Goal: Transaction & Acquisition: Purchase product/service

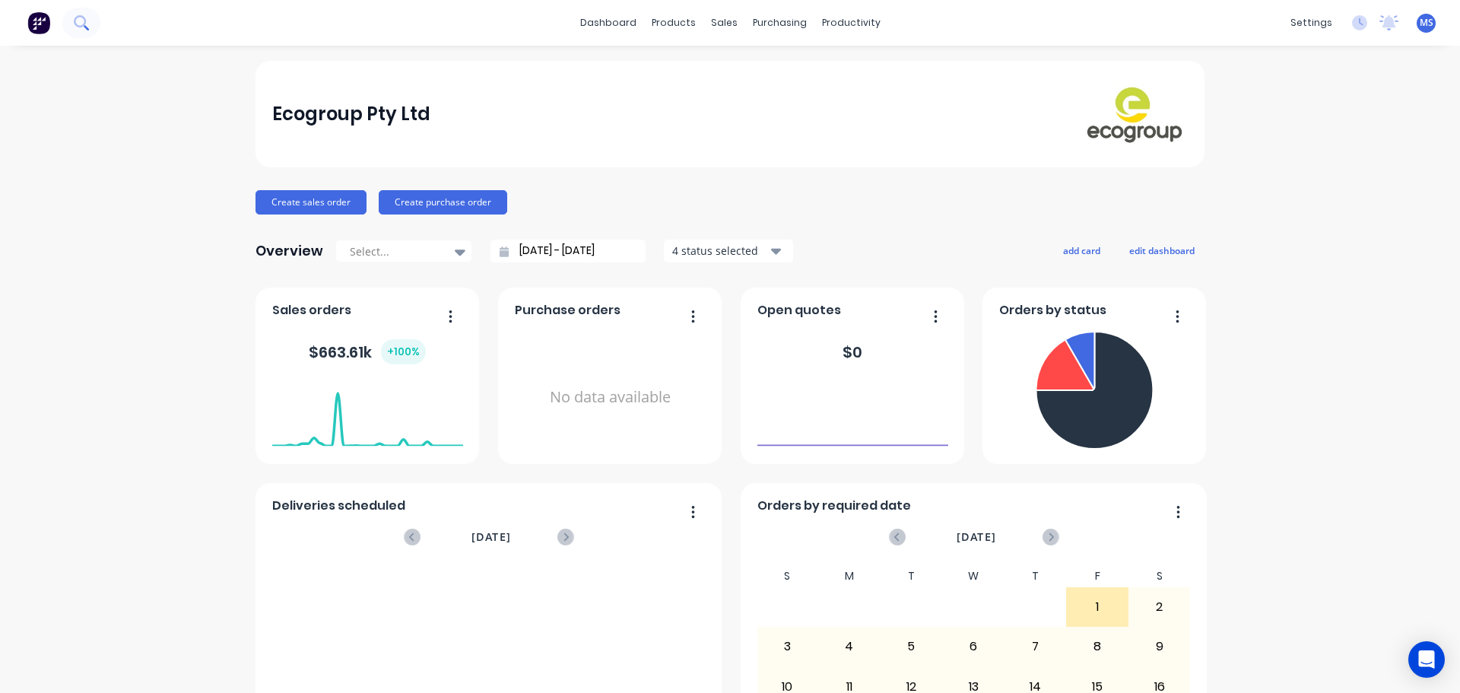
click at [81, 27] on icon at bounding box center [80, 21] width 12 height 12
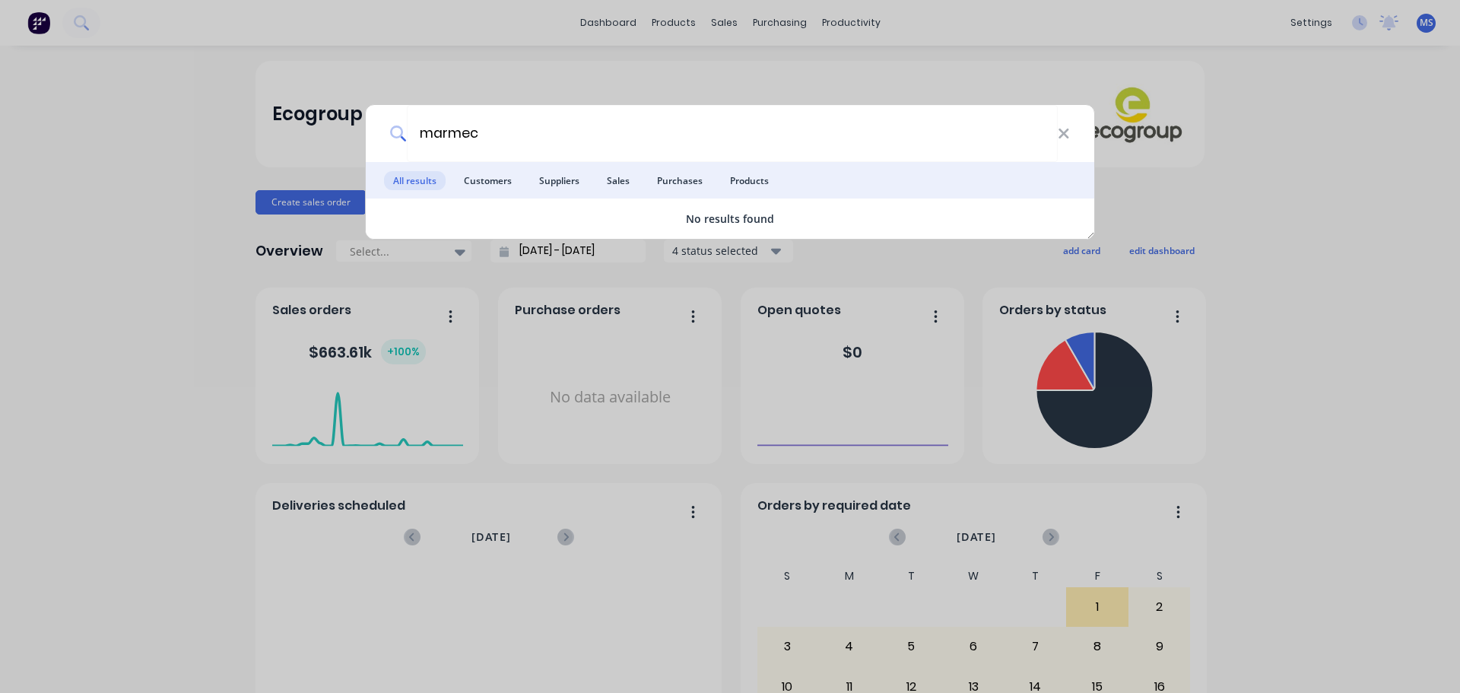
type input "marmec"
click at [468, 179] on span "Customers" at bounding box center [488, 180] width 66 height 19
click at [229, 186] on div "marmec All results Customers Suppliers Sales Purchases Products No results found" at bounding box center [730, 346] width 1460 height 693
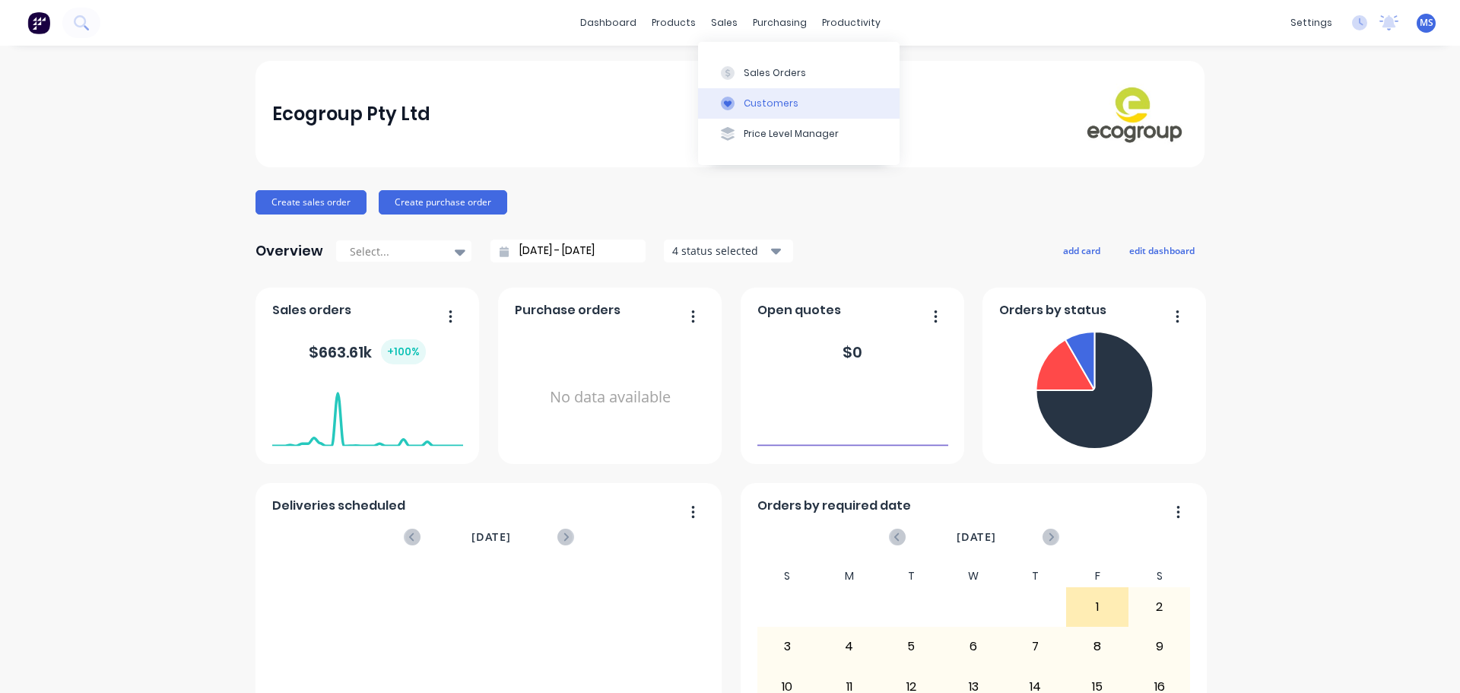
click at [726, 92] on button "Customers" at bounding box center [799, 103] width 202 height 30
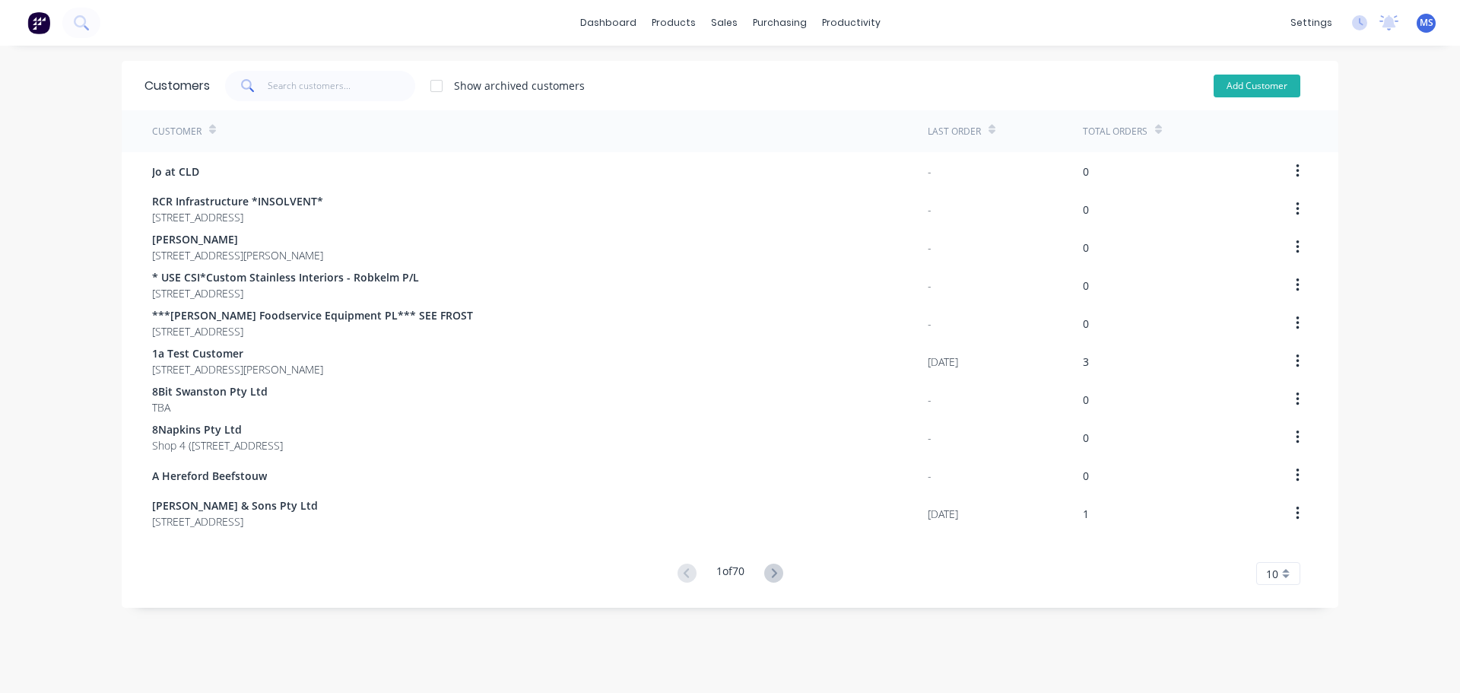
click at [1221, 90] on button "Add Customer" at bounding box center [1257, 86] width 87 height 23
select select "AU"
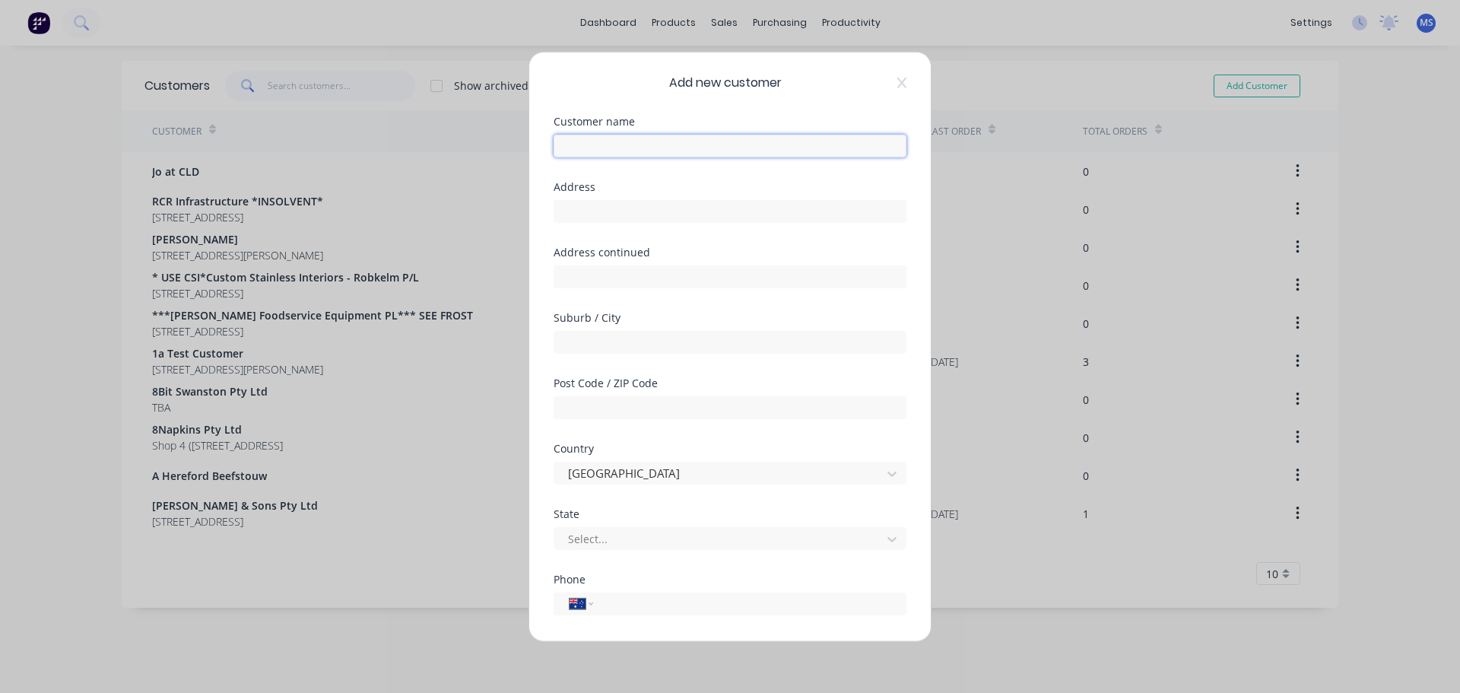
click at [806, 148] on input "text" at bounding box center [730, 145] width 353 height 23
type input "Marmec"
click at [640, 209] on input "text" at bounding box center [730, 210] width 353 height 23
click at [648, 211] on input "text" at bounding box center [730, 210] width 353 height 23
paste input "[STREET_ADDRESS]"
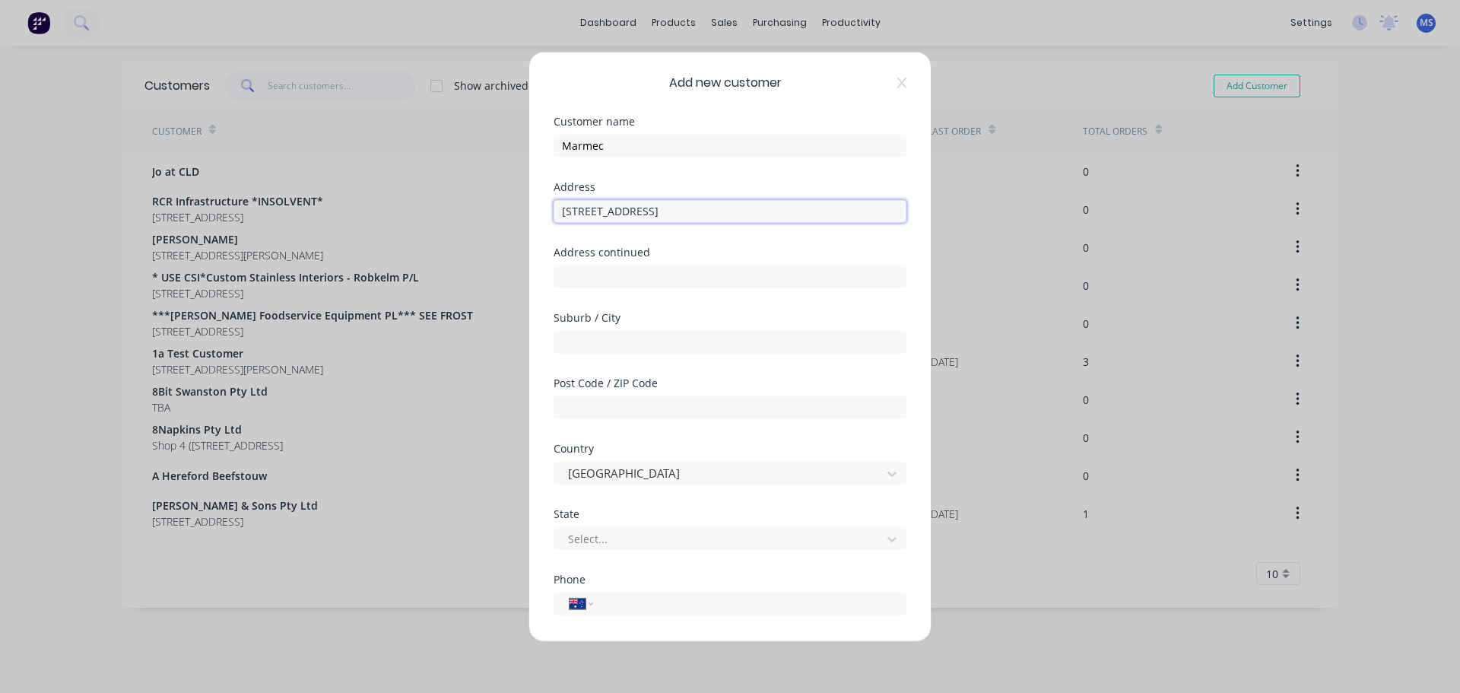
type input "[STREET_ADDRESS]"
drag, startPoint x: 652, startPoint y: 258, endPoint x: 751, endPoint y: 284, distance: 103.1
click at [652, 257] on div "Address continued" at bounding box center [730, 266] width 353 height 41
click at [750, 281] on input "text" at bounding box center [730, 276] width 353 height 23
click at [559, 333] on input "text" at bounding box center [730, 341] width 353 height 23
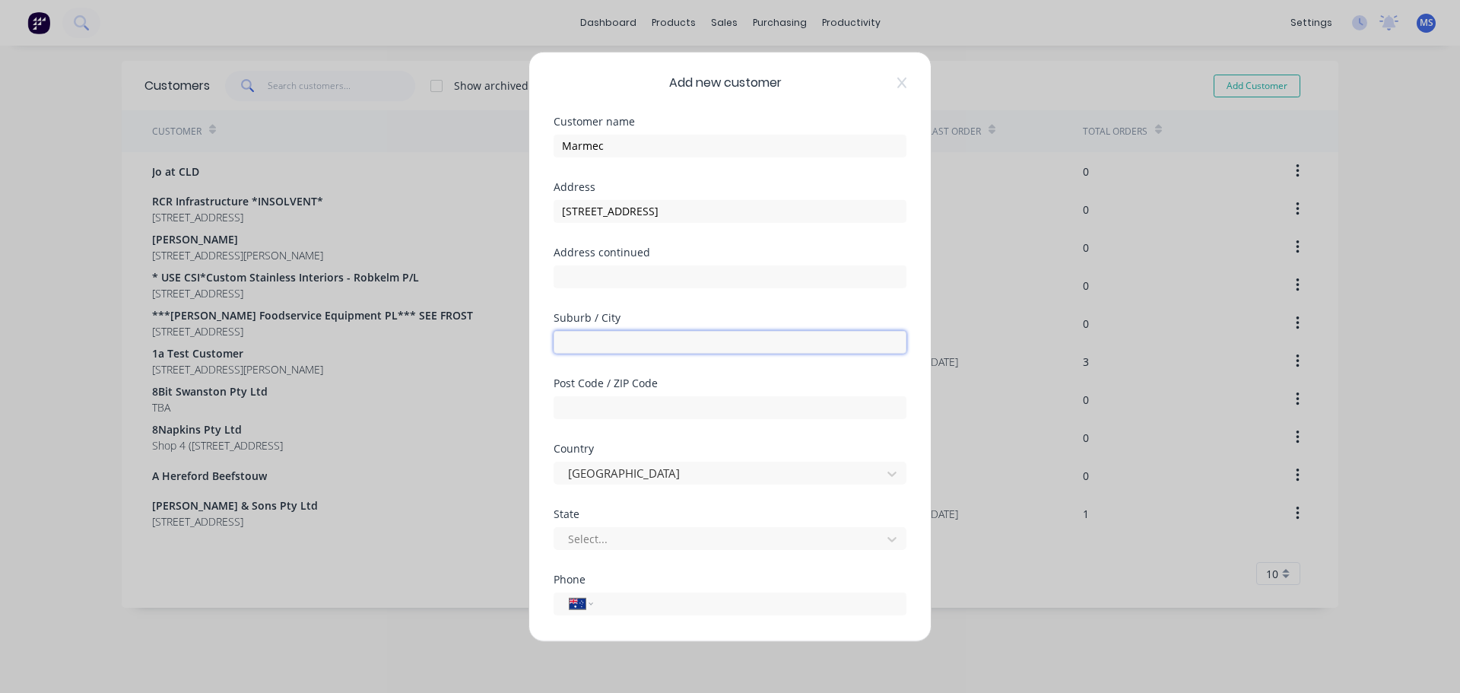
click at [652, 332] on input "text" at bounding box center [730, 341] width 353 height 23
paste input "Alfredton"
type input "Alfredton"
click at [647, 401] on input "text" at bounding box center [730, 406] width 353 height 23
click at [710, 205] on input "[STREET_ADDRESS]" at bounding box center [730, 210] width 353 height 23
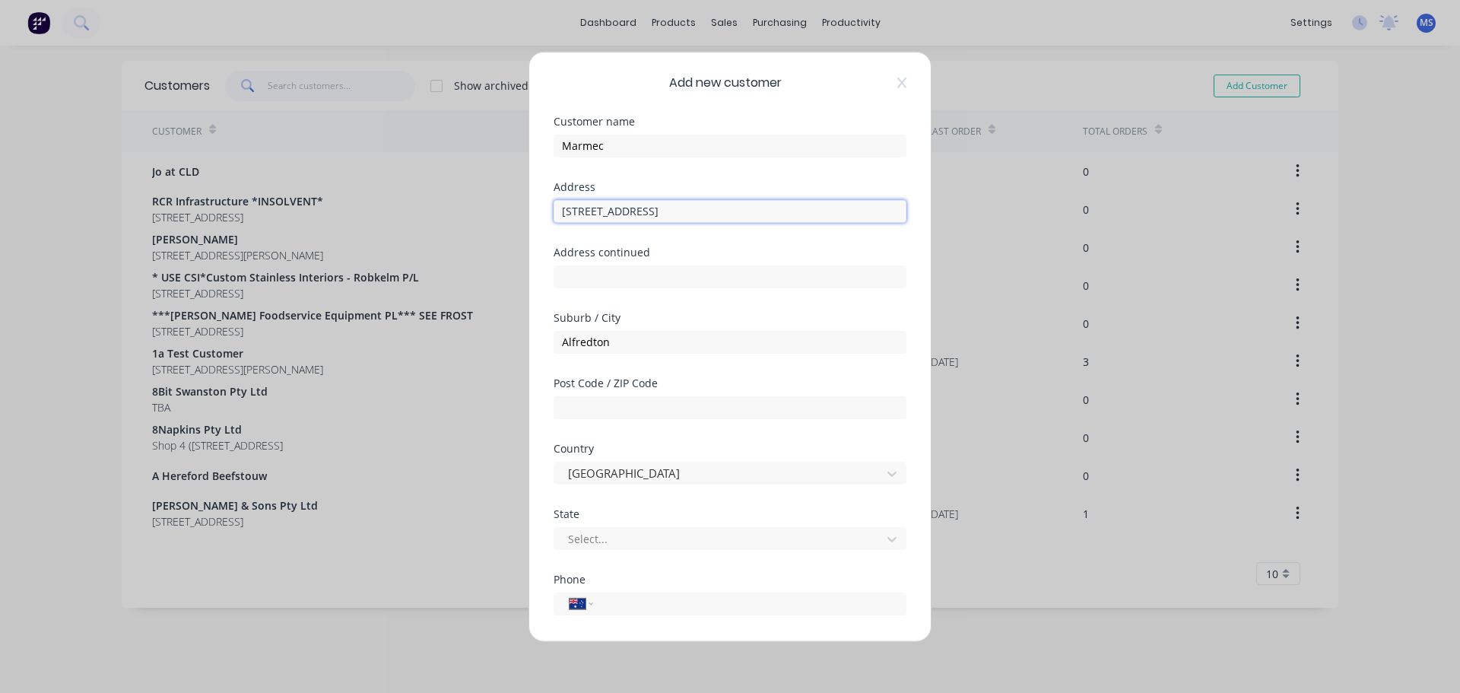
click at [710, 205] on input "[STREET_ADDRESS]" at bounding box center [730, 210] width 353 height 23
type input "[STREET_ADDRESS]"
click at [716, 399] on input "text" at bounding box center [730, 406] width 353 height 23
paste input "3350"
type input "3350"
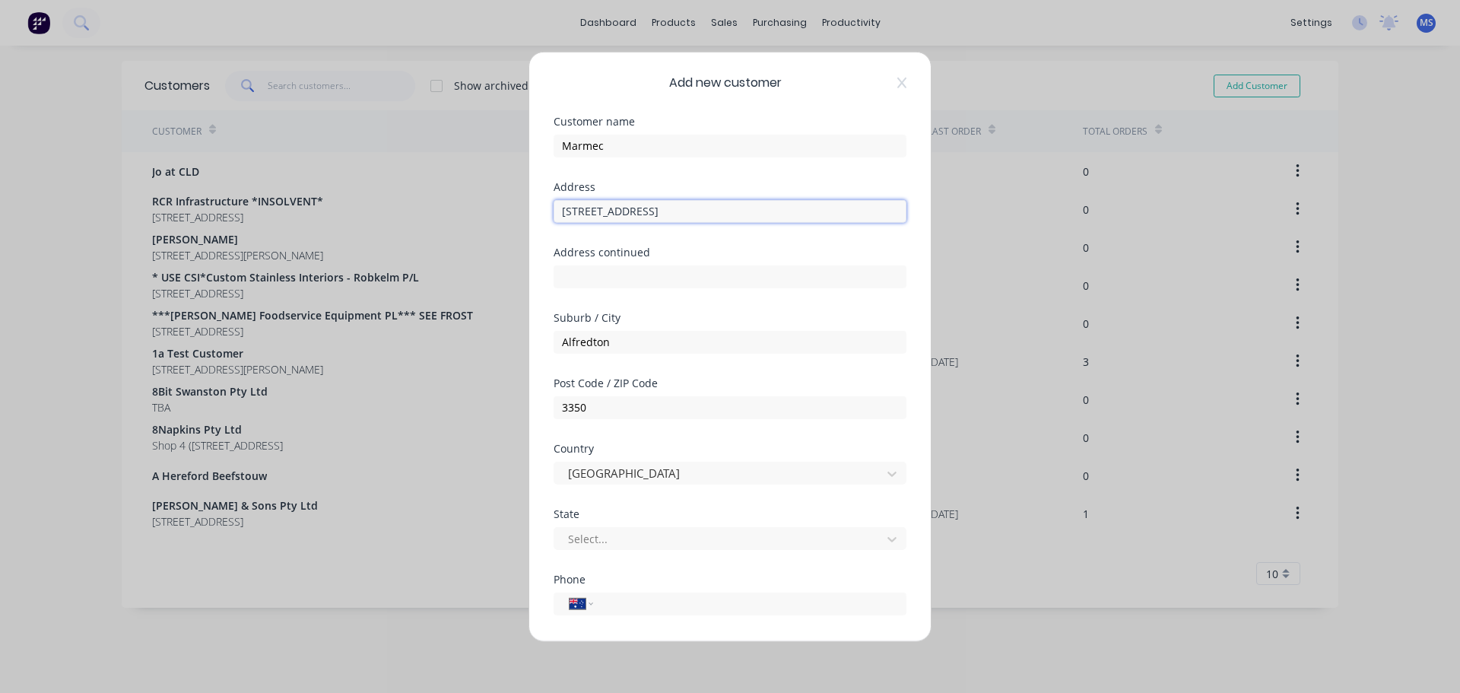
click at [679, 208] on input "[STREET_ADDRESS]" at bounding box center [730, 210] width 353 height 23
type input "[STREET_ADDRESS]"
click at [638, 545] on div at bounding box center [720, 538] width 307 height 19
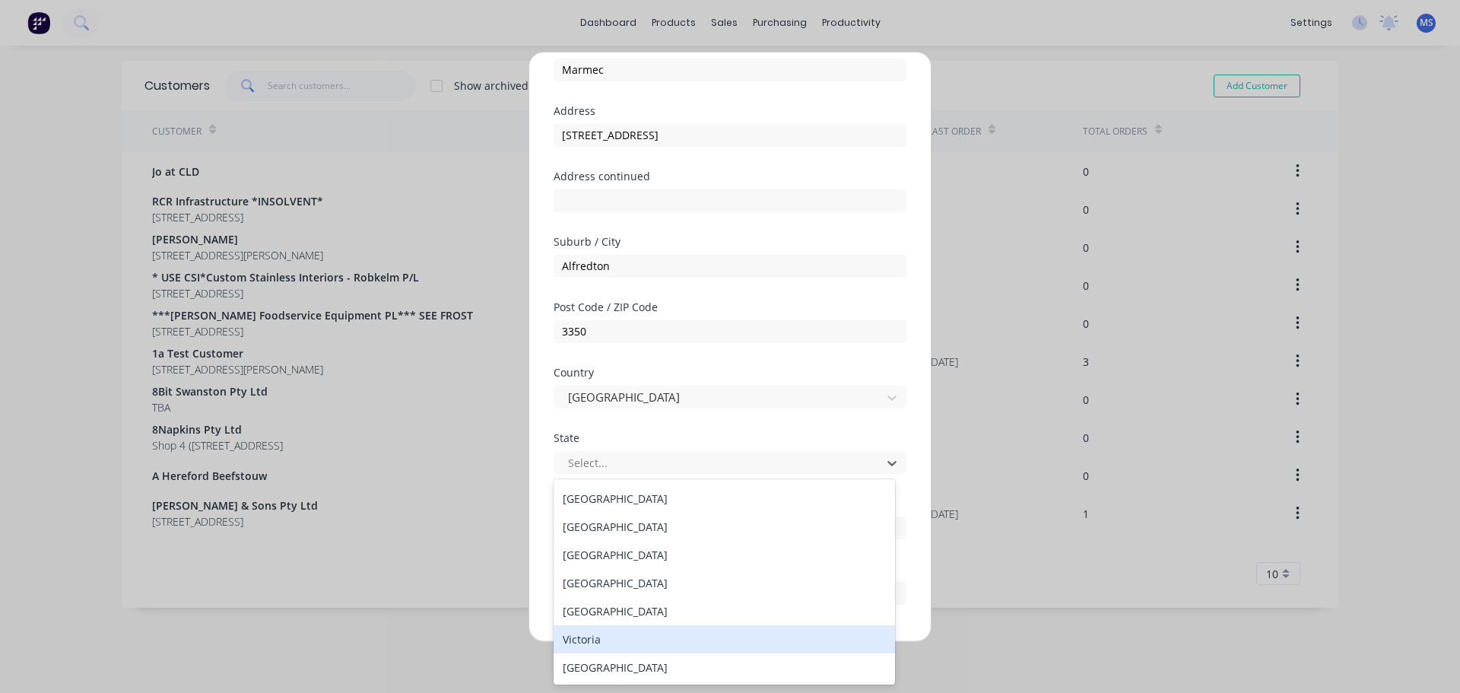
click at [696, 635] on div "Victoria" at bounding box center [724, 639] width 341 height 28
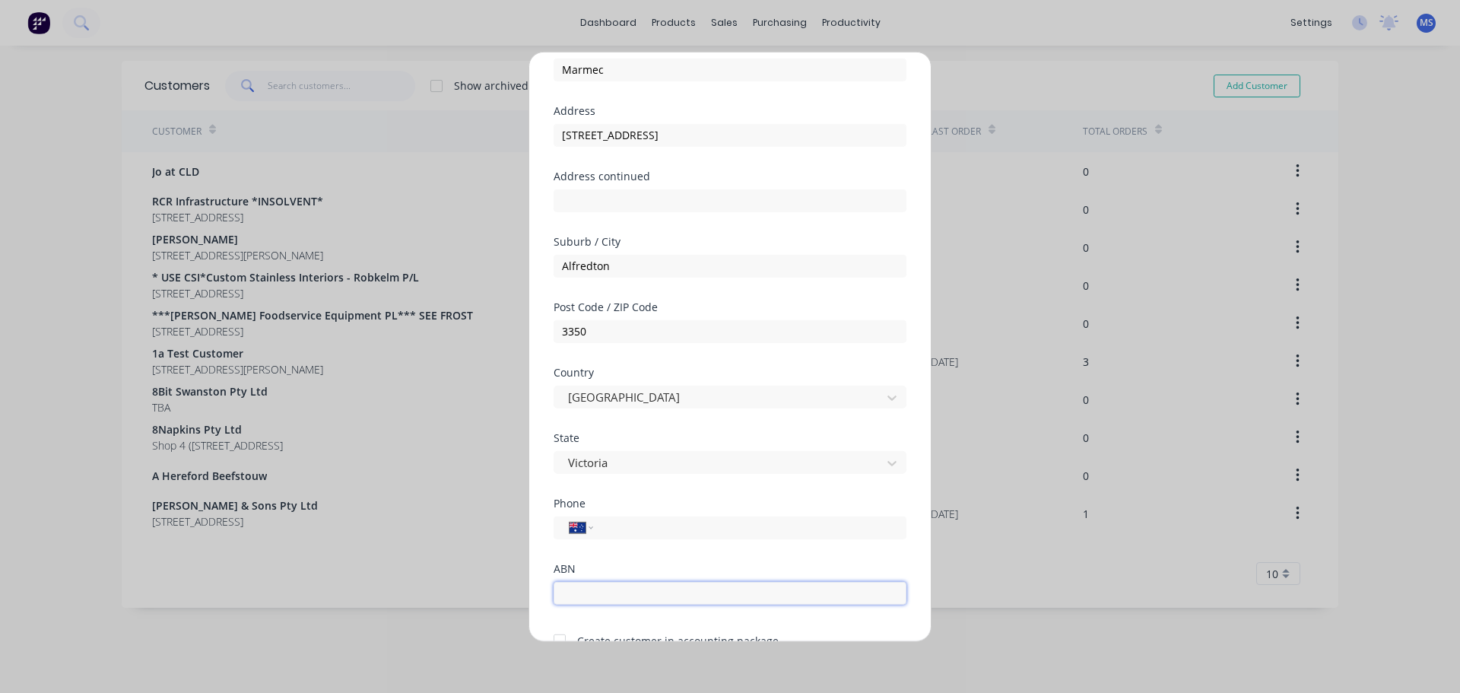
click at [652, 593] on input "text" at bounding box center [730, 592] width 353 height 23
click at [668, 535] on input "tel" at bounding box center [747, 527] width 287 height 17
click at [665, 584] on input "text" at bounding box center [730, 592] width 353 height 23
paste input "39 675 958 835"
type input "39 675 958 835"
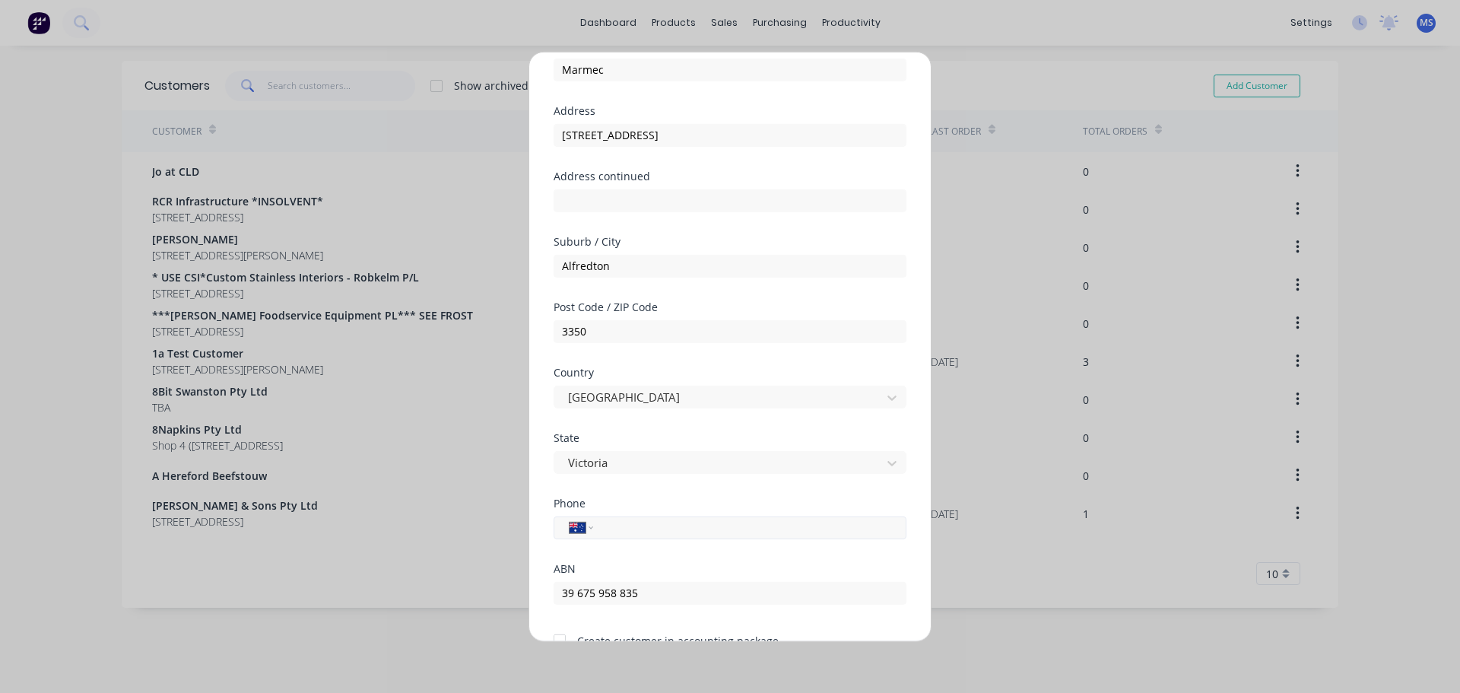
click at [684, 534] on input "tel" at bounding box center [747, 527] width 287 height 17
click at [700, 534] on input "tel" at bounding box center [747, 527] width 287 height 17
paste input "[PHONE_NUMBER]"
type input "[PHONE_NUMBER]"
click at [670, 554] on div "Phone International [GEOGRAPHIC_DATA] [GEOGRAPHIC_DATA] [GEOGRAPHIC_DATA] [GEOG…" at bounding box center [730, 529] width 353 height 65
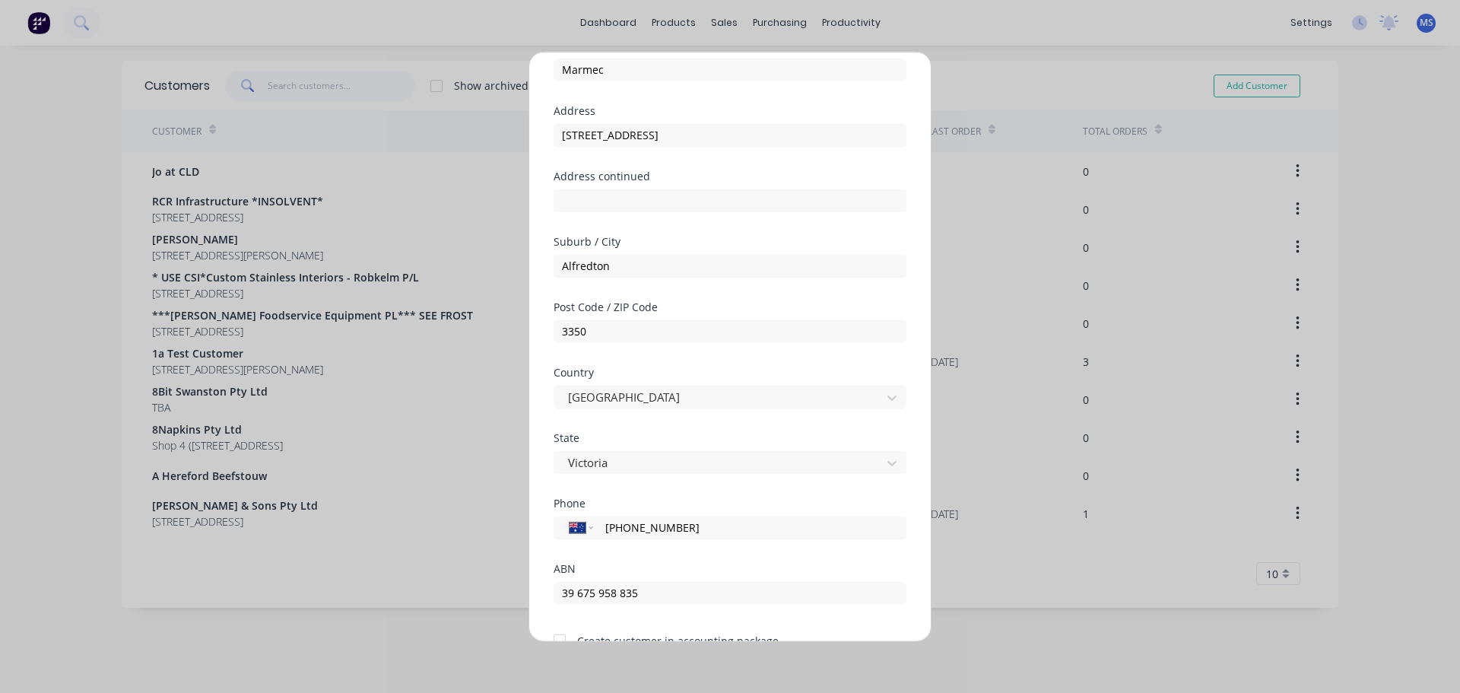
scroll to position [152, 0]
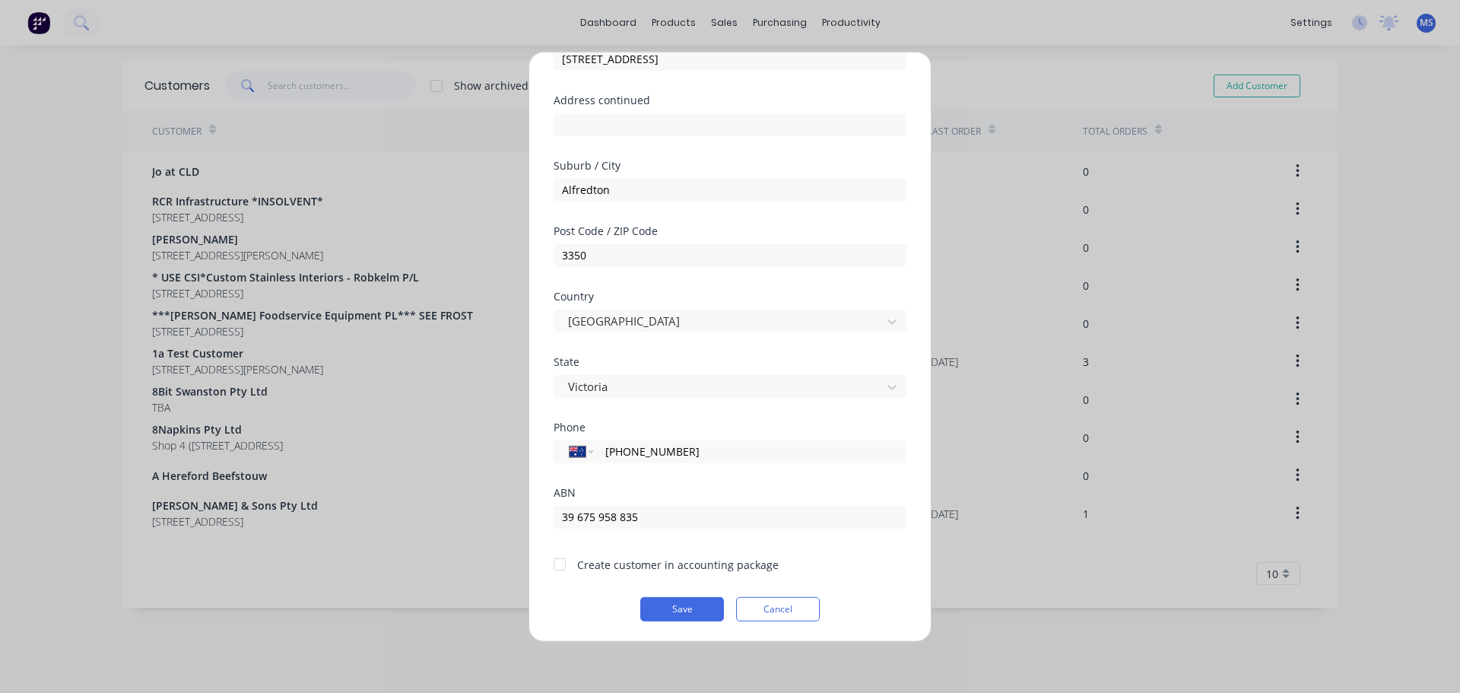
click at [556, 563] on div at bounding box center [560, 564] width 30 height 30
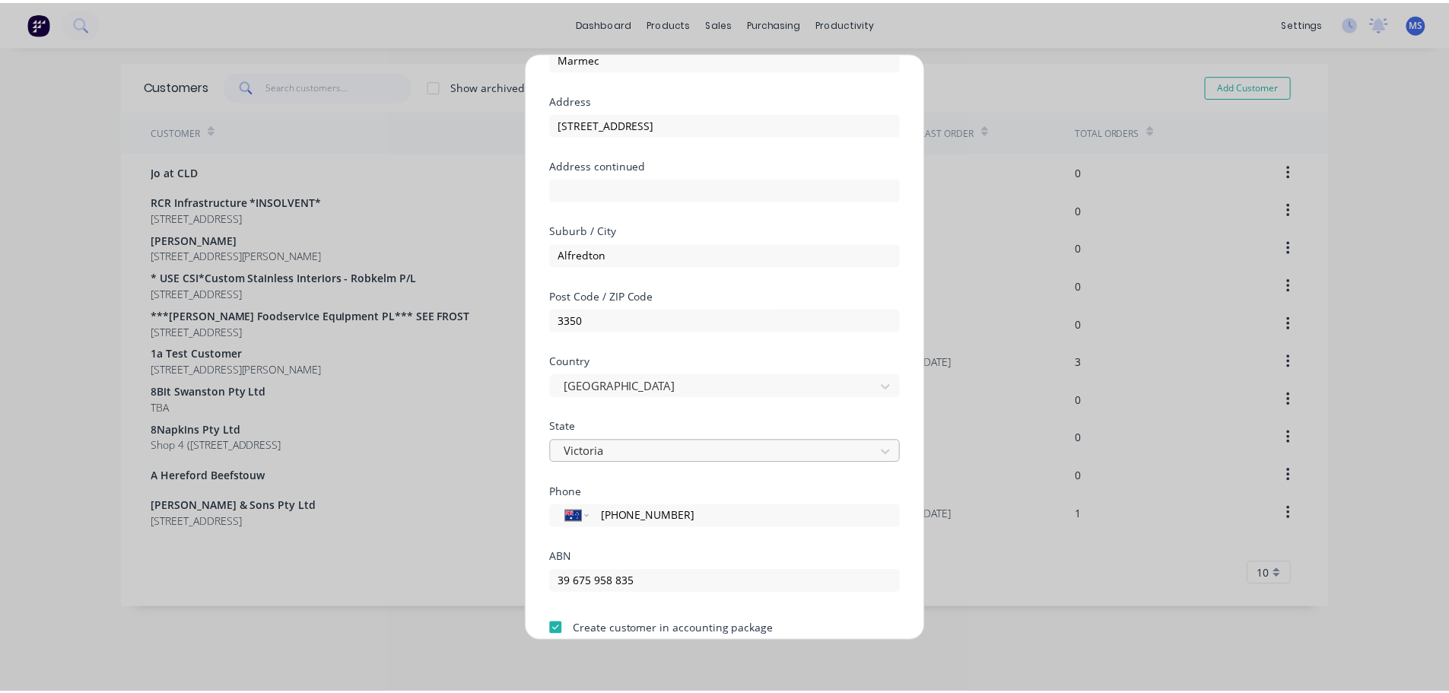
scroll to position [154, 0]
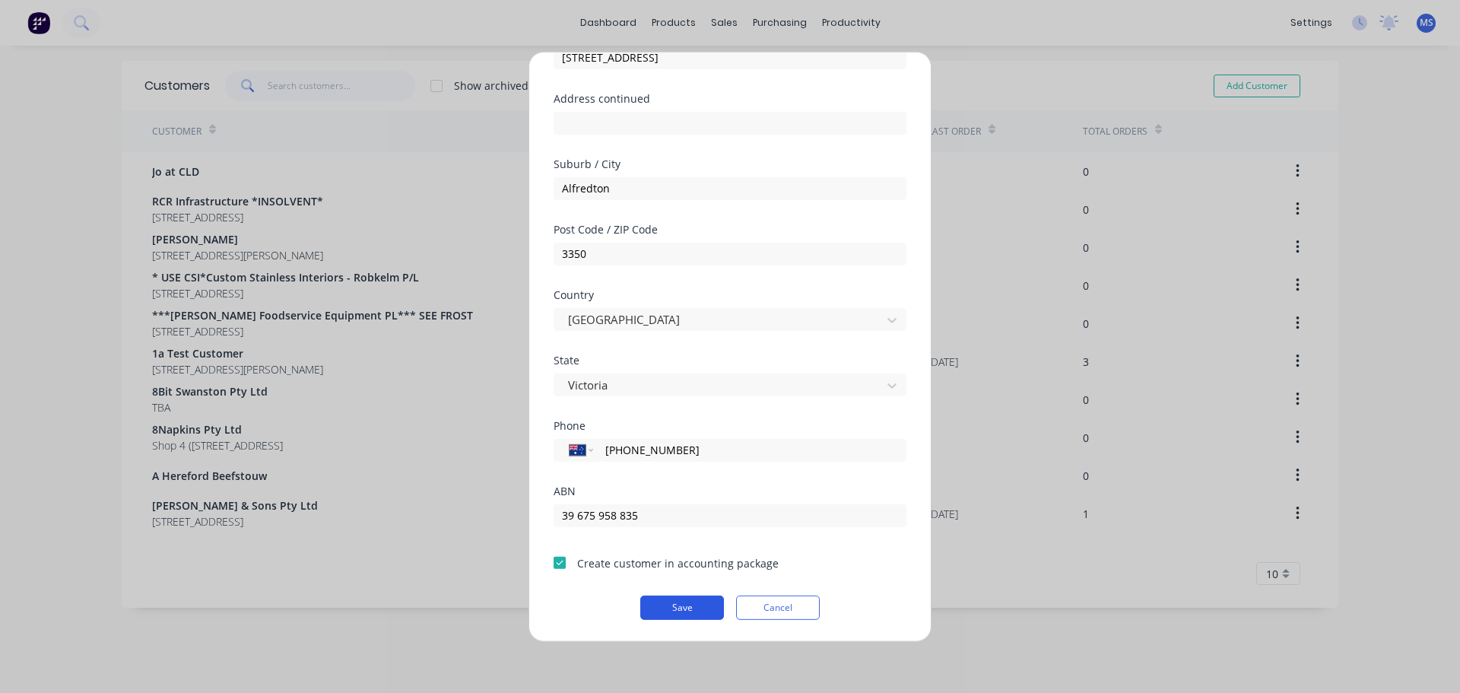
click at [703, 615] on button "Save" at bounding box center [682, 607] width 84 height 24
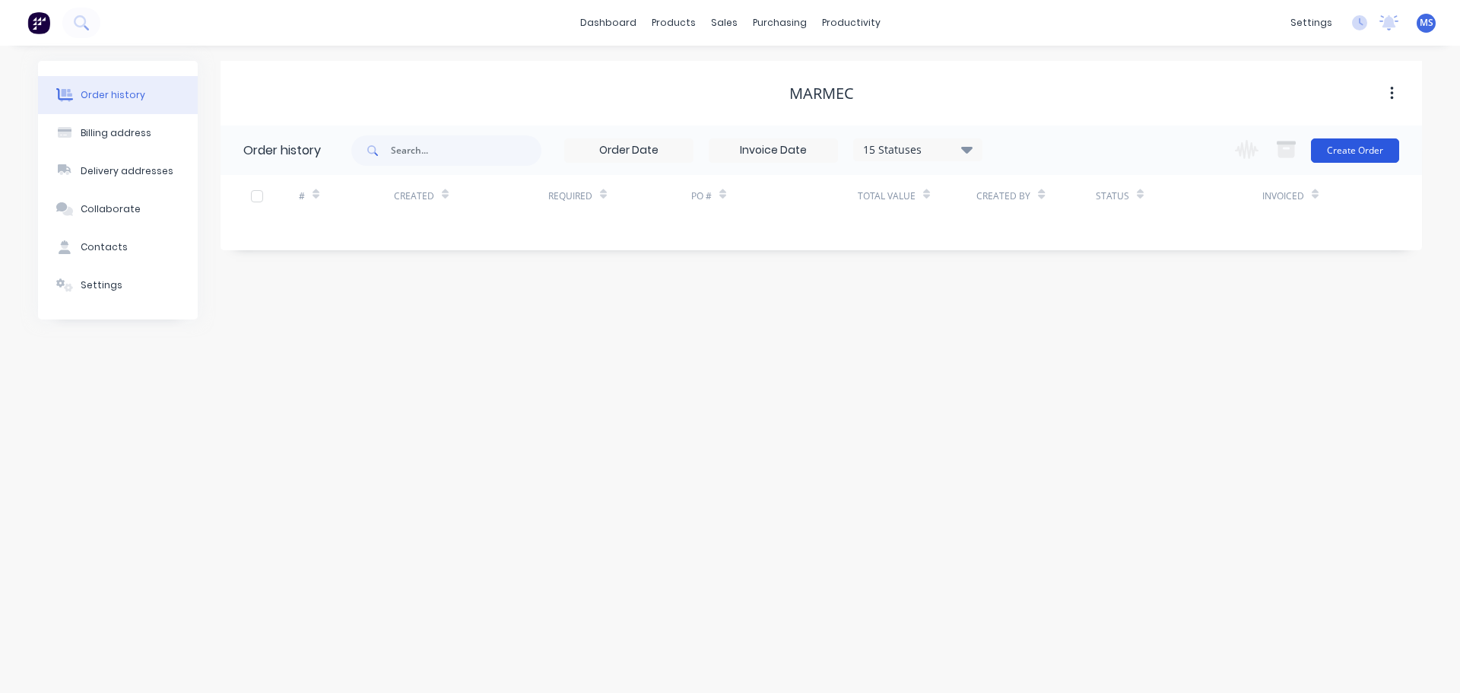
click at [1367, 150] on button "Create Order" at bounding box center [1355, 150] width 88 height 24
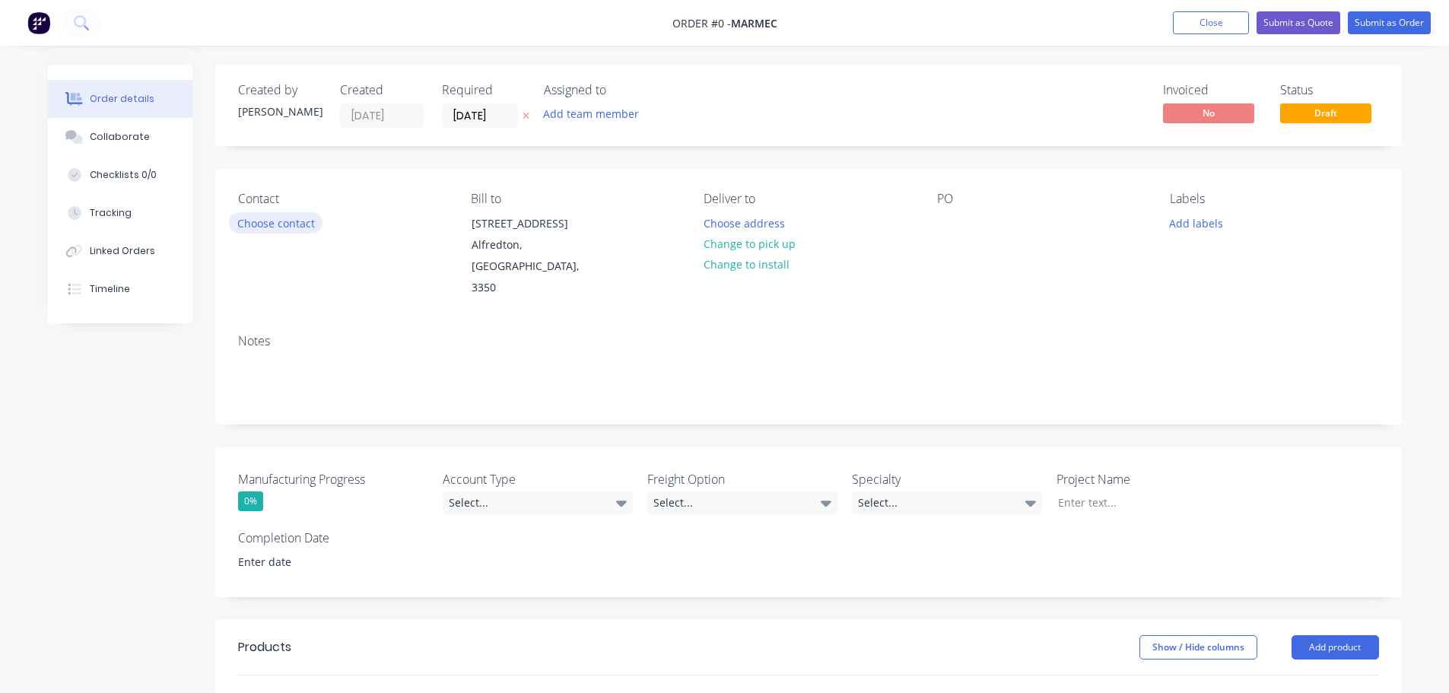
click at [265, 232] on button "Choose contact" at bounding box center [276, 222] width 94 height 21
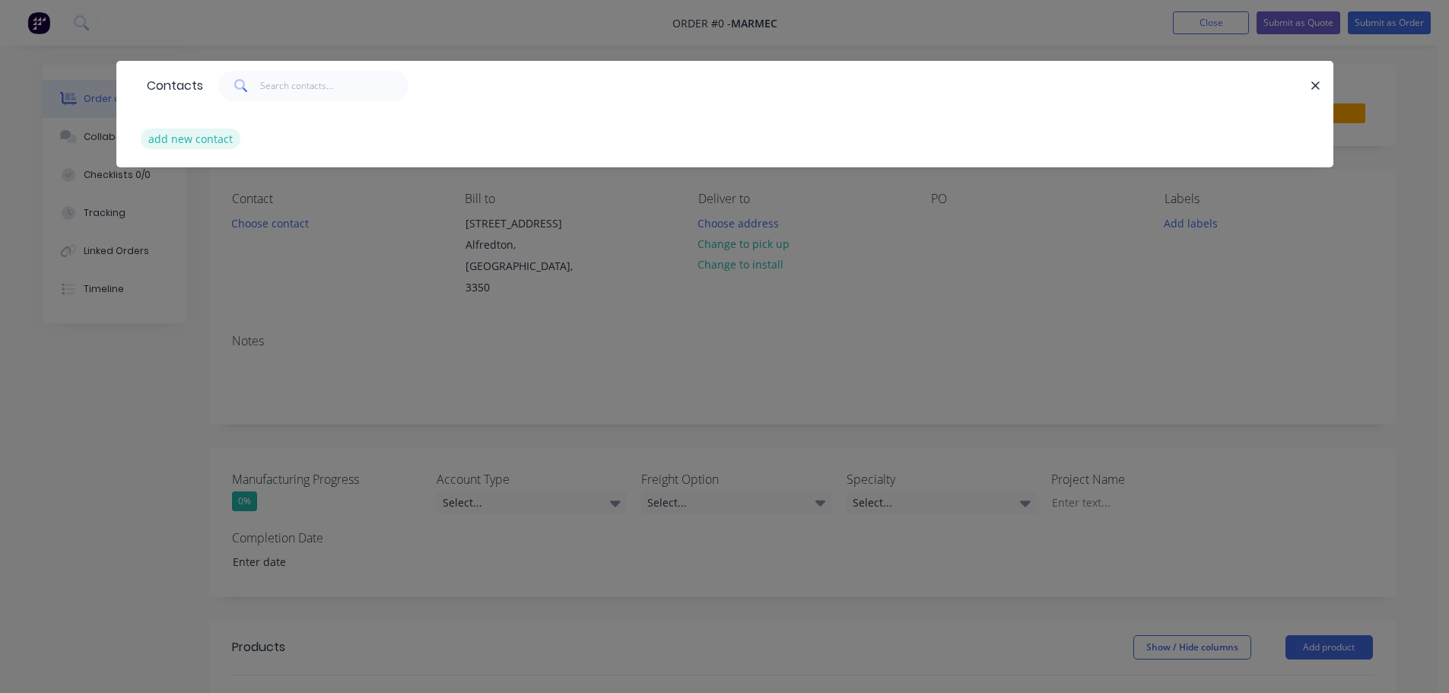
click at [177, 147] on button "add new contact" at bounding box center [191, 139] width 100 height 21
select select "AU"
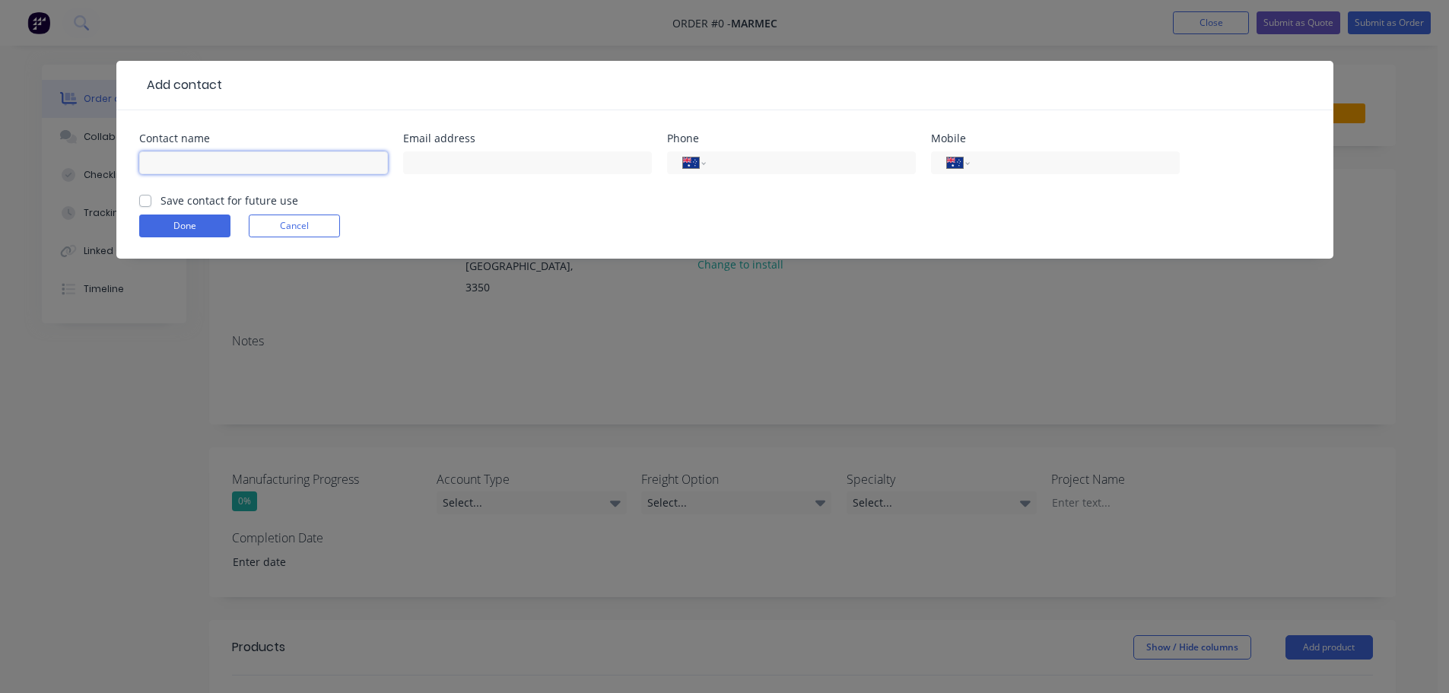
click at [254, 156] on input "text" at bounding box center [263, 162] width 249 height 23
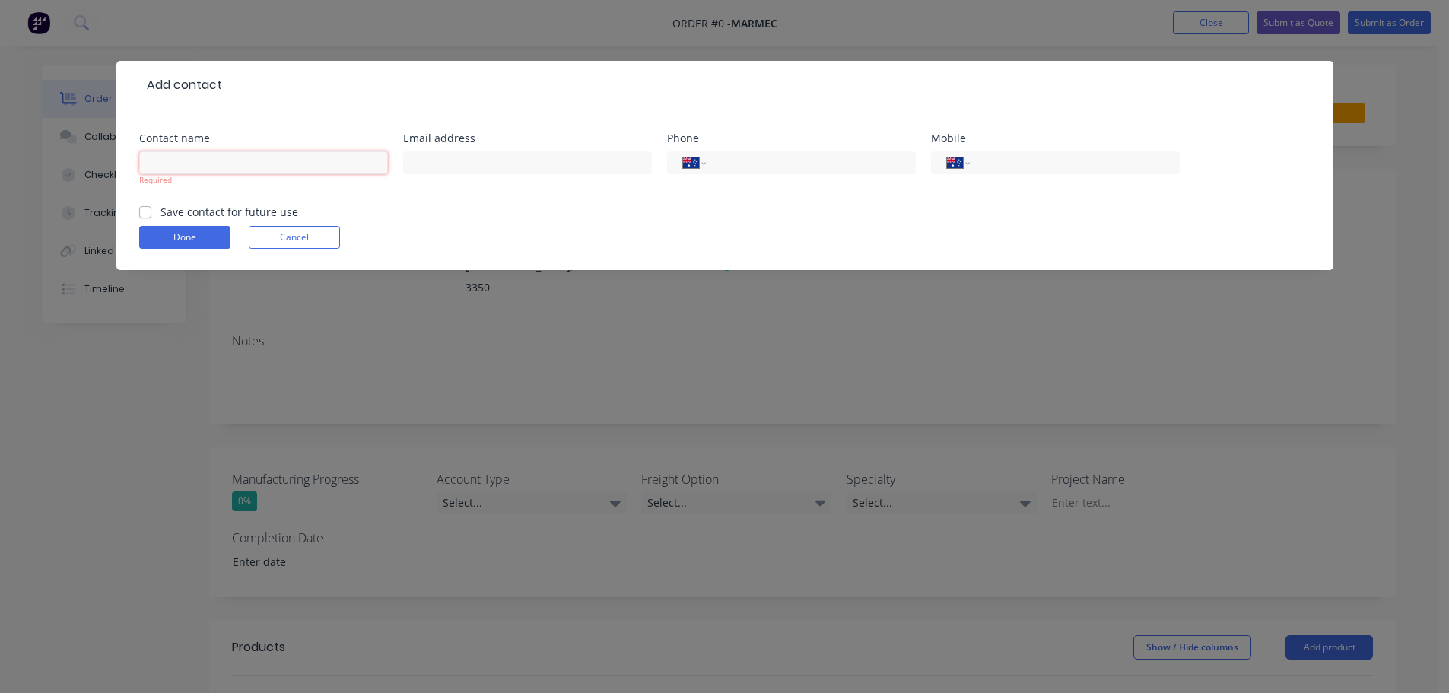
click at [345, 162] on input "text" at bounding box center [263, 162] width 249 height 23
paste input "[PERSON_NAME]"
type input "[PERSON_NAME]"
click at [430, 157] on input "text" at bounding box center [527, 162] width 249 height 23
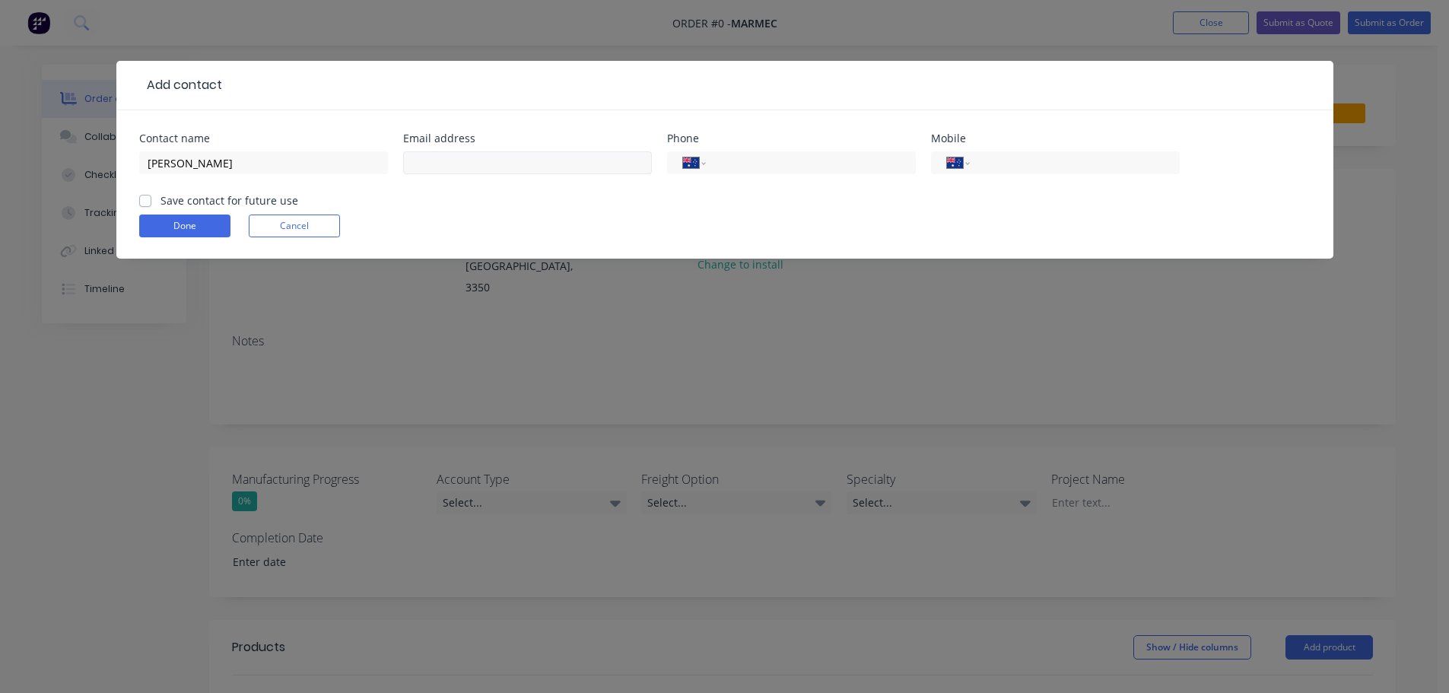
drag, startPoint x: 561, startPoint y: 179, endPoint x: 560, endPoint y: 171, distance: 7.6
click at [561, 177] on div at bounding box center [527, 170] width 249 height 45
click at [560, 170] on input "text" at bounding box center [527, 162] width 249 height 23
paste input "[PERSON_NAME] <[PERSON_NAME][EMAIL_ADDRESS][DOMAIN_NAME]>"
drag, startPoint x: 508, startPoint y: 161, endPoint x: 368, endPoint y: 161, distance: 139.9
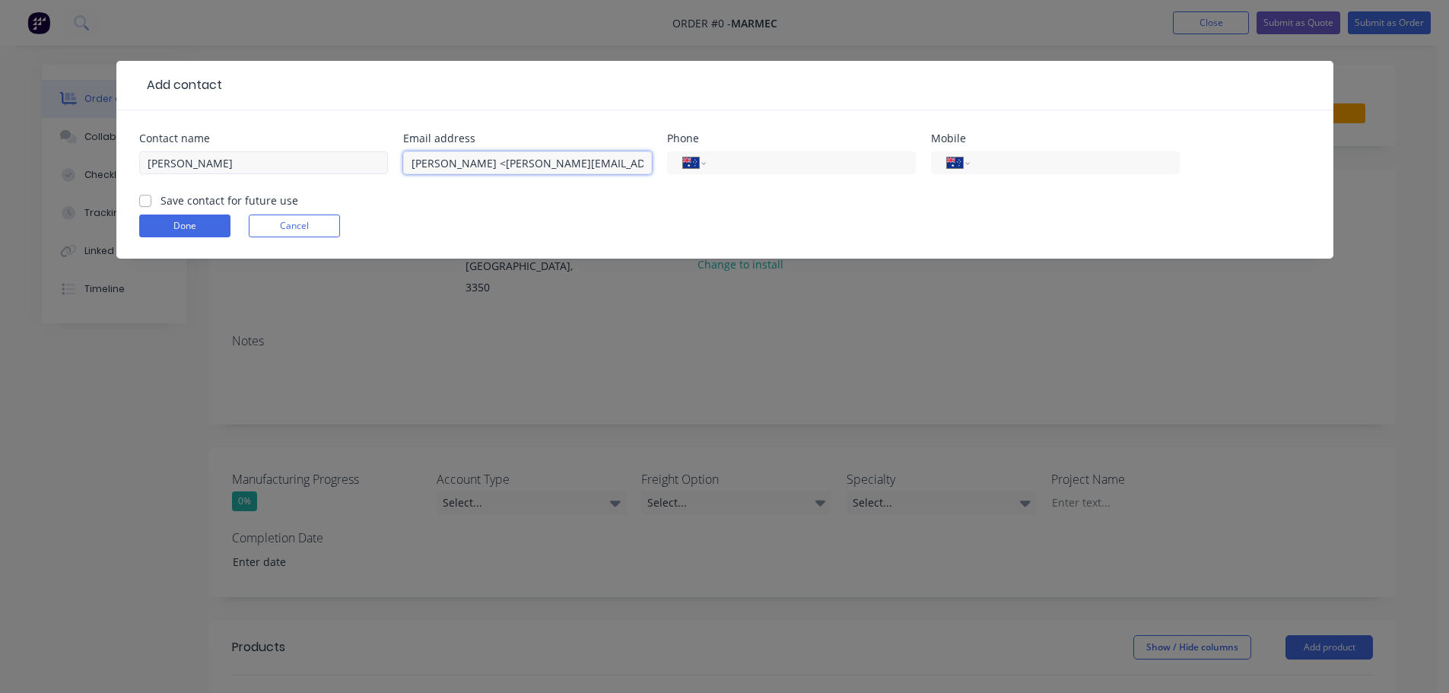
click at [368, 161] on div "Contact name [PERSON_NAME] Email address [PERSON_NAME] <[PERSON_NAME][EMAIL_ADD…" at bounding box center [724, 162] width 1171 height 59
click at [561, 156] on input "[PERSON_NAME][EMAIL_ADDRESS][DOMAIN_NAME]>" at bounding box center [527, 162] width 249 height 23
type input "[PERSON_NAME][EMAIL_ADDRESS][DOMAIN_NAME]"
click at [843, 181] on div "International [GEOGRAPHIC_DATA] [GEOGRAPHIC_DATA] [GEOGRAPHIC_DATA] [GEOGRAPHIC…" at bounding box center [791, 170] width 249 height 45
click at [830, 170] on input "tel" at bounding box center [807, 162] width 183 height 17
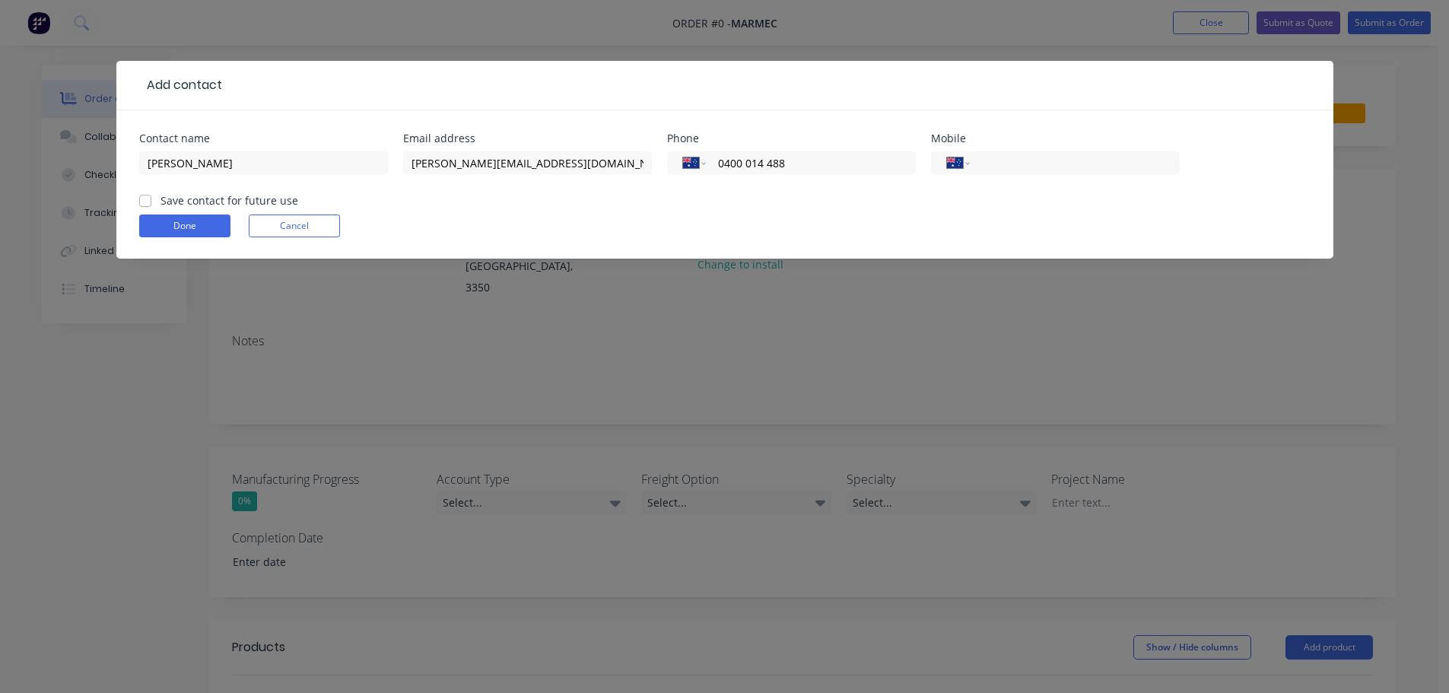
type input "0400 014 488"
click at [173, 201] on label "Save contact for future use" at bounding box center [229, 200] width 138 height 16
click at [151, 201] on input "Save contact for future use" at bounding box center [145, 199] width 12 height 14
checkbox input "true"
click at [160, 217] on button "Done" at bounding box center [184, 225] width 91 height 23
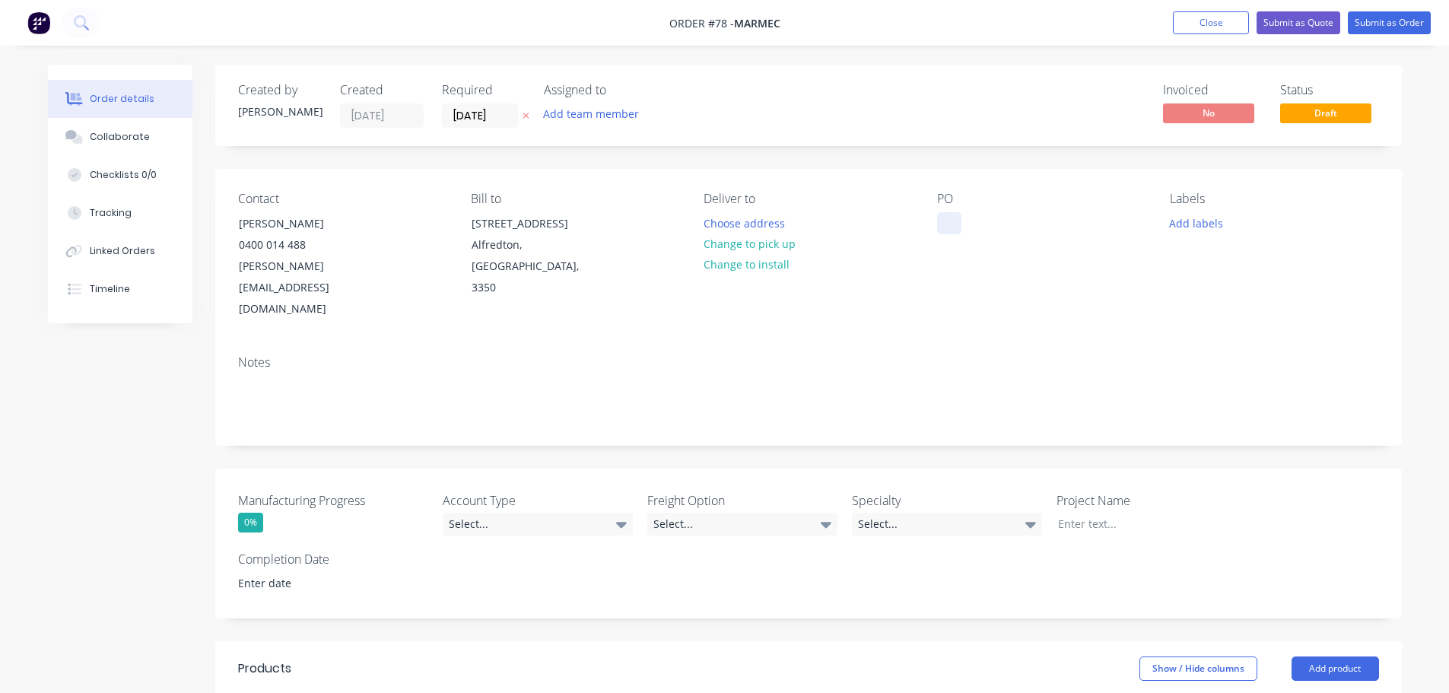
click at [948, 227] on div at bounding box center [949, 223] width 24 height 22
click at [951, 222] on div at bounding box center [949, 223] width 24 height 22
paste div
click at [785, 221] on button "Choose address" at bounding box center [743, 222] width 97 height 21
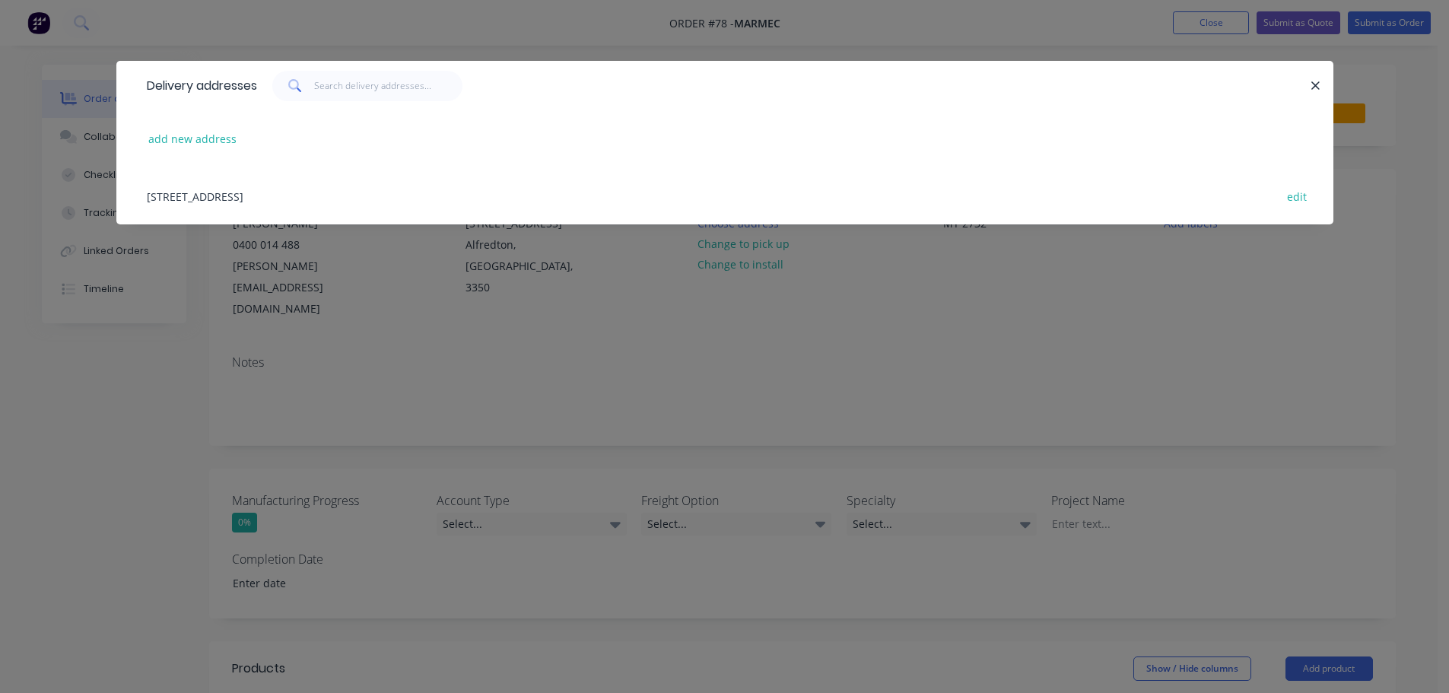
click at [212, 197] on div "[STREET_ADDRESS] edit" at bounding box center [724, 195] width 1171 height 57
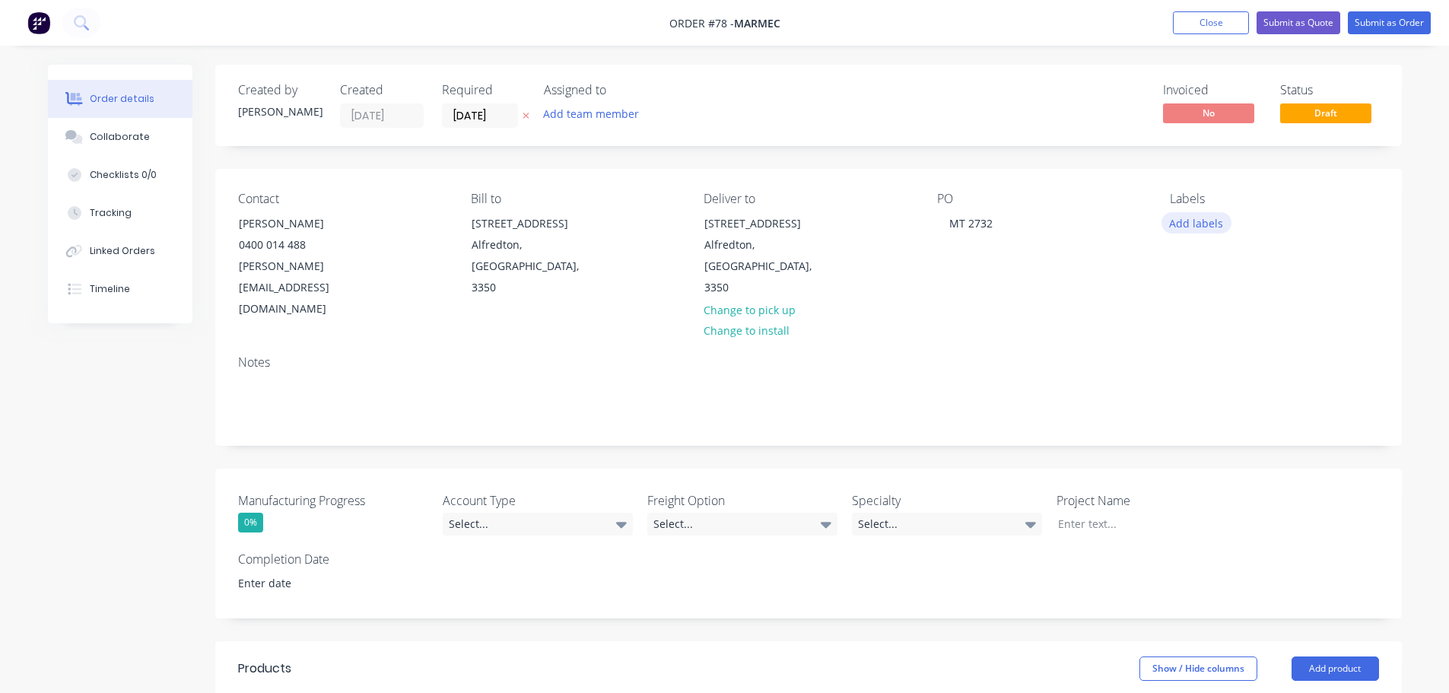
click at [1169, 218] on button "Add labels" at bounding box center [1196, 222] width 70 height 21
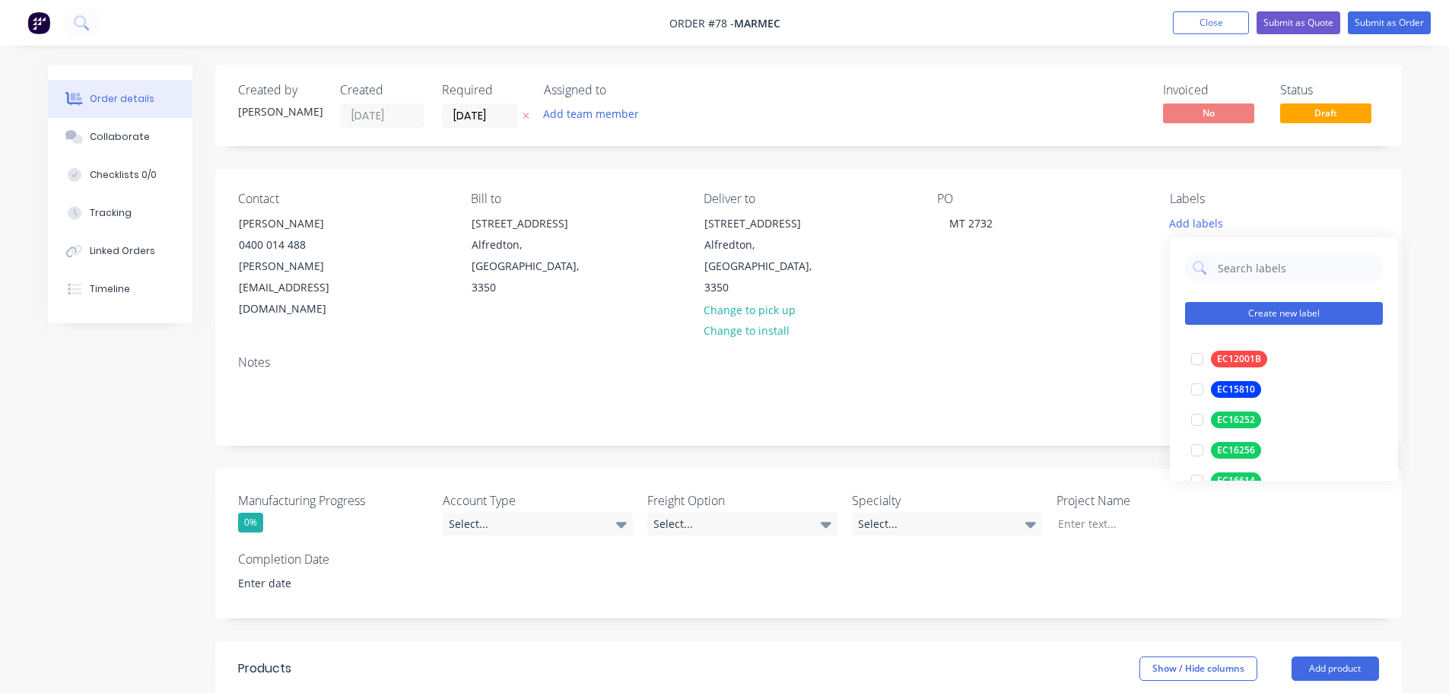
click at [1329, 309] on button "Create new label" at bounding box center [1284, 313] width 198 height 23
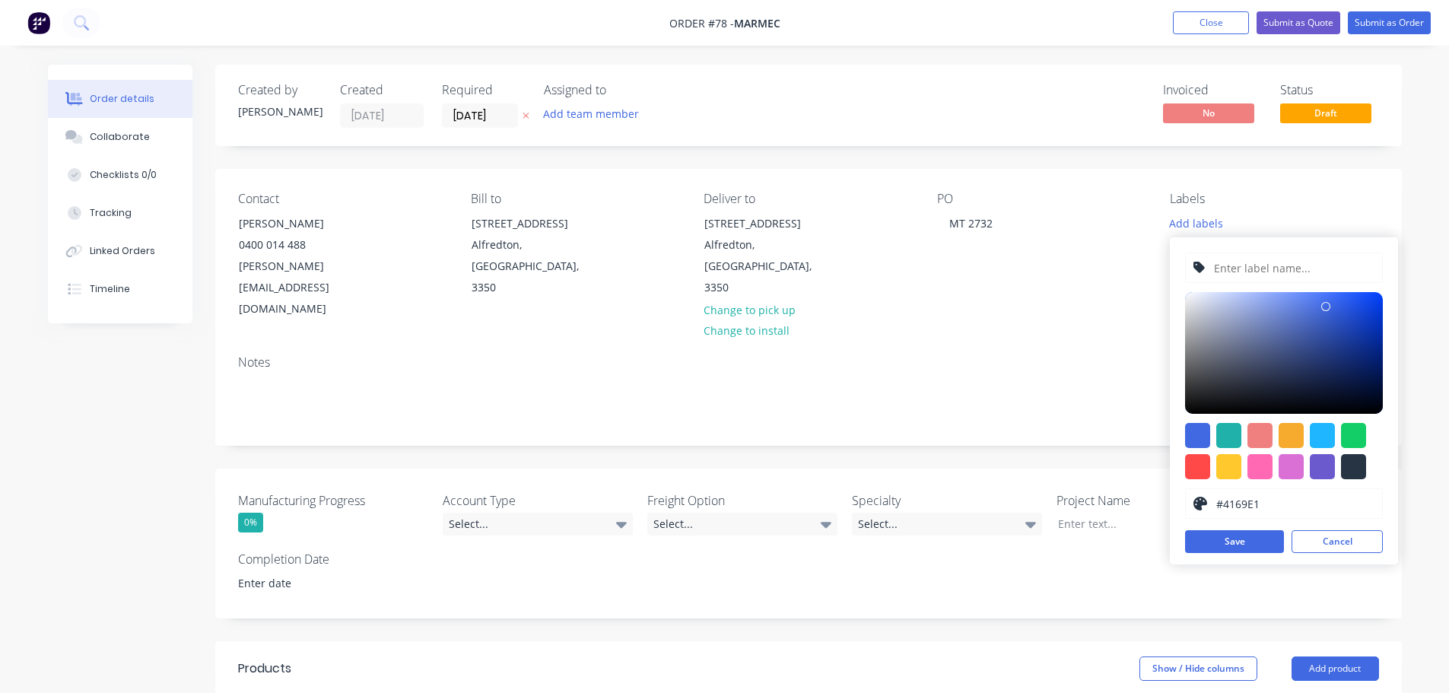
click at [1237, 266] on input "text" at bounding box center [1293, 267] width 162 height 29
type input "EC16721"
click at [1366, 432] on div at bounding box center [1284, 451] width 198 height 56
click at [1360, 437] on div at bounding box center [1353, 435] width 25 height 25
type input "#13CE66"
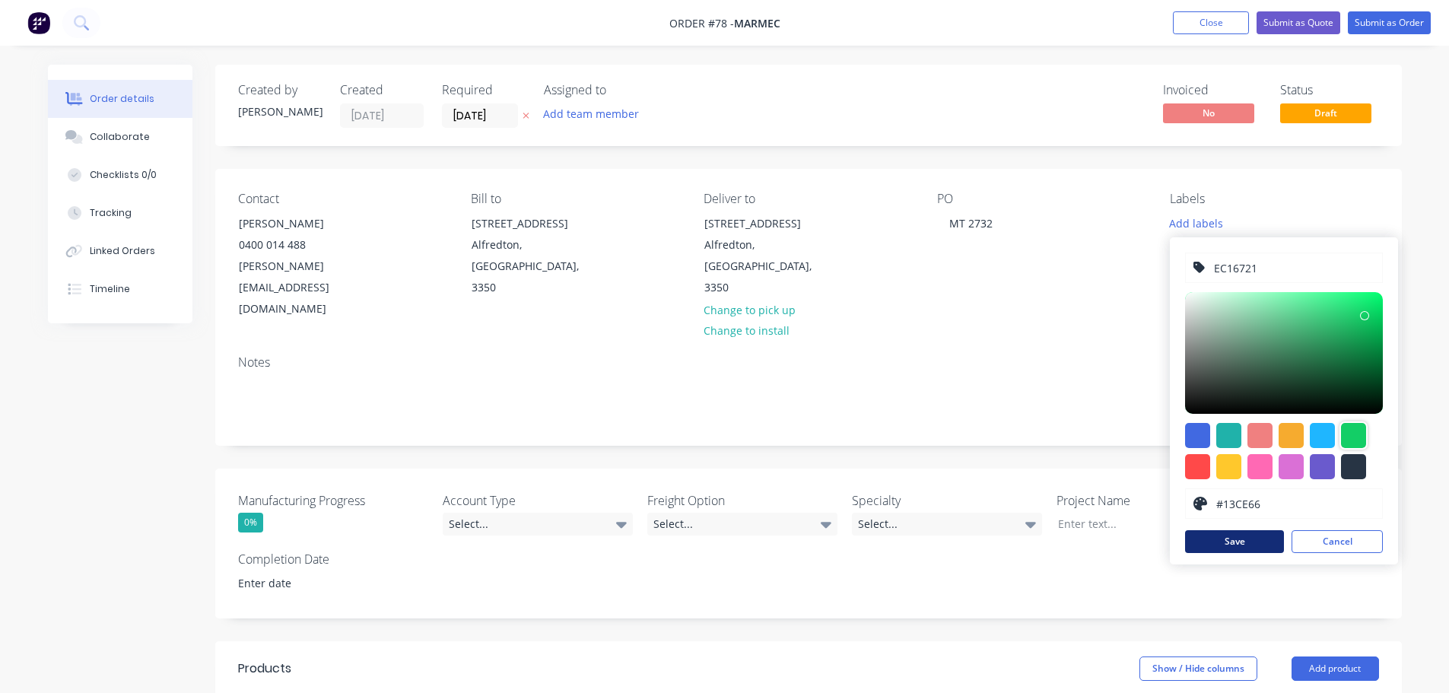
click at [1215, 549] on button "Save" at bounding box center [1234, 541] width 99 height 23
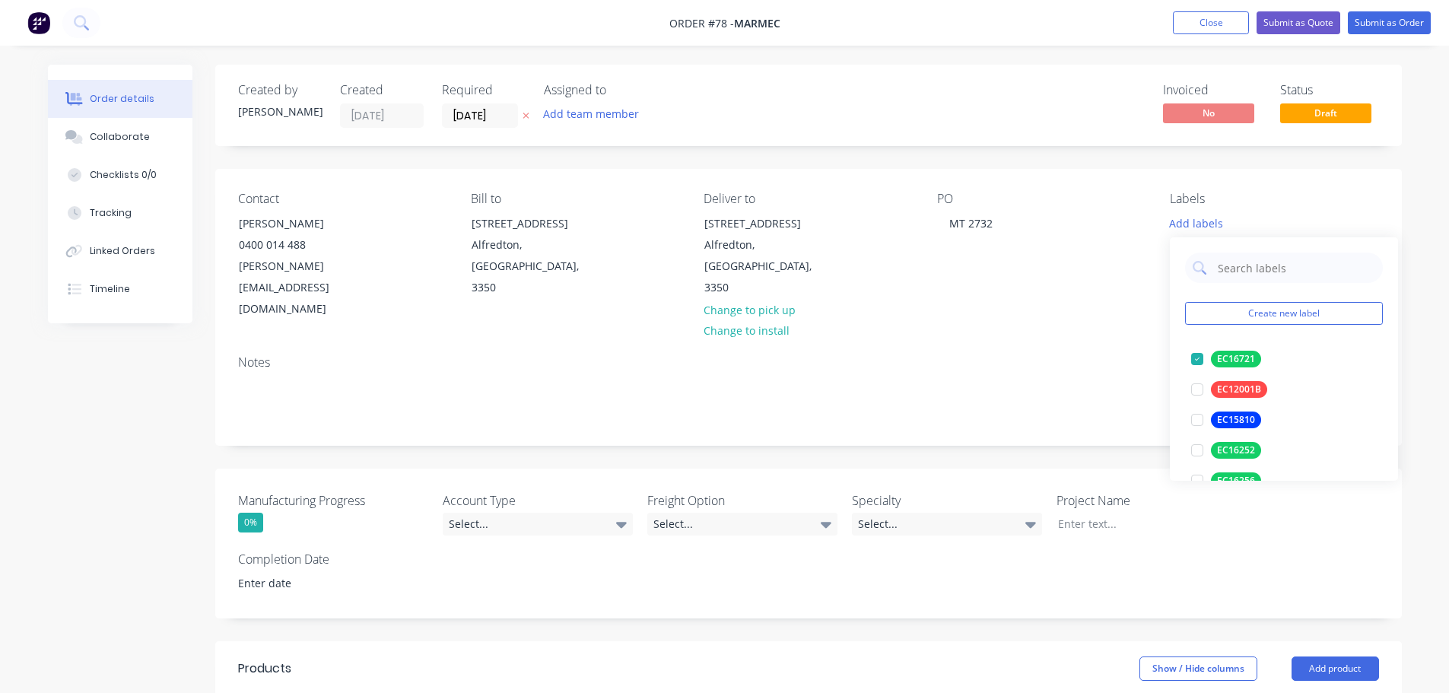
click at [335, 398] on div "Notes" at bounding box center [808, 394] width 1186 height 102
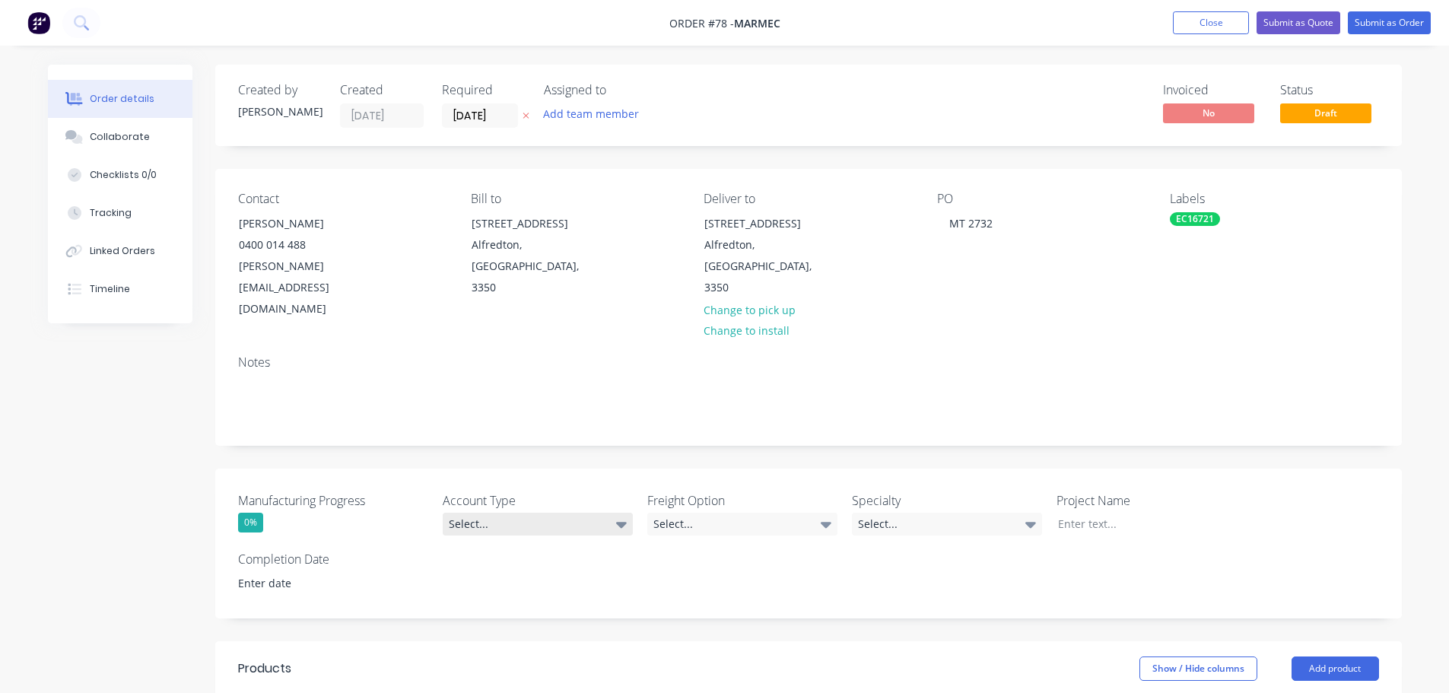
click at [532, 513] on div "Select..." at bounding box center [538, 524] width 190 height 23
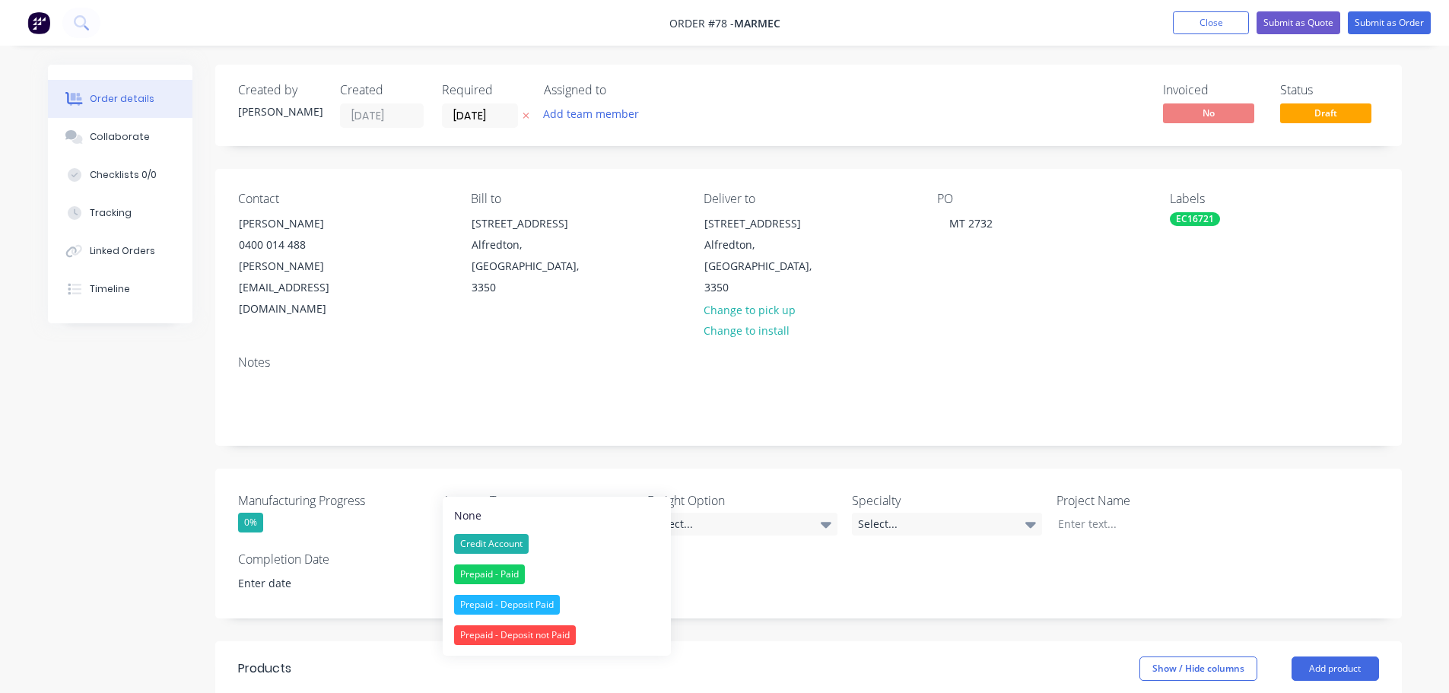
click at [512, 634] on div "Prepaid - Deposit not Paid" at bounding box center [515, 635] width 122 height 20
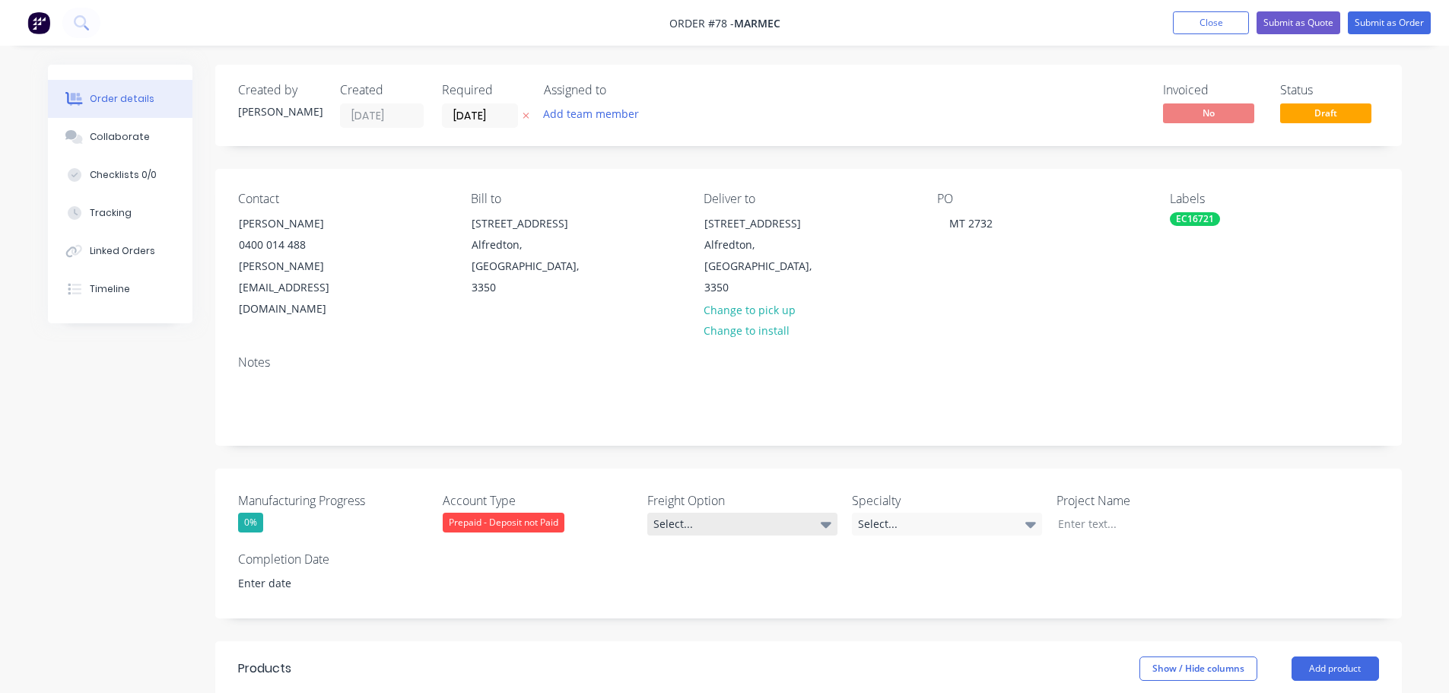
click at [666, 513] on div "Select..." at bounding box center [742, 524] width 190 height 23
click at [735, 573] on div "Client to pickup" at bounding box center [697, 574] width 77 height 20
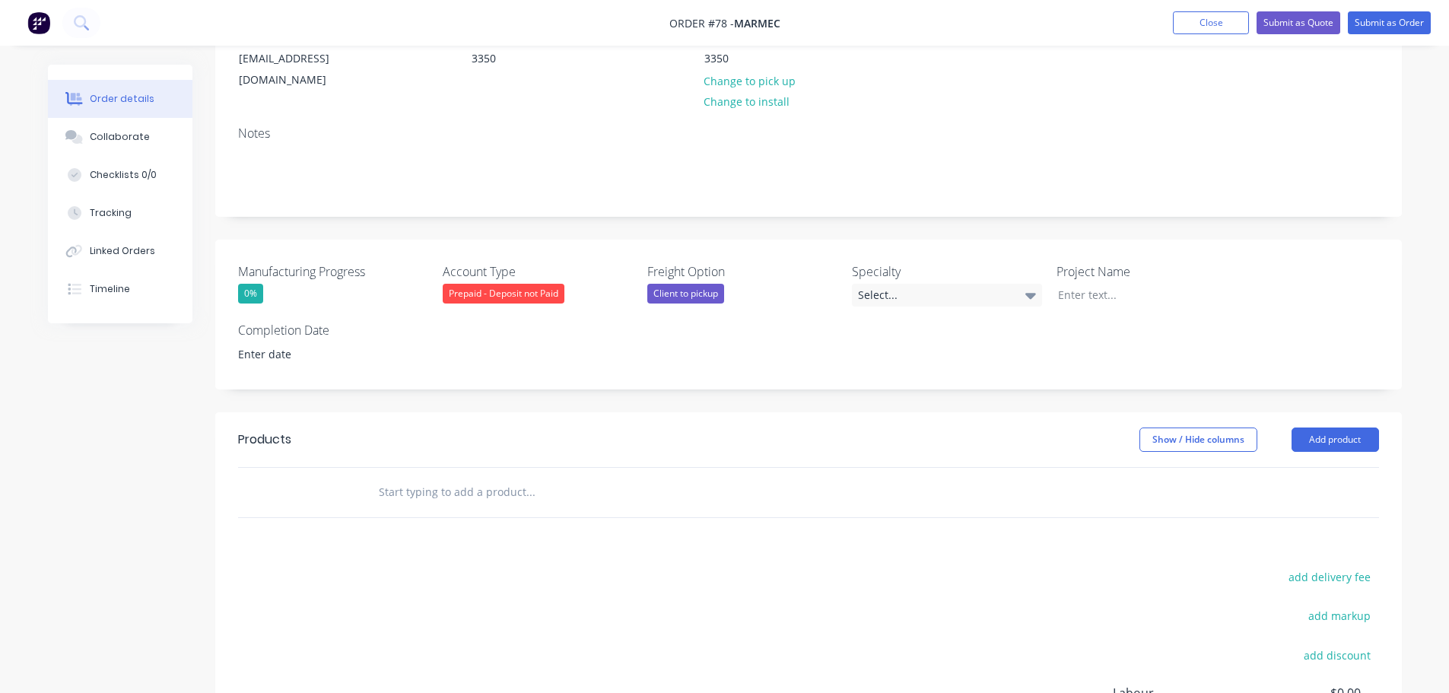
scroll to position [228, 0]
click at [1353, 413] on header "Products Show / Hide columns Add product" at bounding box center [808, 440] width 1186 height 55
click at [1352, 428] on button "Add product" at bounding box center [1334, 440] width 87 height 24
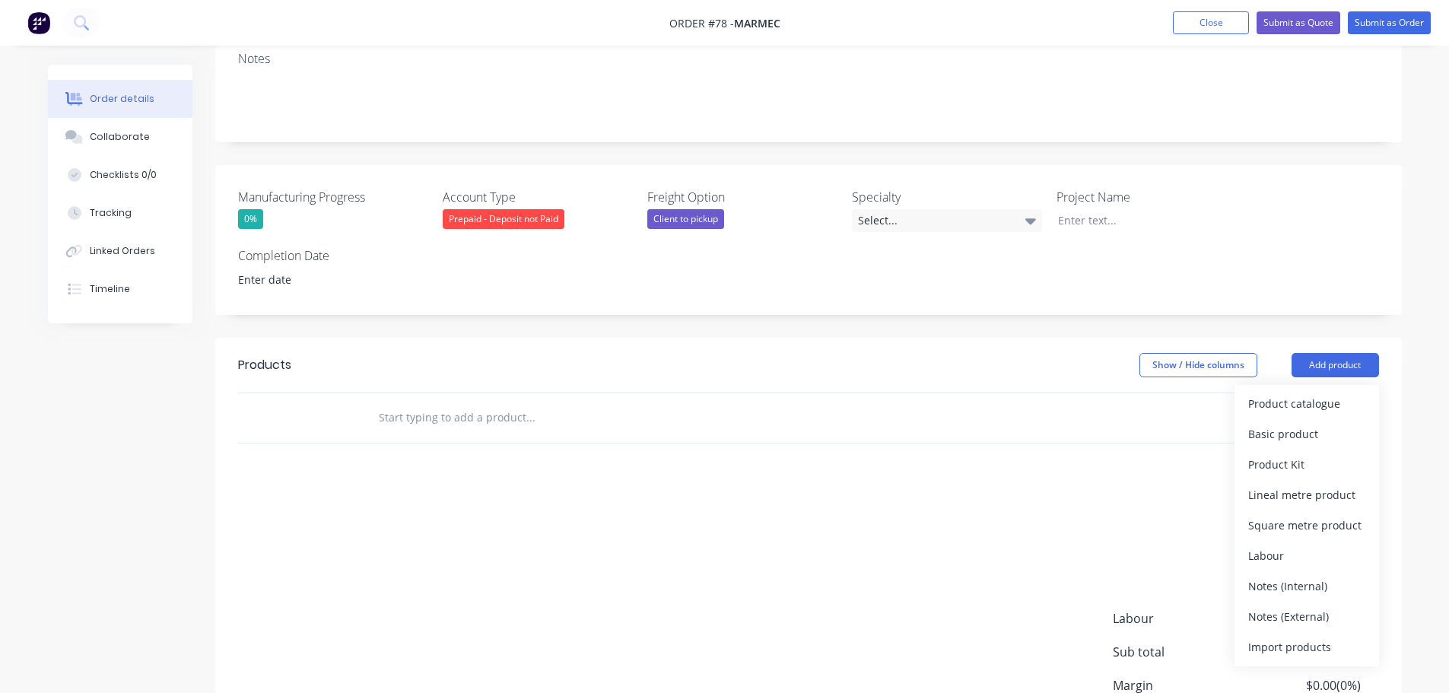
scroll to position [304, 0]
click at [1301, 635] on div "Import products" at bounding box center [1306, 646] width 117 height 22
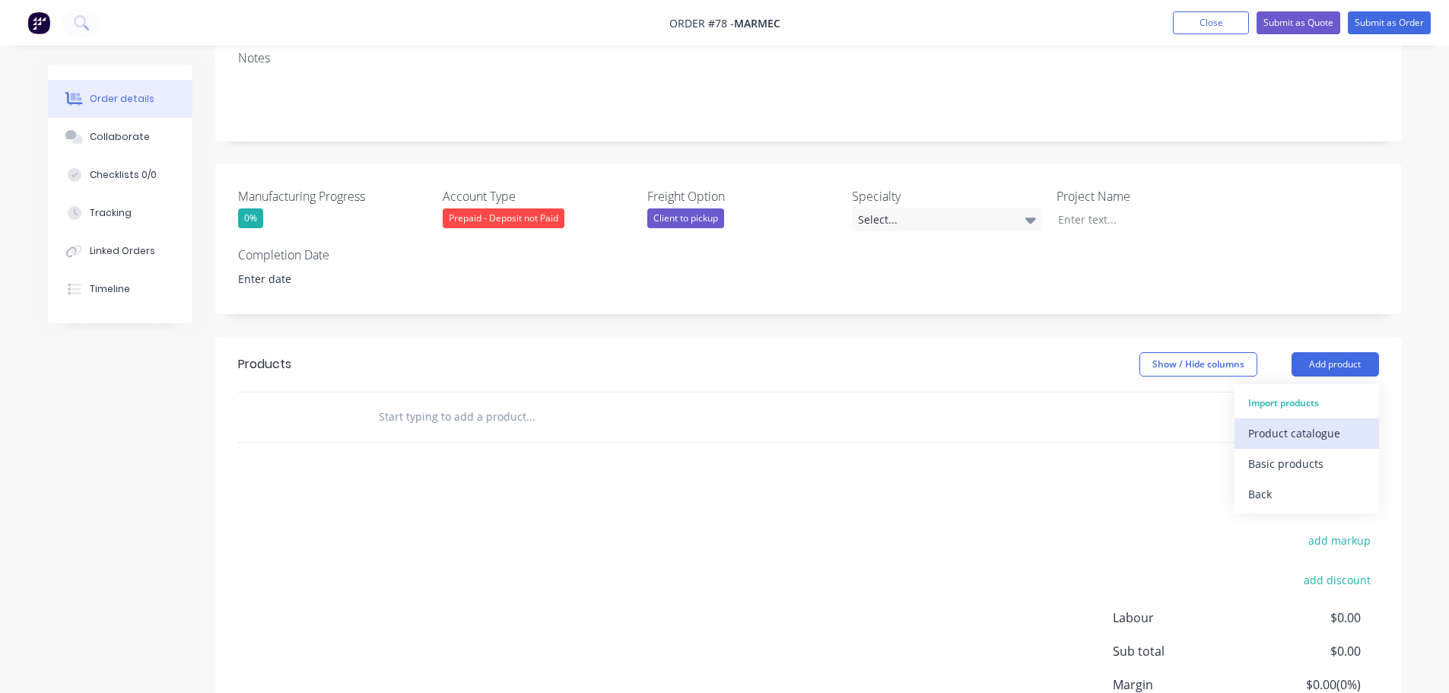
click at [1265, 418] on button "Product catalogue" at bounding box center [1306, 433] width 144 height 30
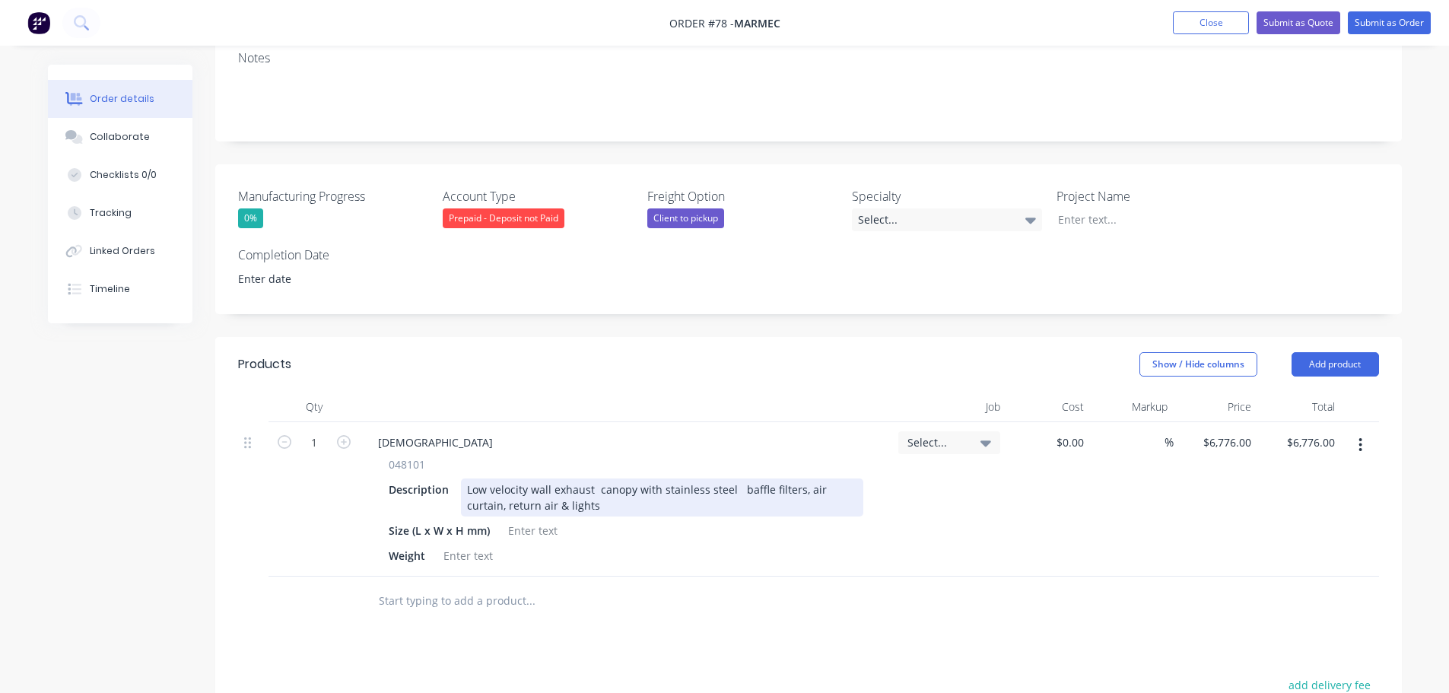
click at [578, 478] on div "Low velocity wall exhaust canopy with stainless steel baffle filters, air curta…" at bounding box center [662, 497] width 402 height 38
click at [562, 478] on div "Low velocity wall exhaust canopy with stainless steel baffle filters, air curta…" at bounding box center [662, 497] width 402 height 38
click at [557, 478] on div "Low velocity wall exhaust canopy with stainless steel baffle filters, air curta…" at bounding box center [662, 497] width 402 height 38
click at [553, 519] on div at bounding box center [533, 530] width 62 height 22
click at [549, 519] on div at bounding box center [533, 530] width 62 height 22
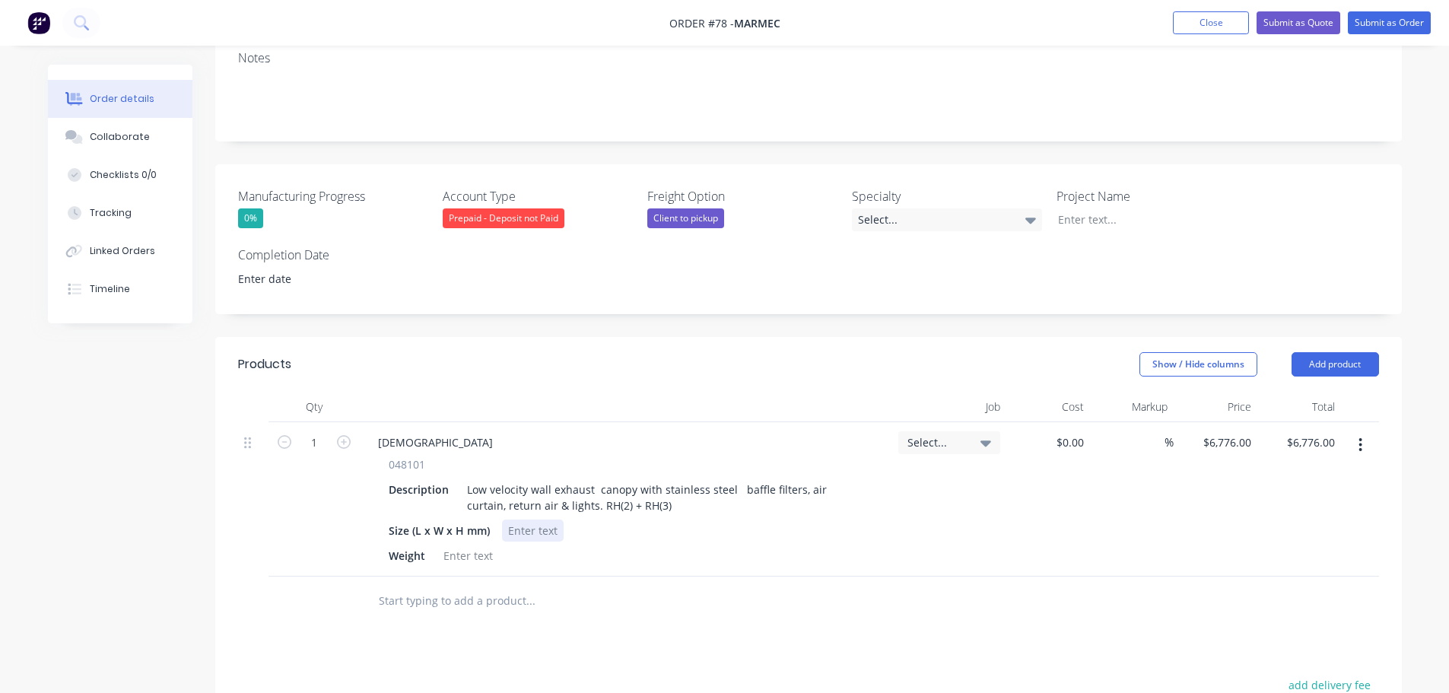
paste div
click at [475, 545] on div at bounding box center [468, 556] width 62 height 22
paste div
click at [944, 475] on div "Select..." at bounding box center [949, 499] width 114 height 154
click at [1296, 352] on button "Add product" at bounding box center [1334, 364] width 87 height 24
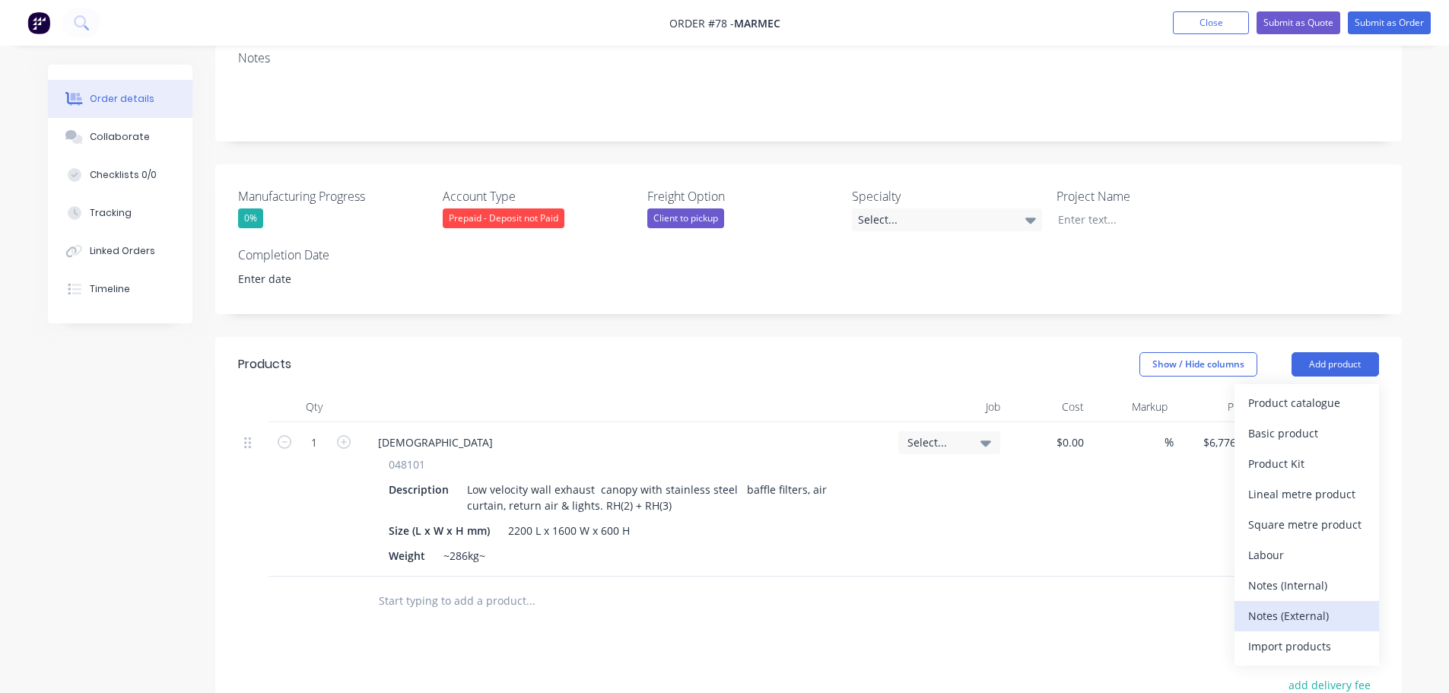
click at [1294, 605] on div "Notes (External)" at bounding box center [1306, 616] width 117 height 22
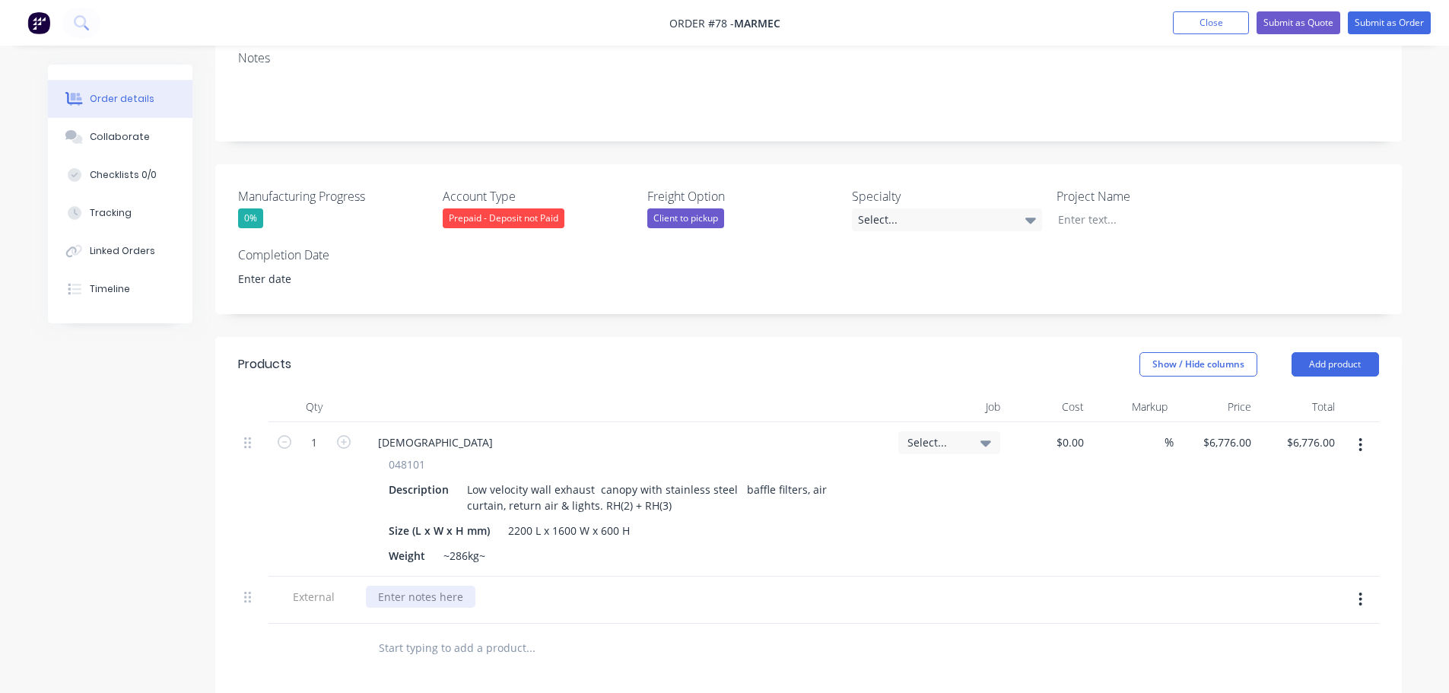
click at [405, 586] on div at bounding box center [421, 597] width 110 height 22
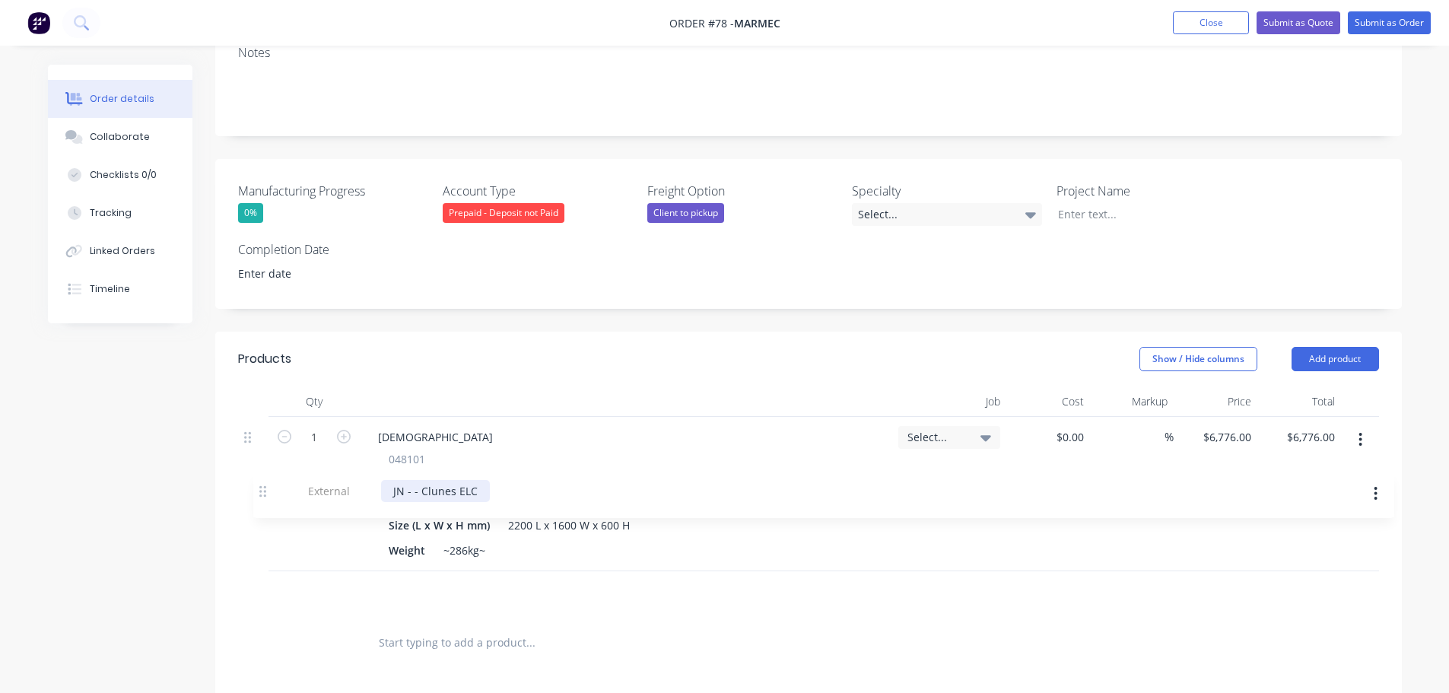
scroll to position [310, 0]
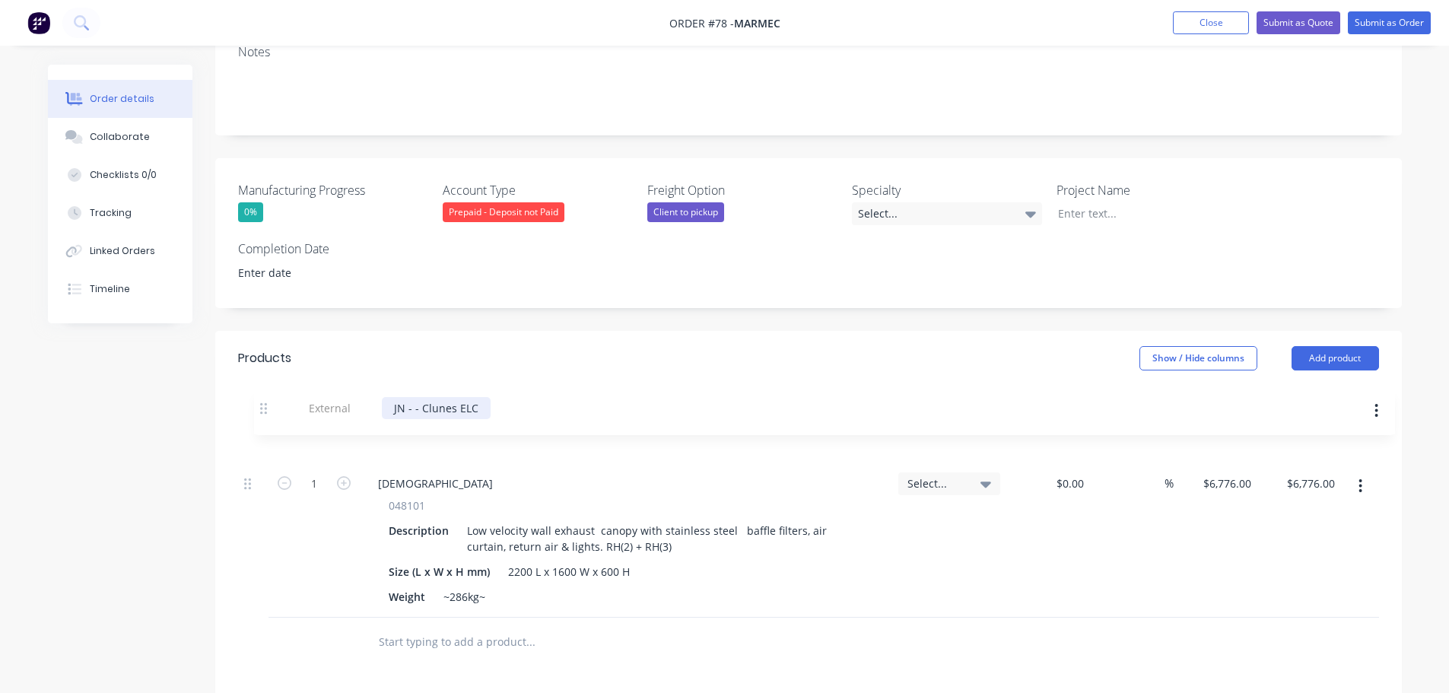
drag, startPoint x: 244, startPoint y: 554, endPoint x: 262, endPoint y: 402, distance: 152.4
click at [262, 416] on div "1 SACRA 048101 Description Low velocity wall exhaust canopy with stainless stee…" at bounding box center [808, 517] width 1141 height 202
click at [1334, 346] on button "Add product" at bounding box center [1334, 358] width 87 height 24
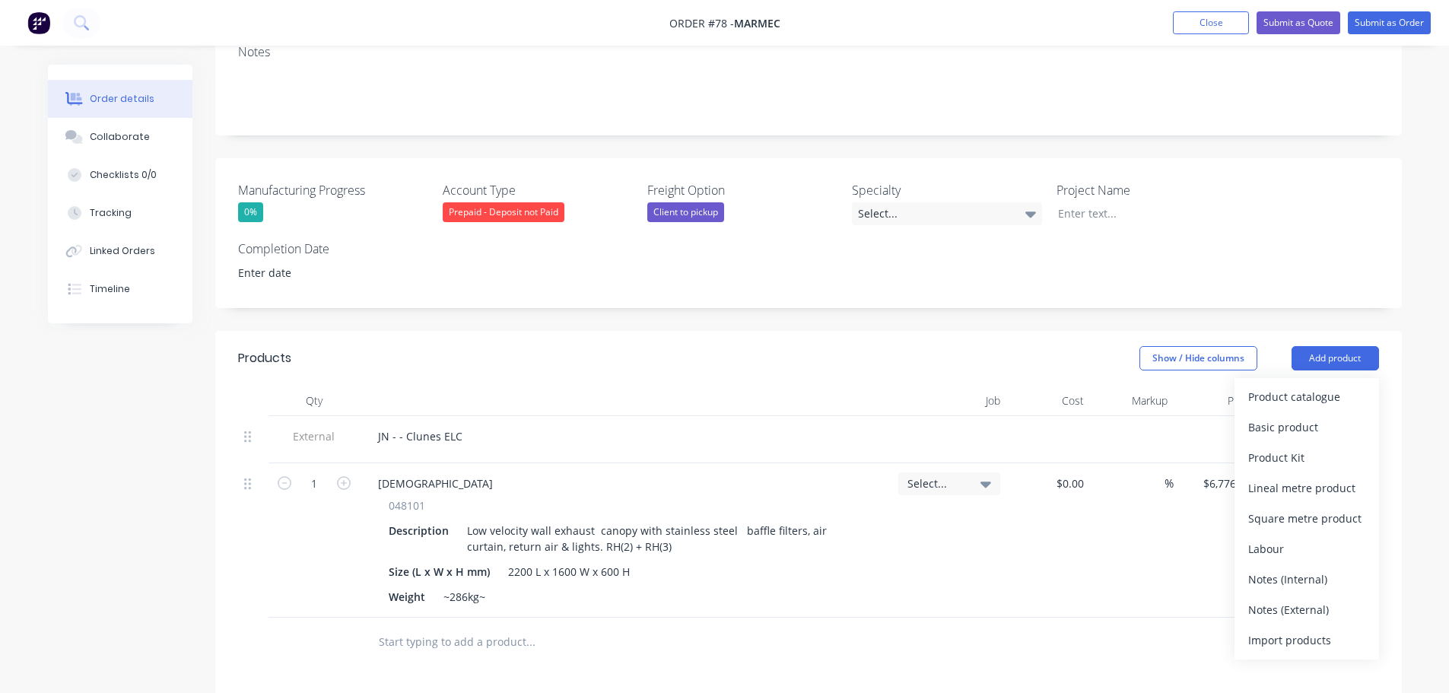
click at [1290, 599] on div "Notes (External)" at bounding box center [1306, 610] width 117 height 22
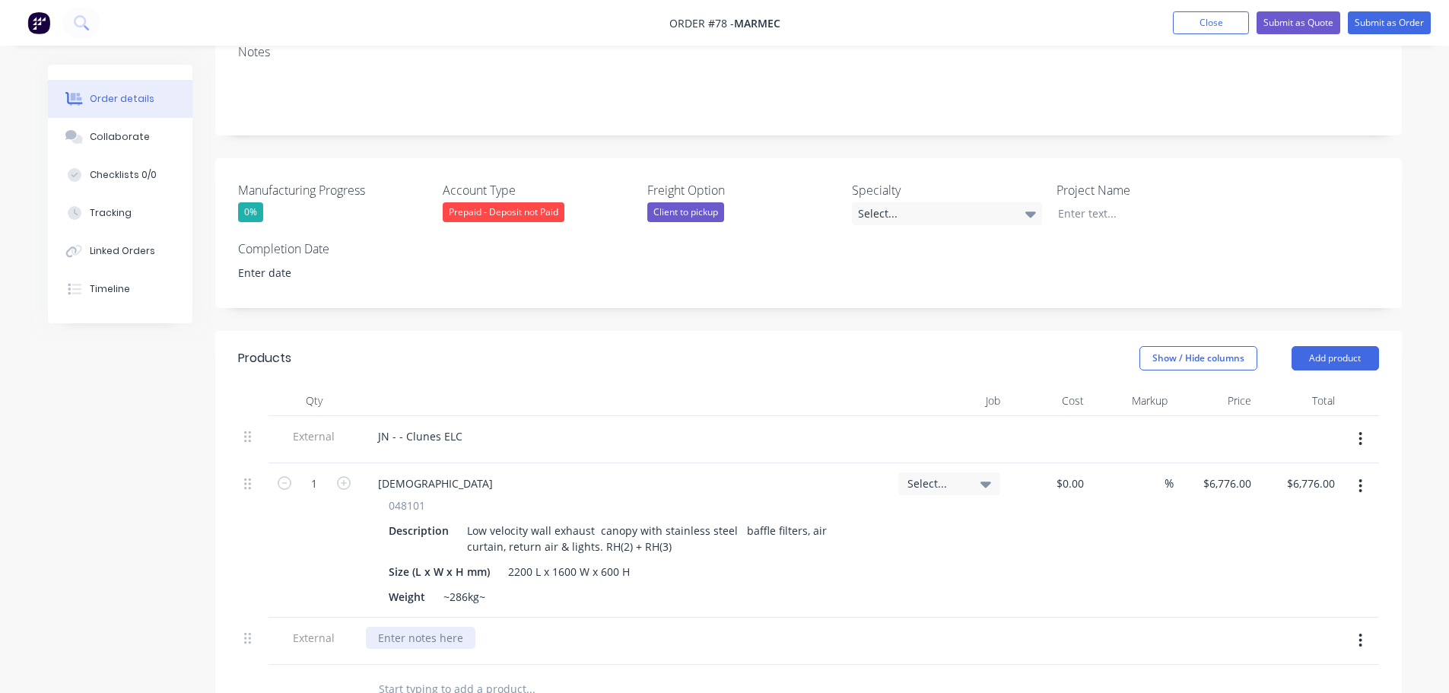
click at [450, 627] on div at bounding box center [421, 638] width 110 height 22
paste div
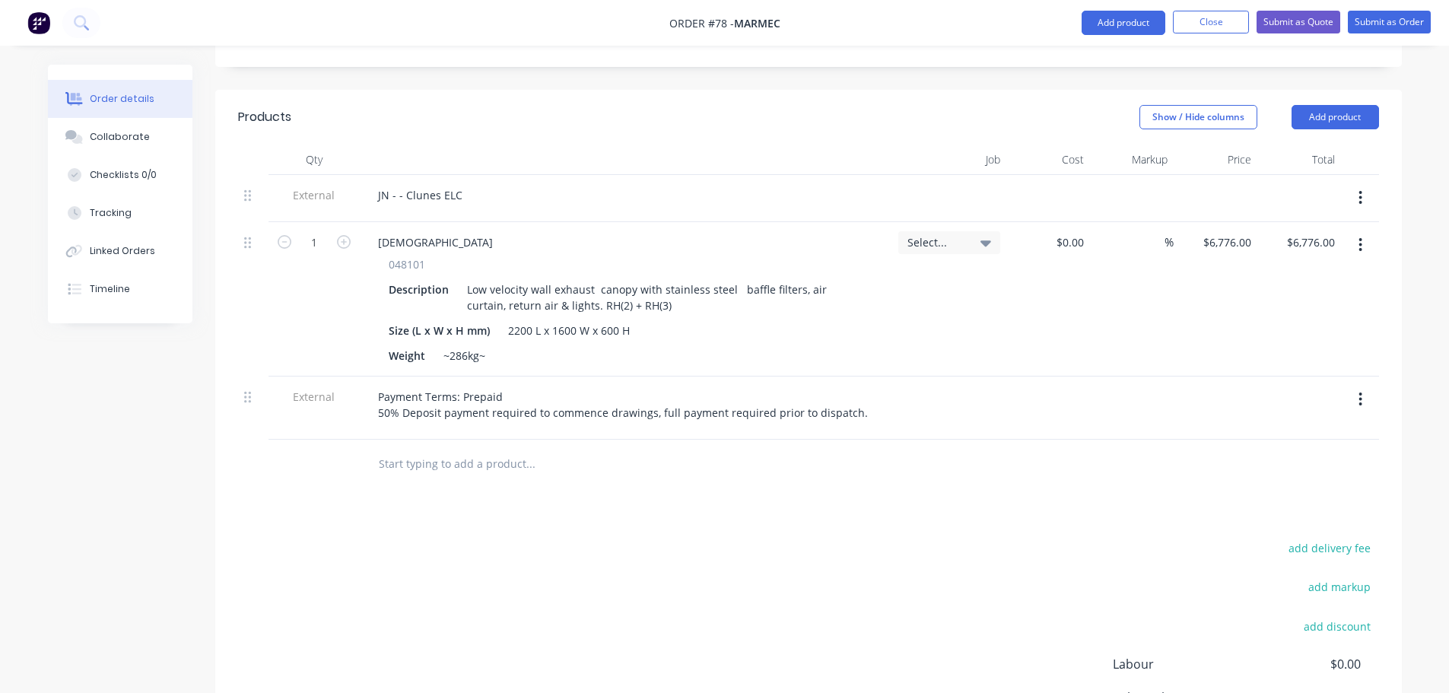
scroll to position [693, 0]
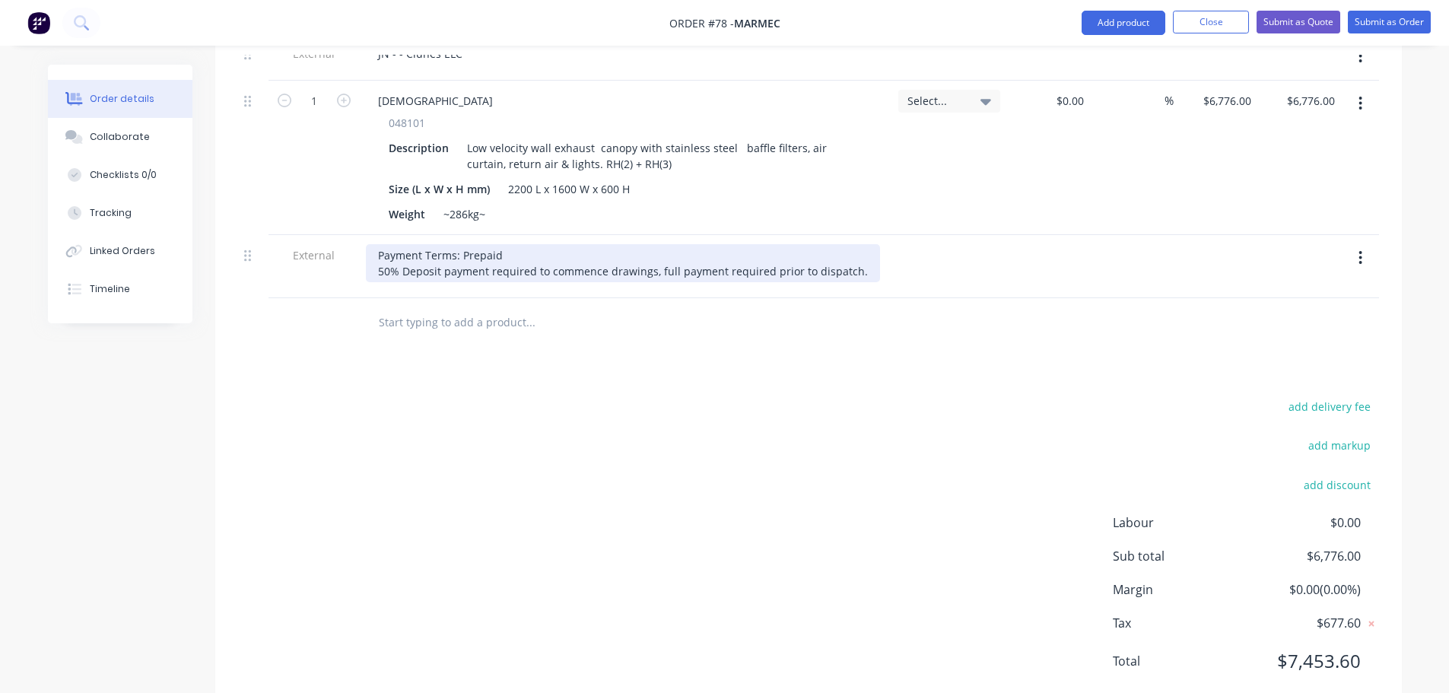
click at [861, 244] on div "Payment Terms: Prepaid 50% Deposit payment required to commence drawings, full …" at bounding box center [623, 263] width 514 height 38
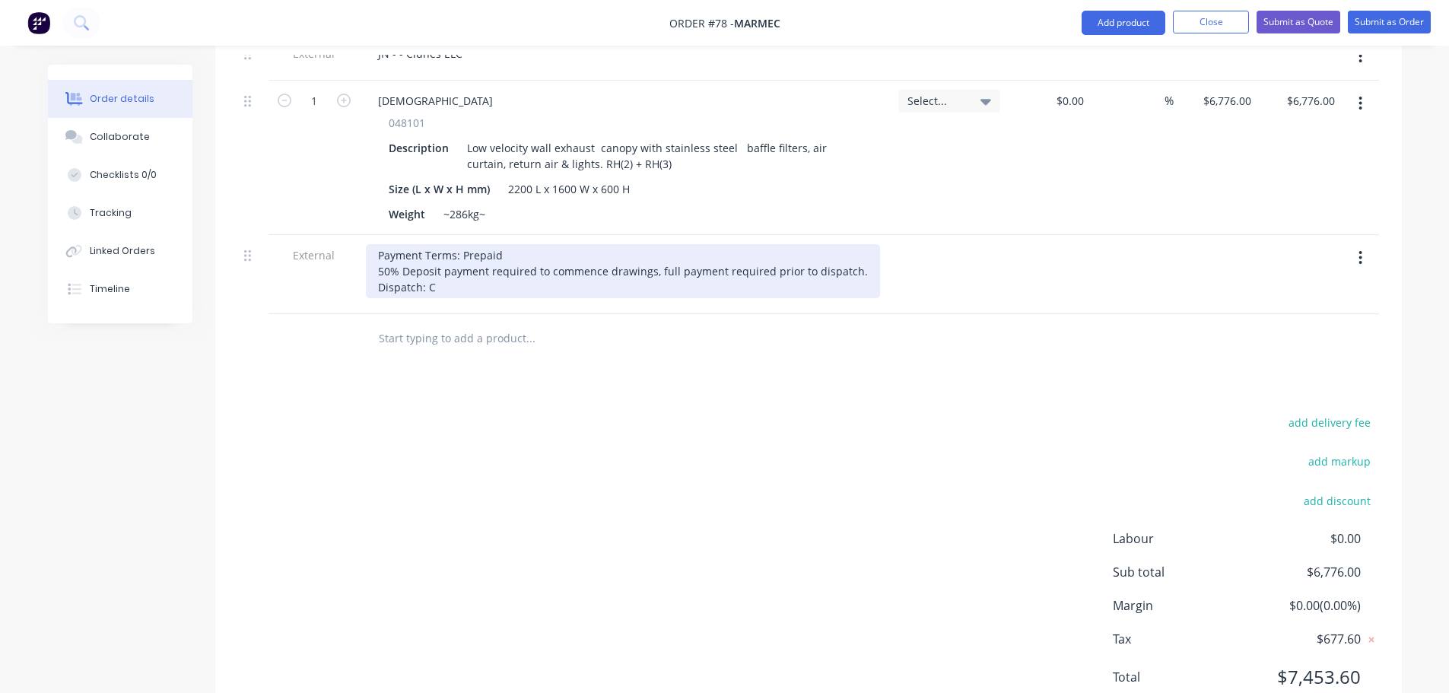
click at [451, 251] on div "Payment Terms: Prepaid 50% Deposit payment required to commence drawings, full …" at bounding box center [623, 271] width 514 height 54
drag, startPoint x: 461, startPoint y: 247, endPoint x: 340, endPoint y: 251, distance: 121.0
click at [340, 251] on div "External Payment Terms: Prepaid 50% Deposit payment required to commence drawin…" at bounding box center [808, 274] width 1141 height 79
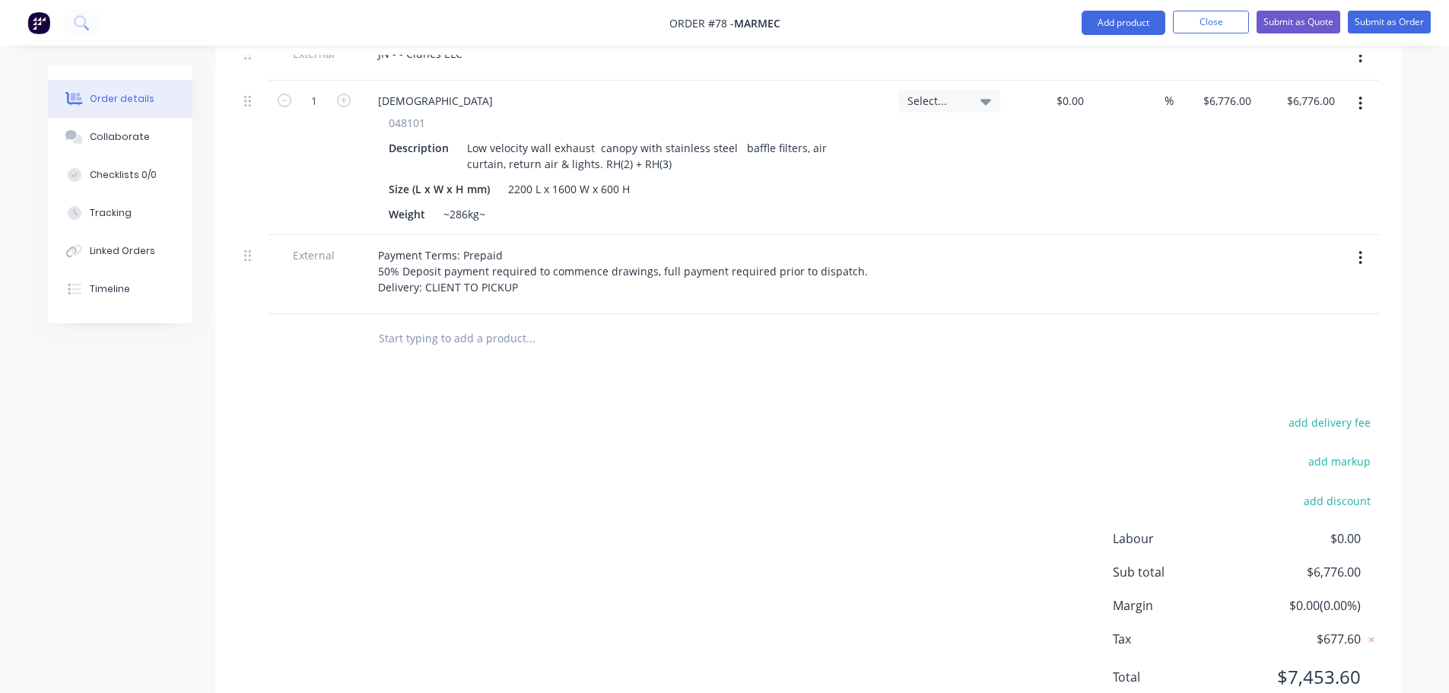
click at [420, 353] on div "Products Show / Hide columns Add product Qty Job Cost Markup Price Total Extern…" at bounding box center [808, 338] width 1186 height 780
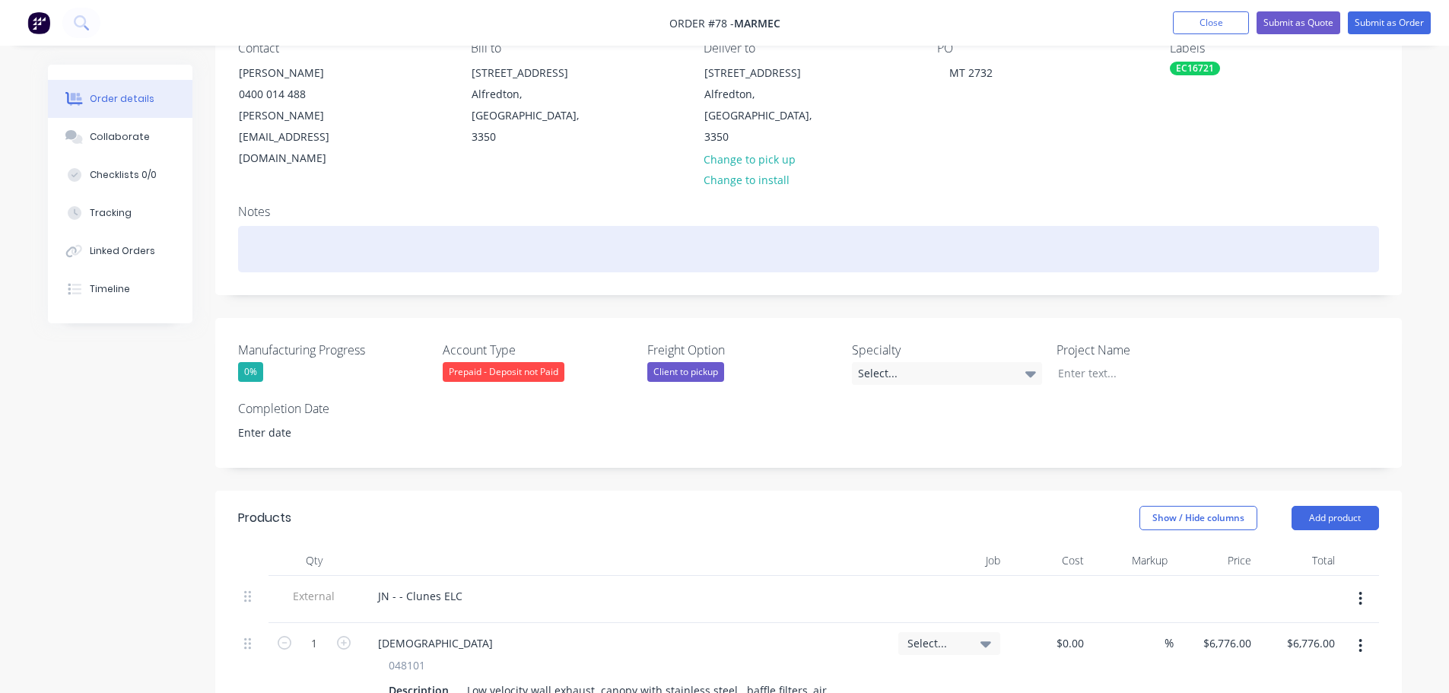
scroll to position [84, 0]
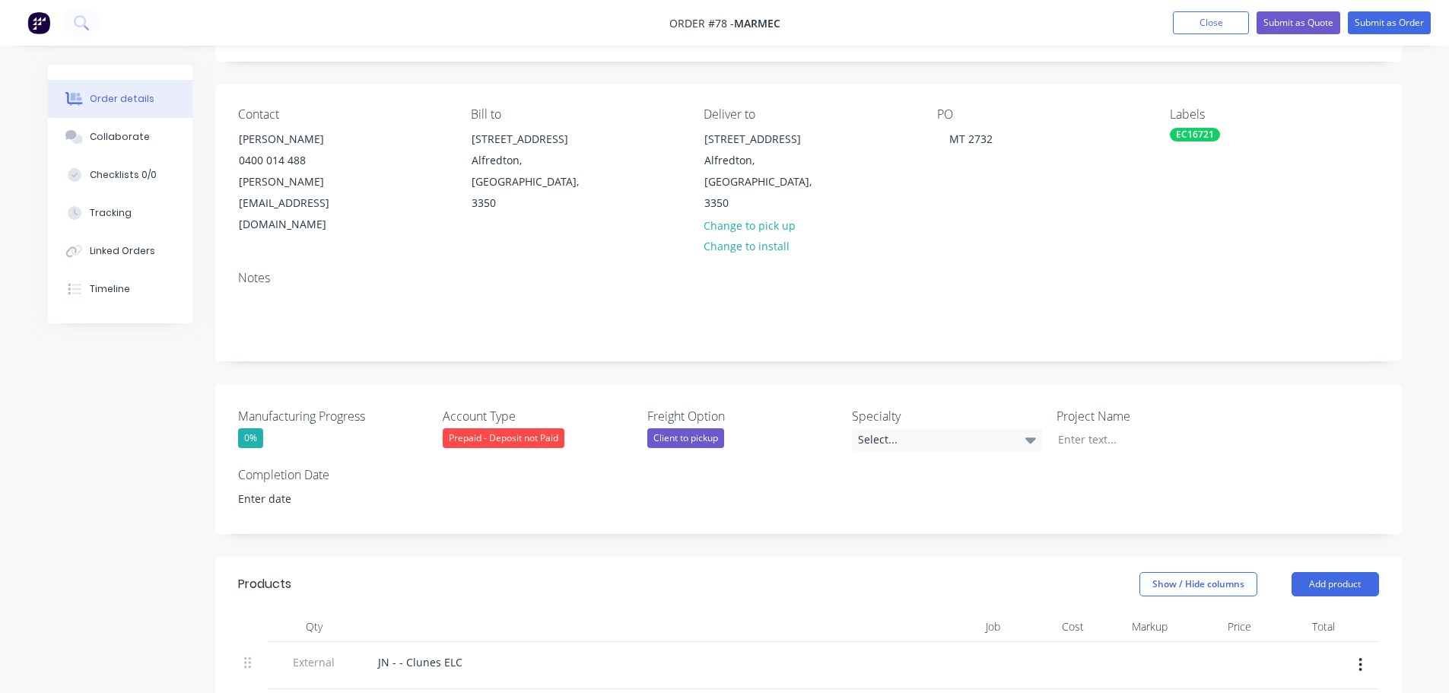
click at [1123, 407] on div "Project Name" at bounding box center [1151, 429] width 190 height 44
click at [1116, 428] on div at bounding box center [1141, 439] width 190 height 22
click at [1396, 15] on button "Submit as Order" at bounding box center [1389, 22] width 83 height 23
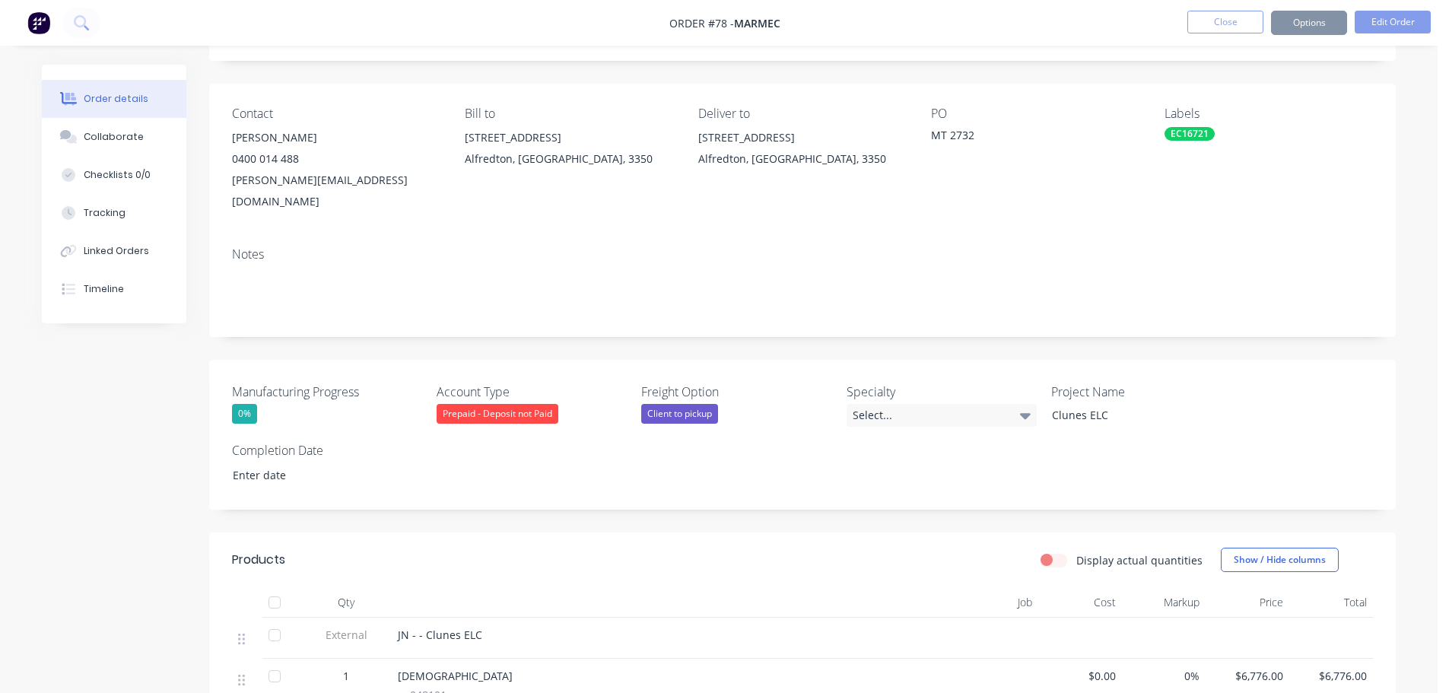
scroll to position [0, 0]
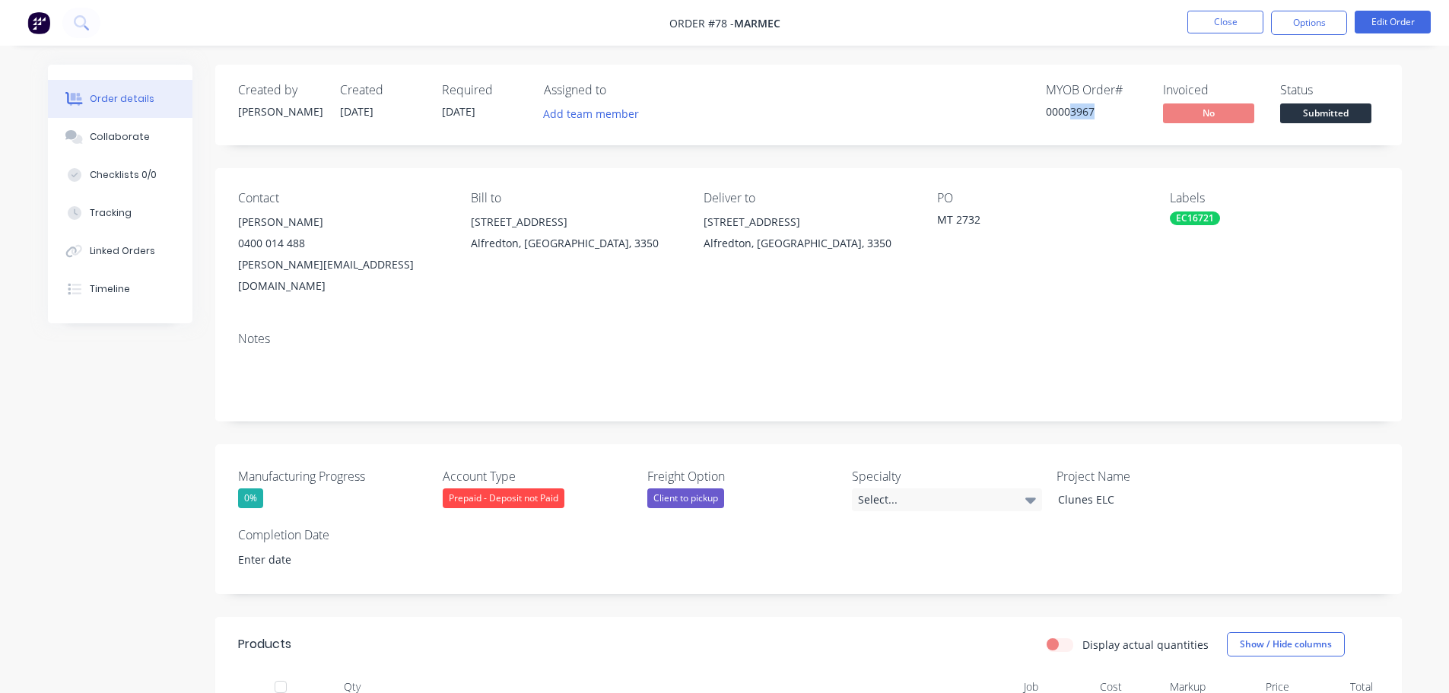
drag, startPoint x: 1100, startPoint y: 114, endPoint x: 1072, endPoint y: 119, distance: 28.6
click at [1072, 119] on div "00003967" at bounding box center [1095, 111] width 99 height 16
click at [1094, 139] on div "Created by [PERSON_NAME] Created [DATE] Required [DATE] Assigned to Add team me…" at bounding box center [808, 105] width 1186 height 81
click at [1290, 22] on button "Options" at bounding box center [1309, 23] width 76 height 24
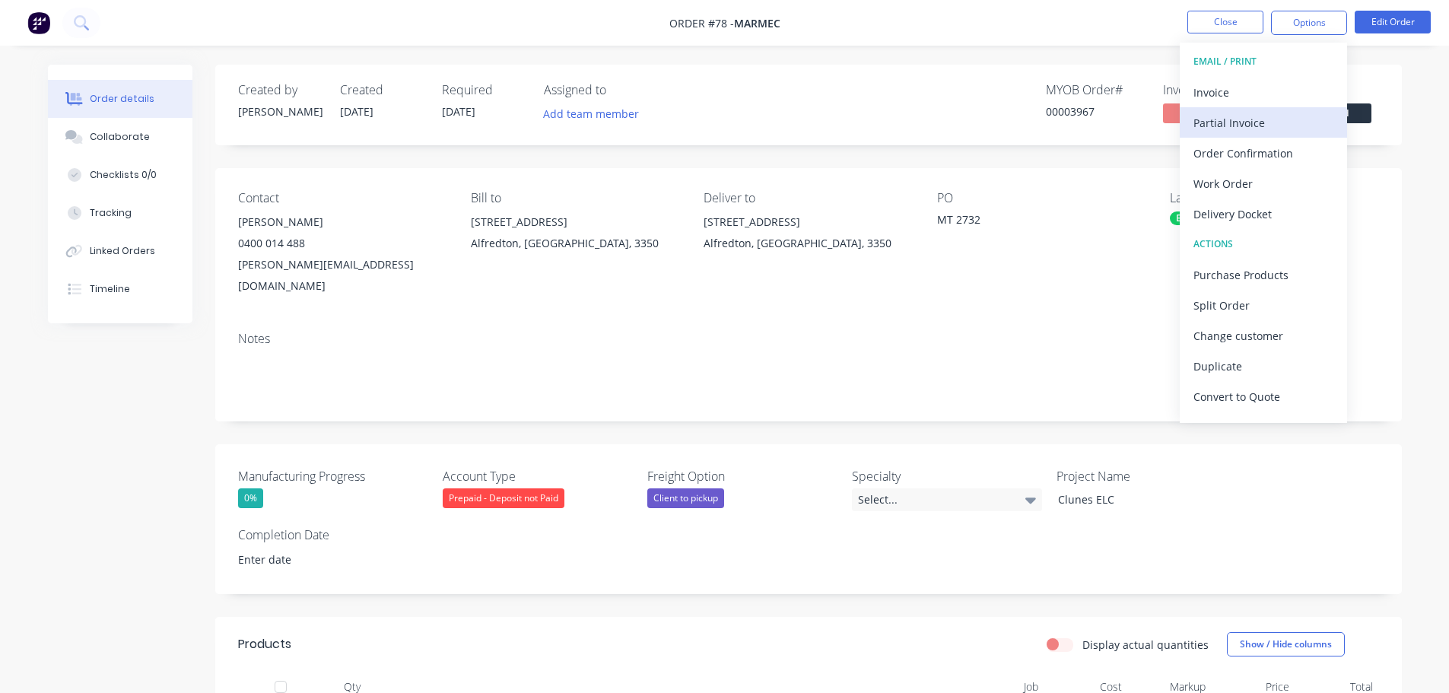
click at [1281, 132] on div "Partial Invoice" at bounding box center [1263, 123] width 140 height 22
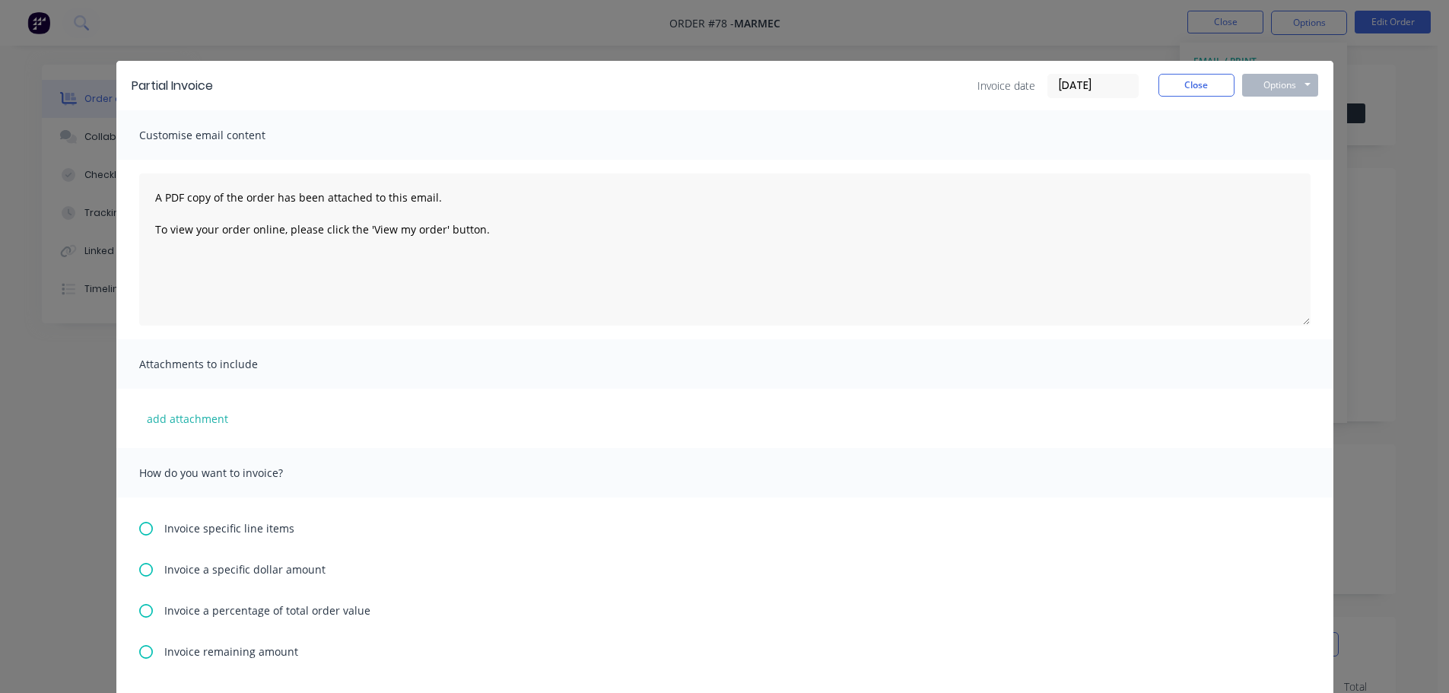
click at [254, 599] on div "Invoice specific line items Invoice a specific dollar amount Invoice a percenta…" at bounding box center [724, 602] width 1217 height 210
click at [250, 614] on span "Invoice a percentage of total order value" at bounding box center [267, 610] width 206 height 16
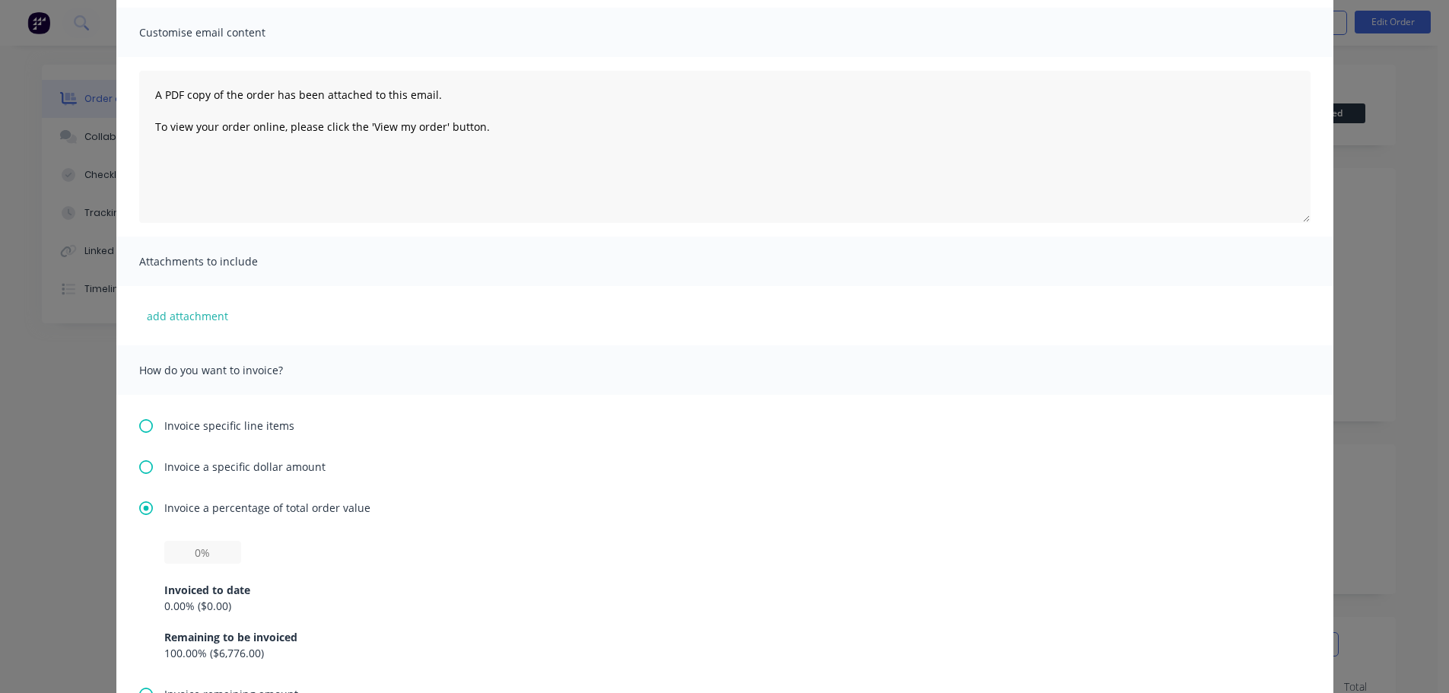
scroll to position [304, 0]
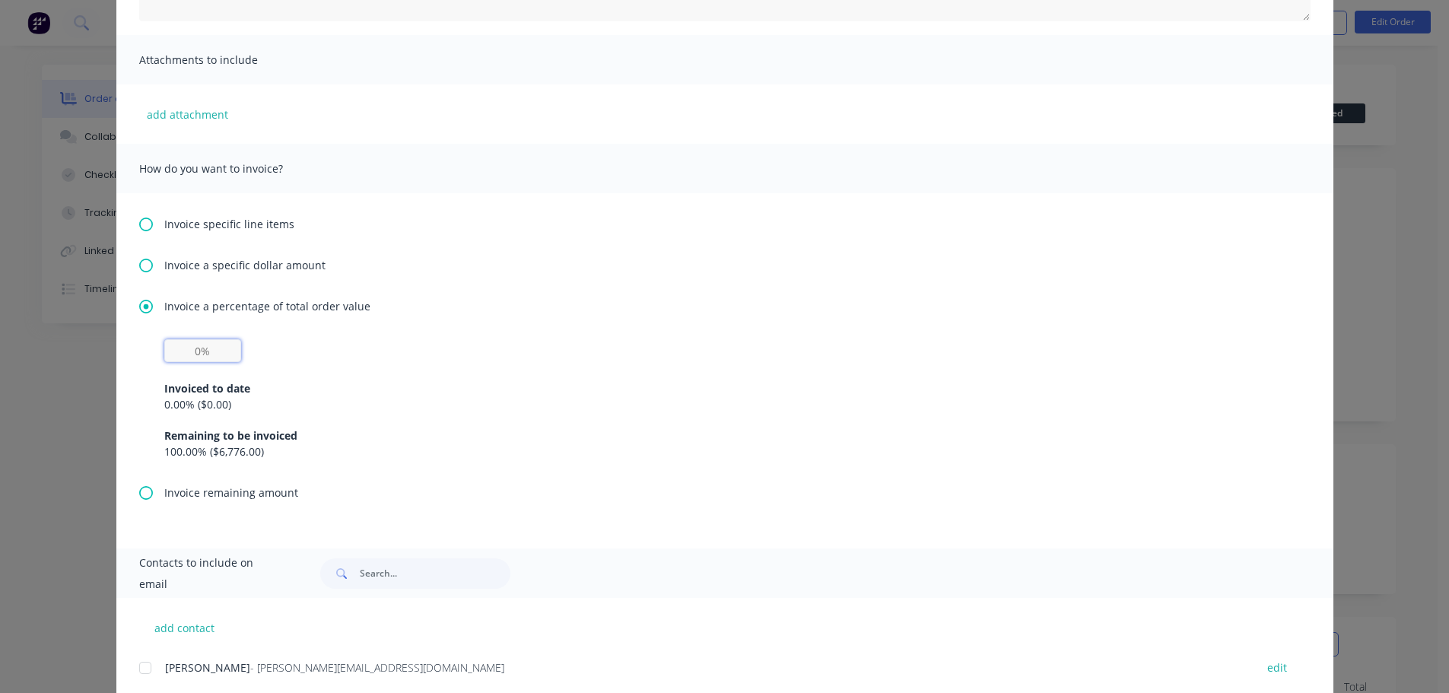
click at [193, 351] on input "text" at bounding box center [202, 350] width 77 height 23
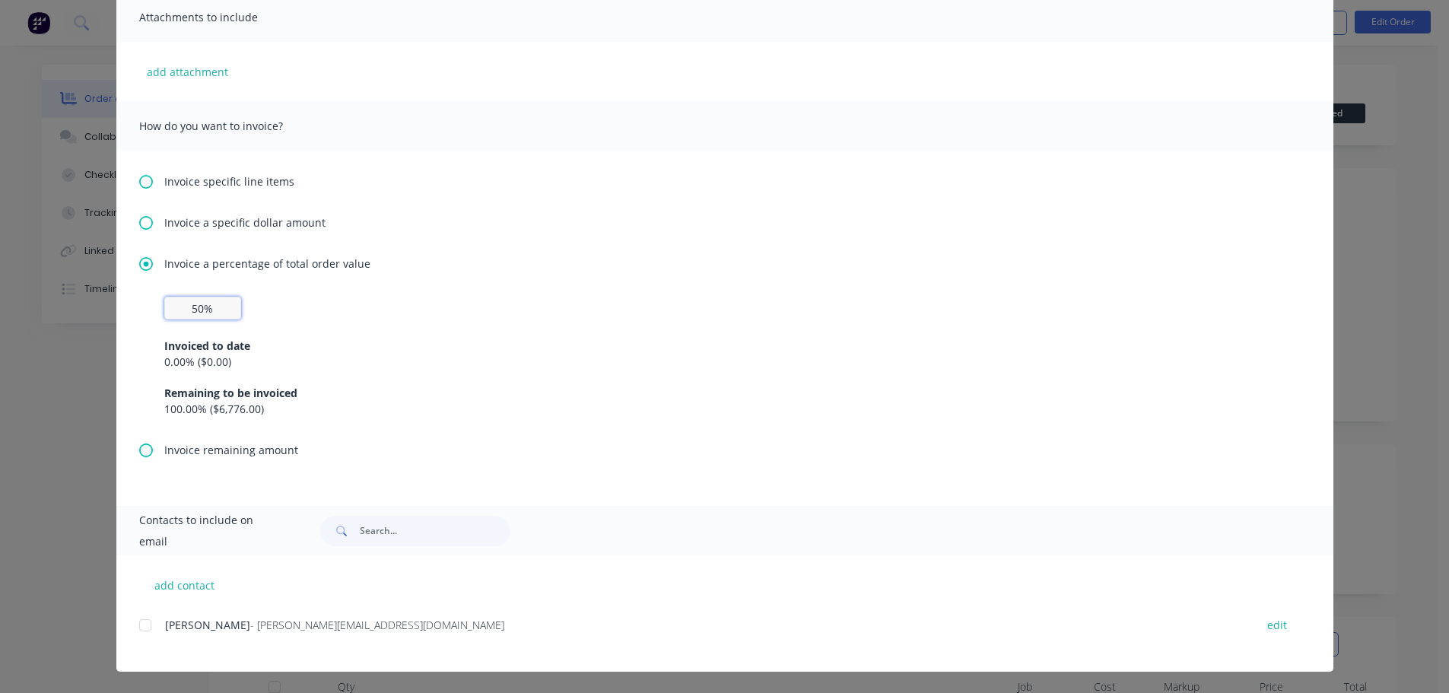
scroll to position [0, 0]
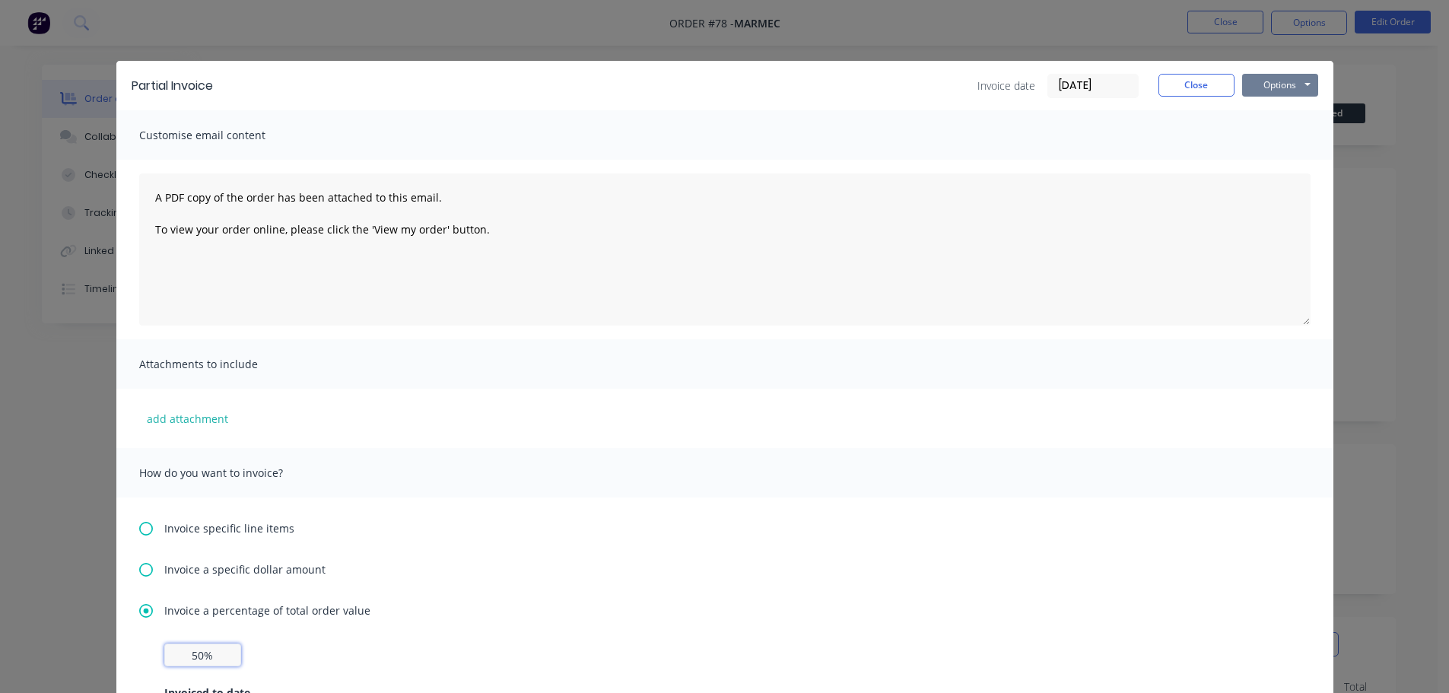
type input "50%"
click at [1247, 87] on button "Options" at bounding box center [1280, 85] width 76 height 23
click at [1285, 144] on button "Print" at bounding box center [1290, 137] width 97 height 25
click at [1189, 84] on button "Close" at bounding box center [1196, 85] width 76 height 23
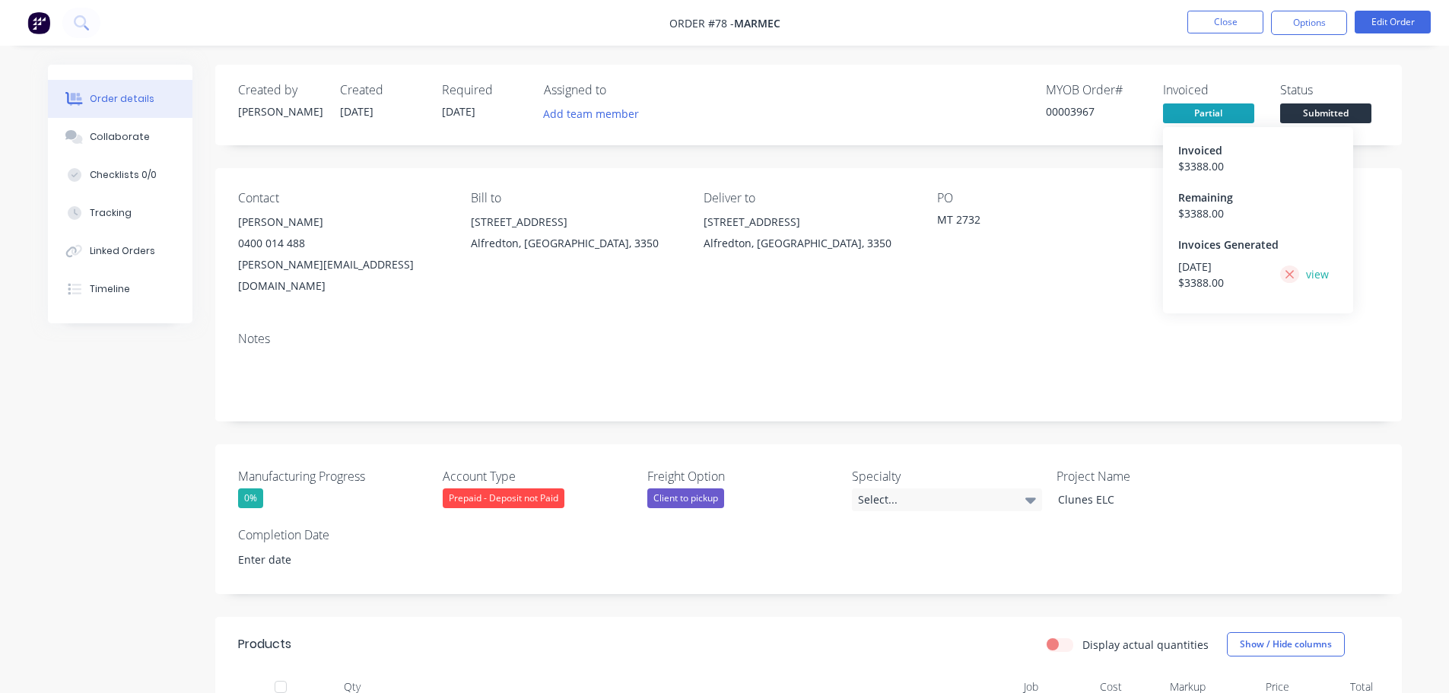
click at [1285, 274] on icon at bounding box center [1290, 275] width 10 height 14
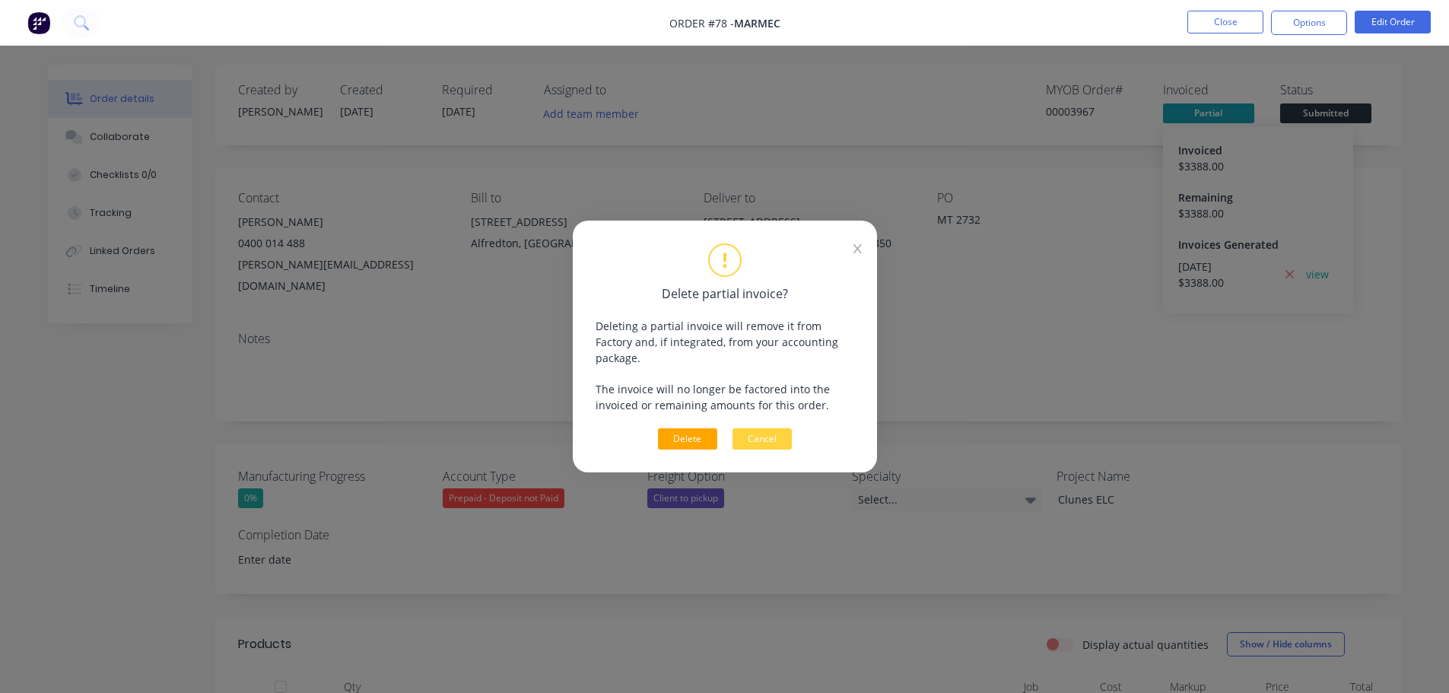
click at [696, 439] on button "Delete" at bounding box center [687, 438] width 59 height 21
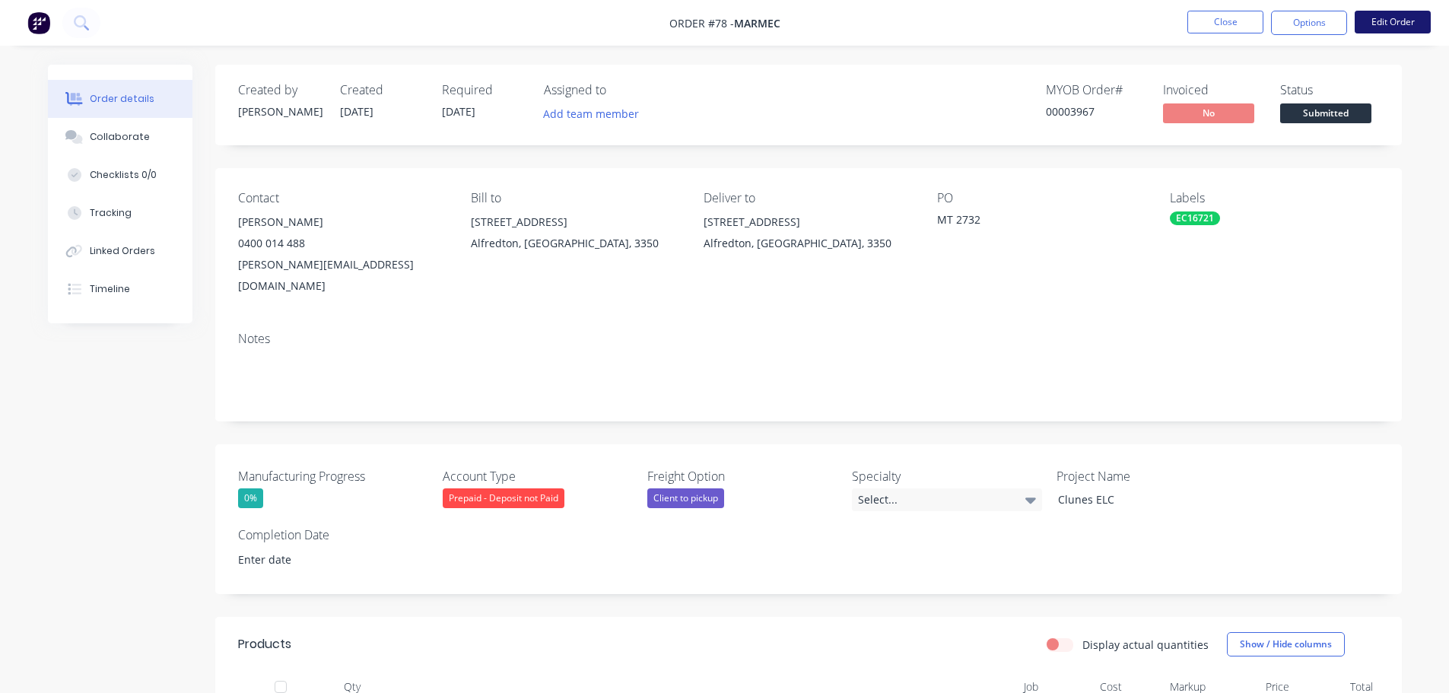
click at [1419, 23] on button "Edit Order" at bounding box center [1392, 22] width 76 height 23
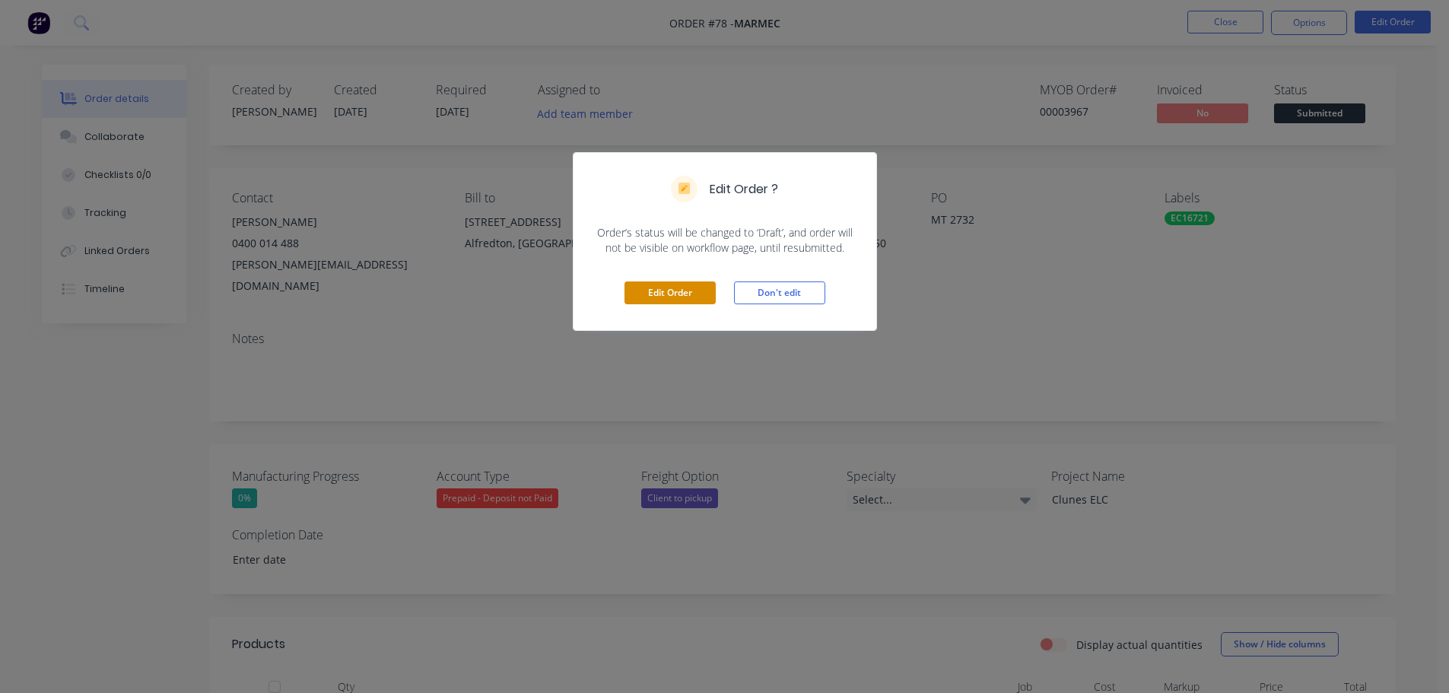
click at [659, 293] on button "Edit Order" at bounding box center [669, 292] width 91 height 23
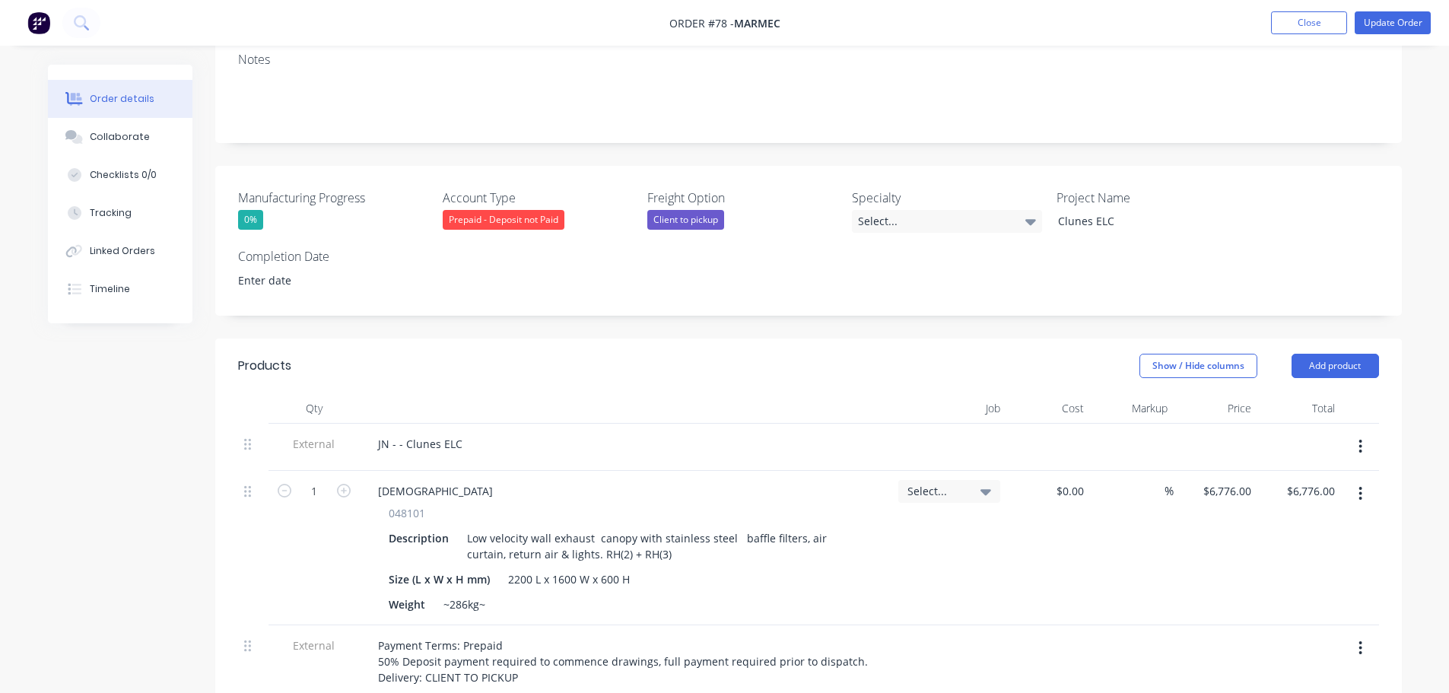
scroll to position [304, 0]
click at [410, 431] on div "JN - - Clunes ELC" at bounding box center [420, 442] width 109 height 22
click at [398, 431] on div "JN - - Clunes ELC" at bounding box center [420, 442] width 109 height 22
click at [418, 478] on div "[DEMOGRAPHIC_DATA]" at bounding box center [435, 489] width 139 height 22
click at [499, 469] on div "SACRA 048101 Description Low velocity wall exhaust canopy with stainless steel …" at bounding box center [626, 546] width 532 height 154
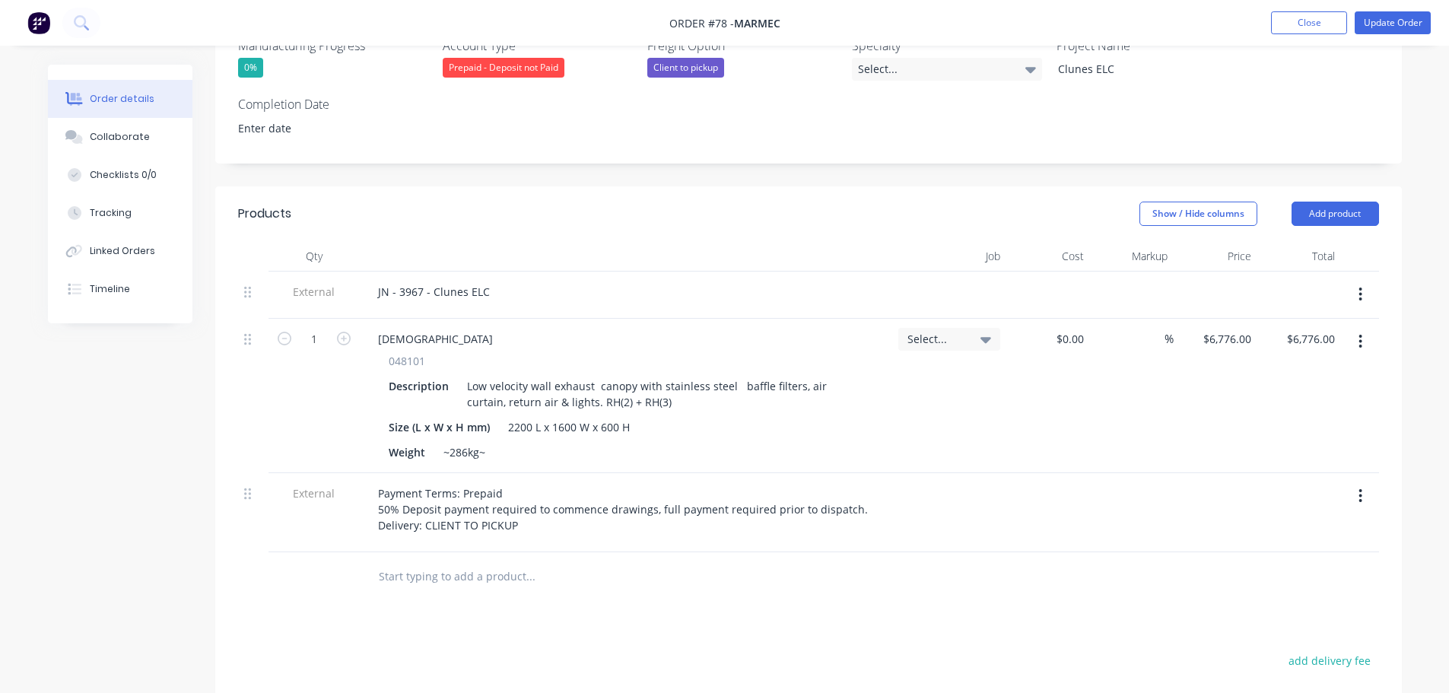
scroll to position [456, 0]
click at [956, 329] on span "Select..." at bounding box center [936, 337] width 58 height 16
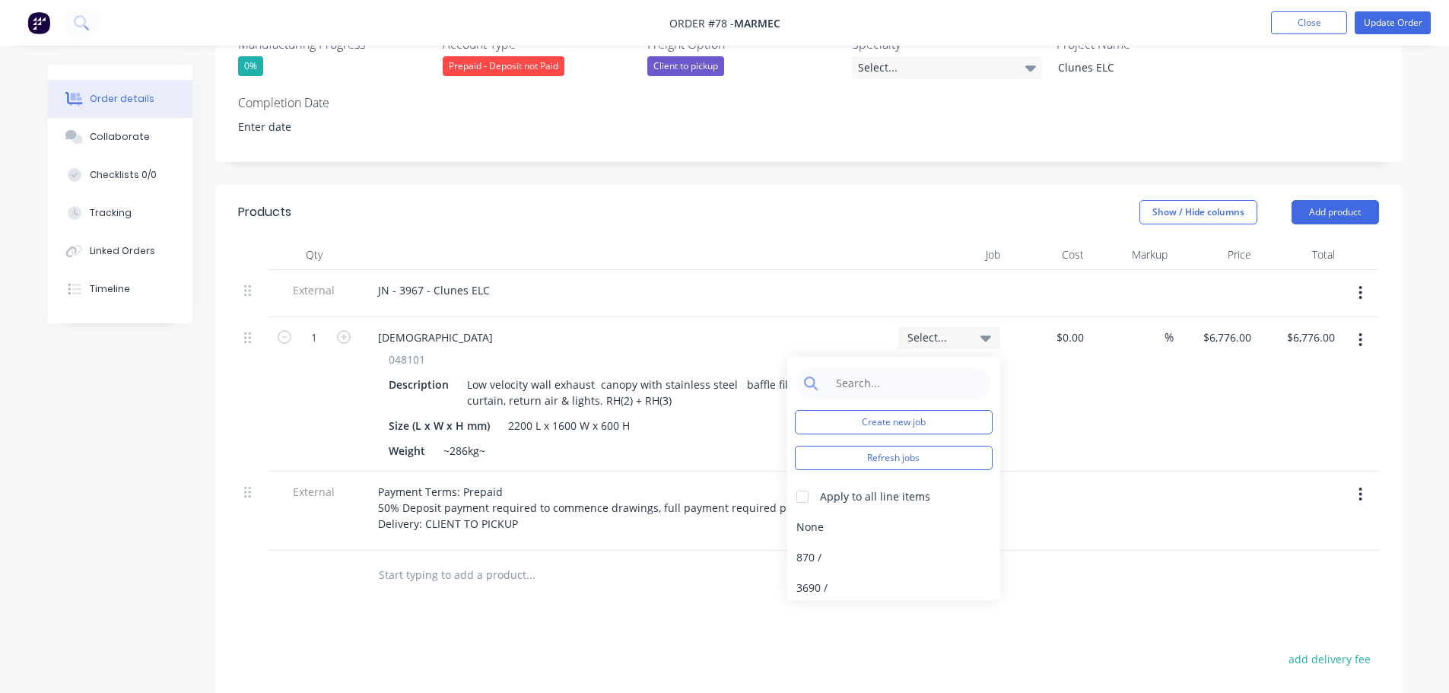
click at [878, 397] on div "Create new job Refresh jobs Apply to all line items None 870 / 3690 / 3170 / 9 …" at bounding box center [893, 478] width 213 height 243
click at [879, 410] on button "Create new job" at bounding box center [894, 422] width 198 height 24
click at [856, 394] on input "Job Number" at bounding box center [894, 405] width 198 height 23
type input "3967"
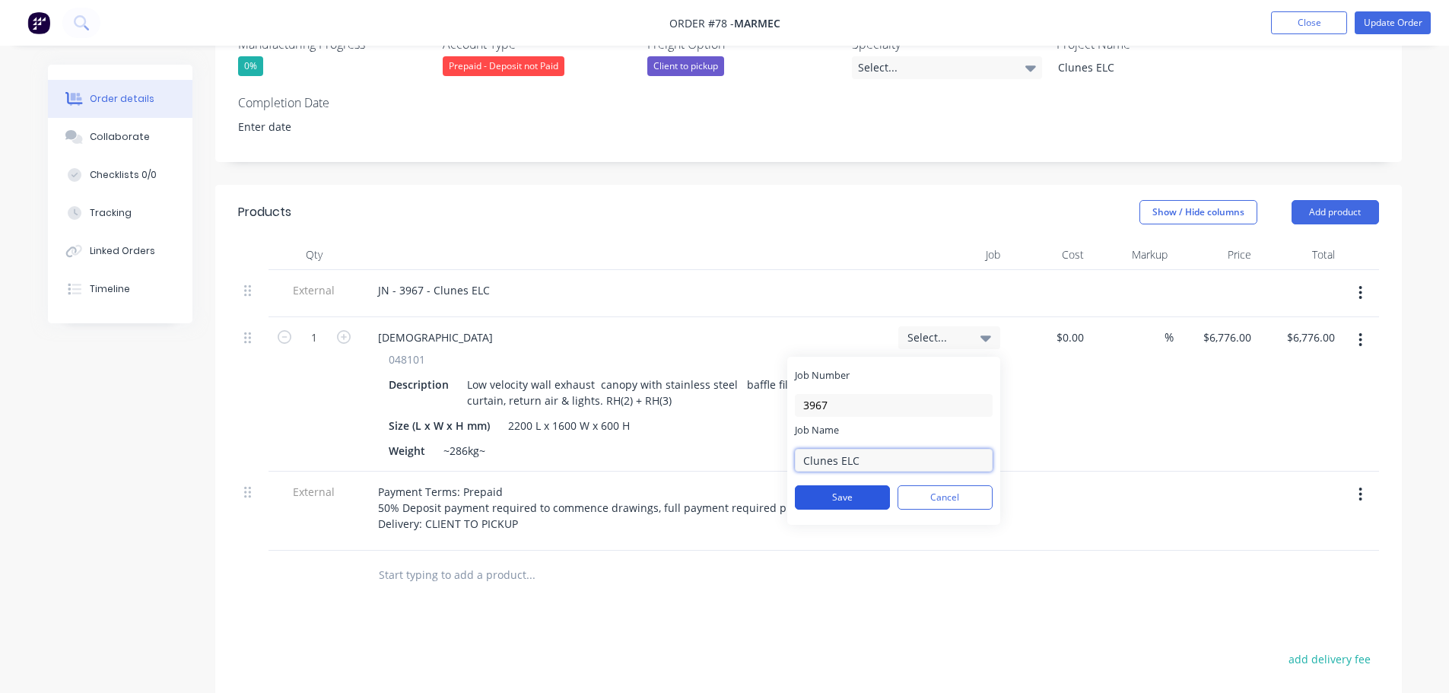
type input "Clunes ELC"
click at [834, 485] on button "Save" at bounding box center [842, 497] width 95 height 24
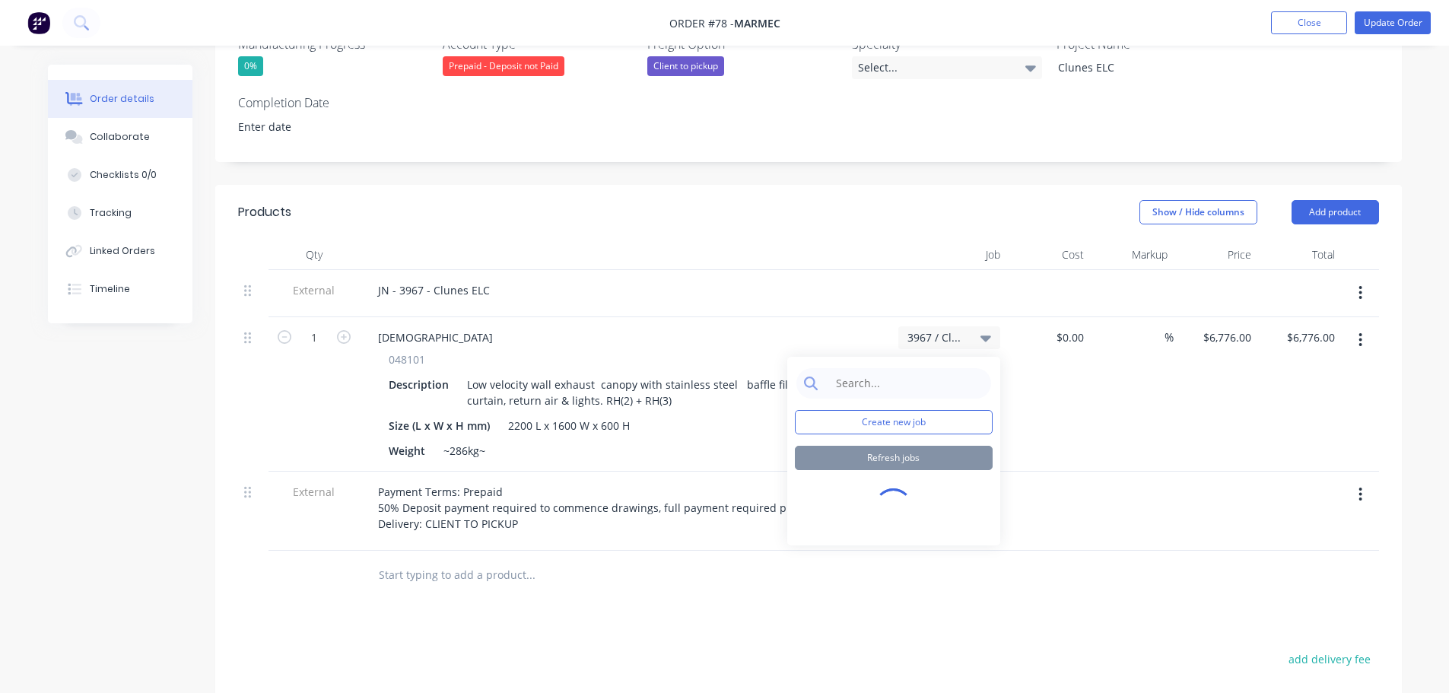
click at [1154, 401] on div "%" at bounding box center [1132, 394] width 84 height 154
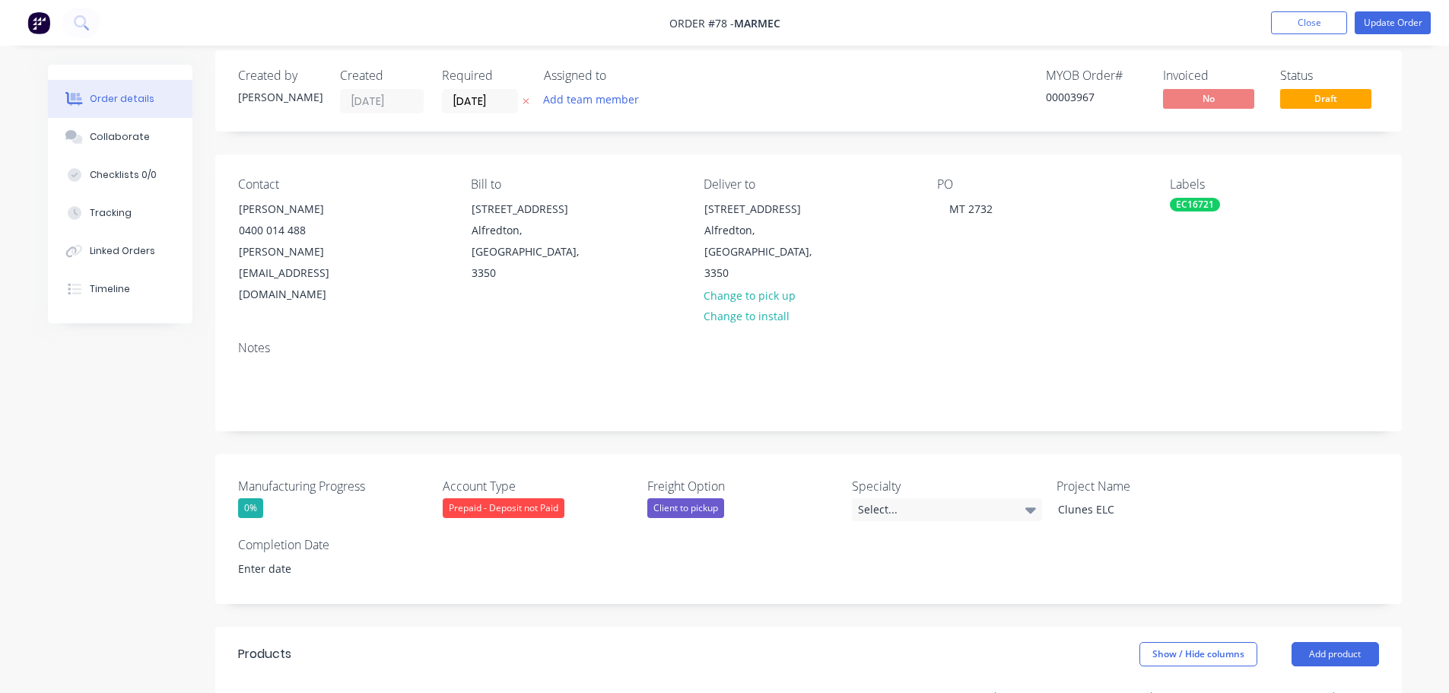
scroll to position [0, 0]
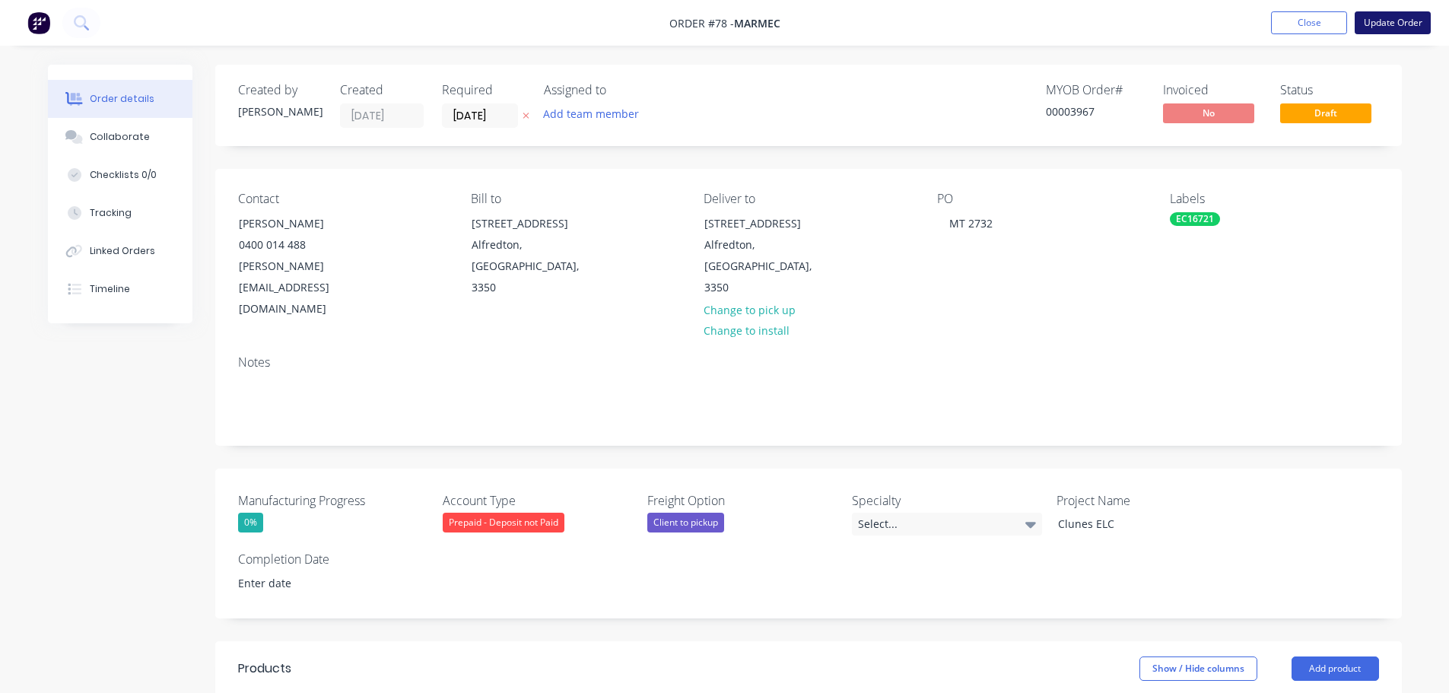
click at [1378, 18] on button "Update Order" at bounding box center [1392, 22] width 76 height 23
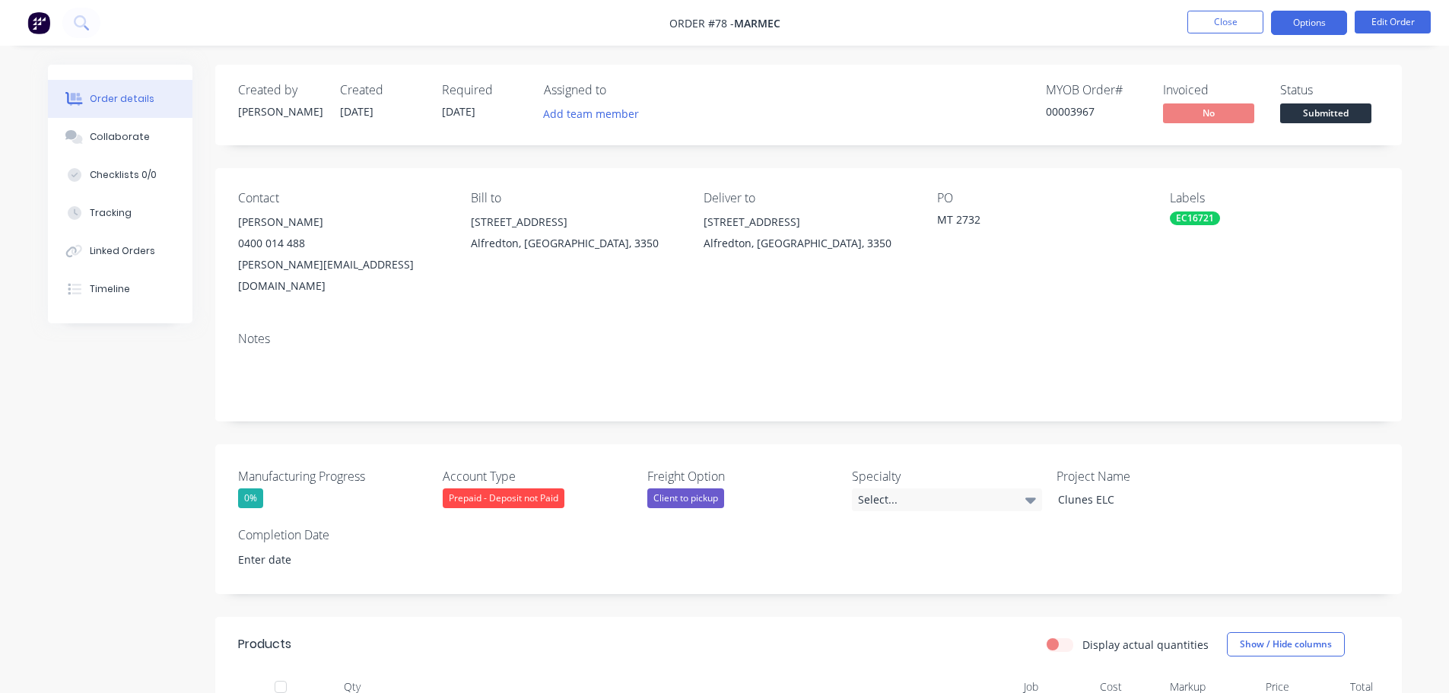
click at [1296, 20] on button "Options" at bounding box center [1309, 23] width 76 height 24
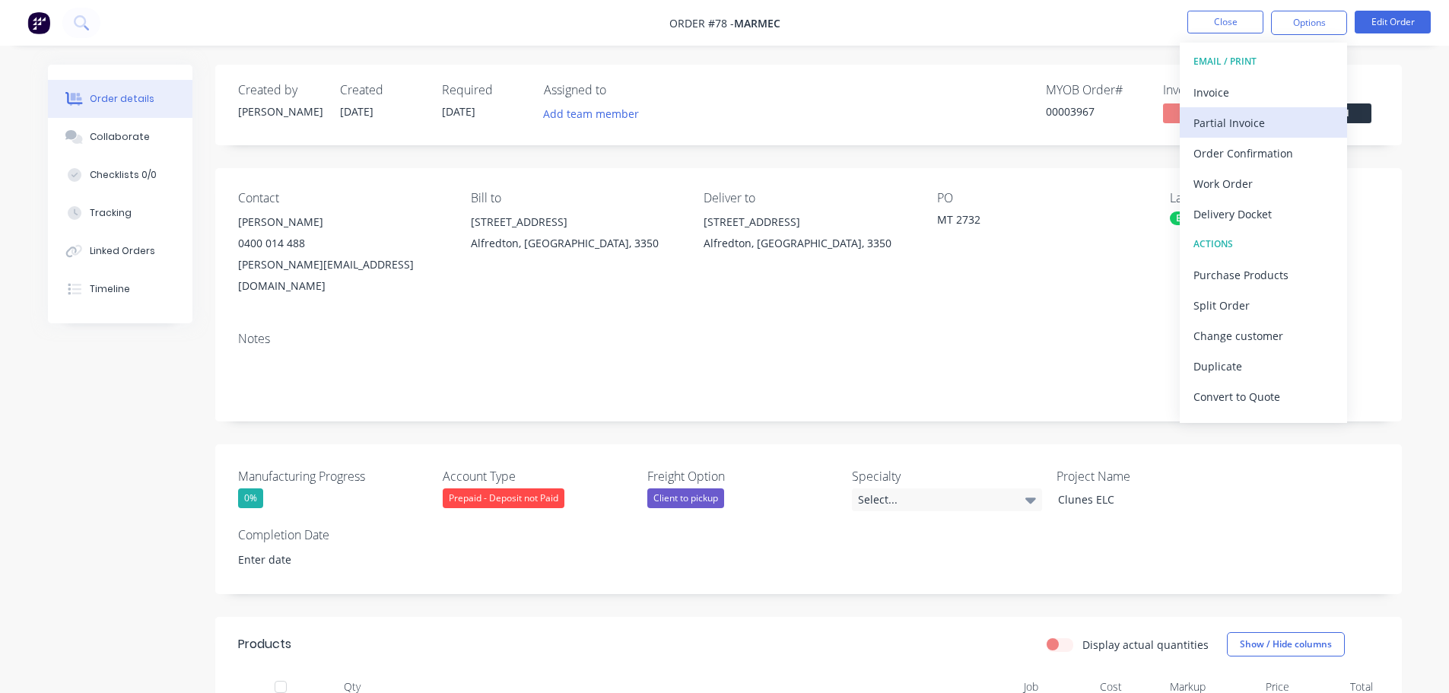
click at [1283, 130] on div "Partial Invoice" at bounding box center [1263, 123] width 140 height 22
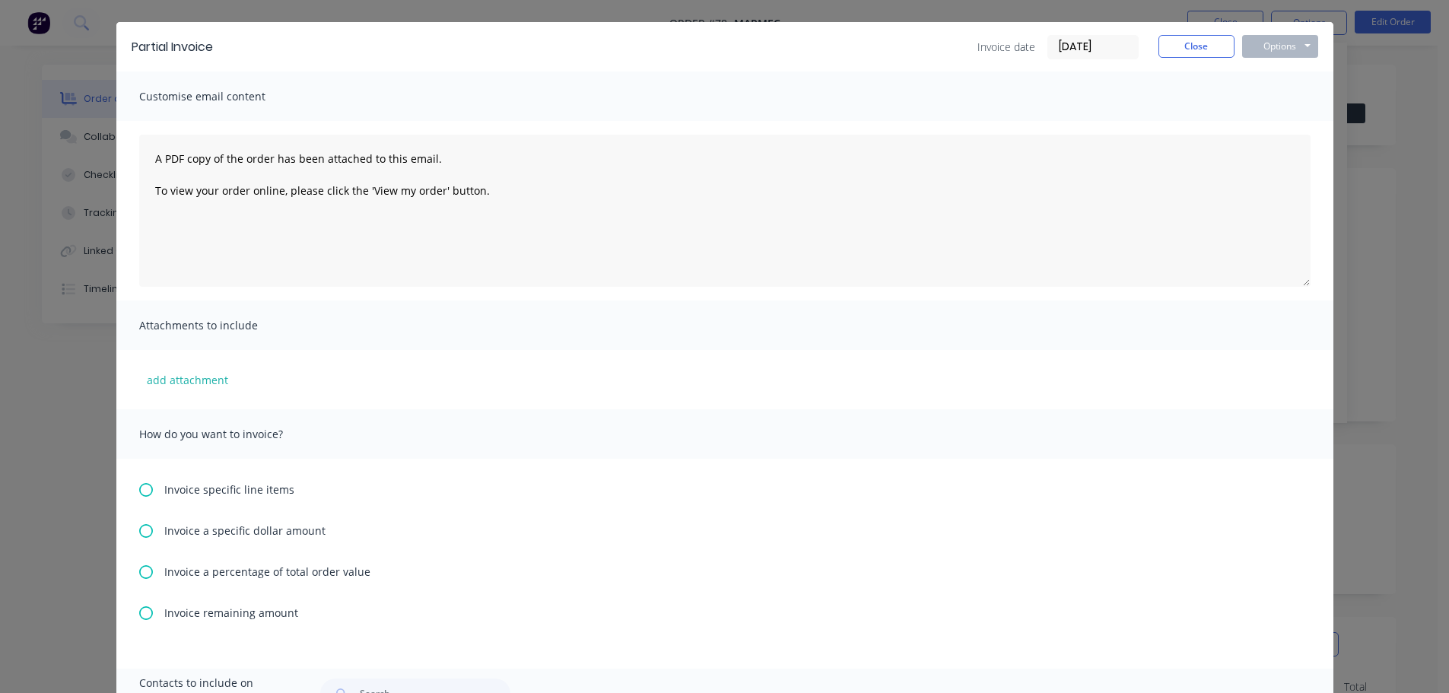
scroll to position [76, 0]
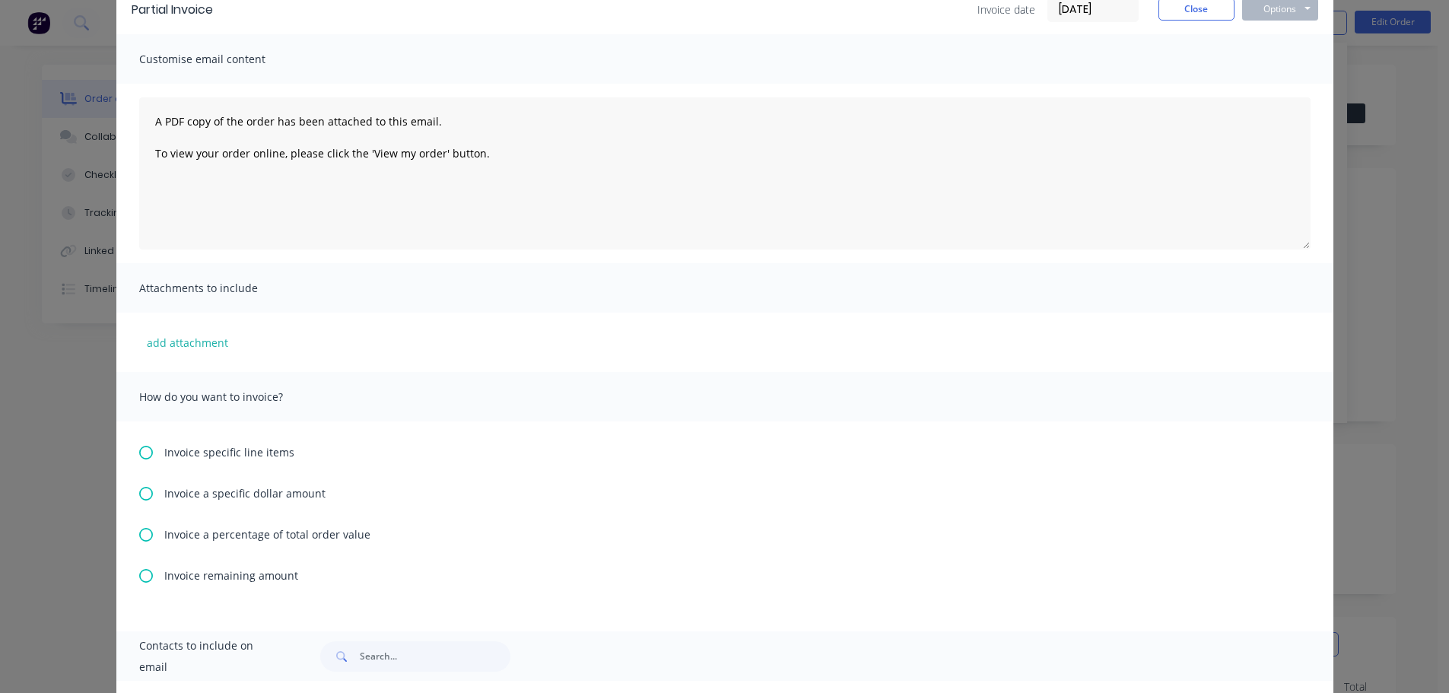
click at [214, 532] on span "Invoice a percentage of total order value" at bounding box center [267, 534] width 206 height 16
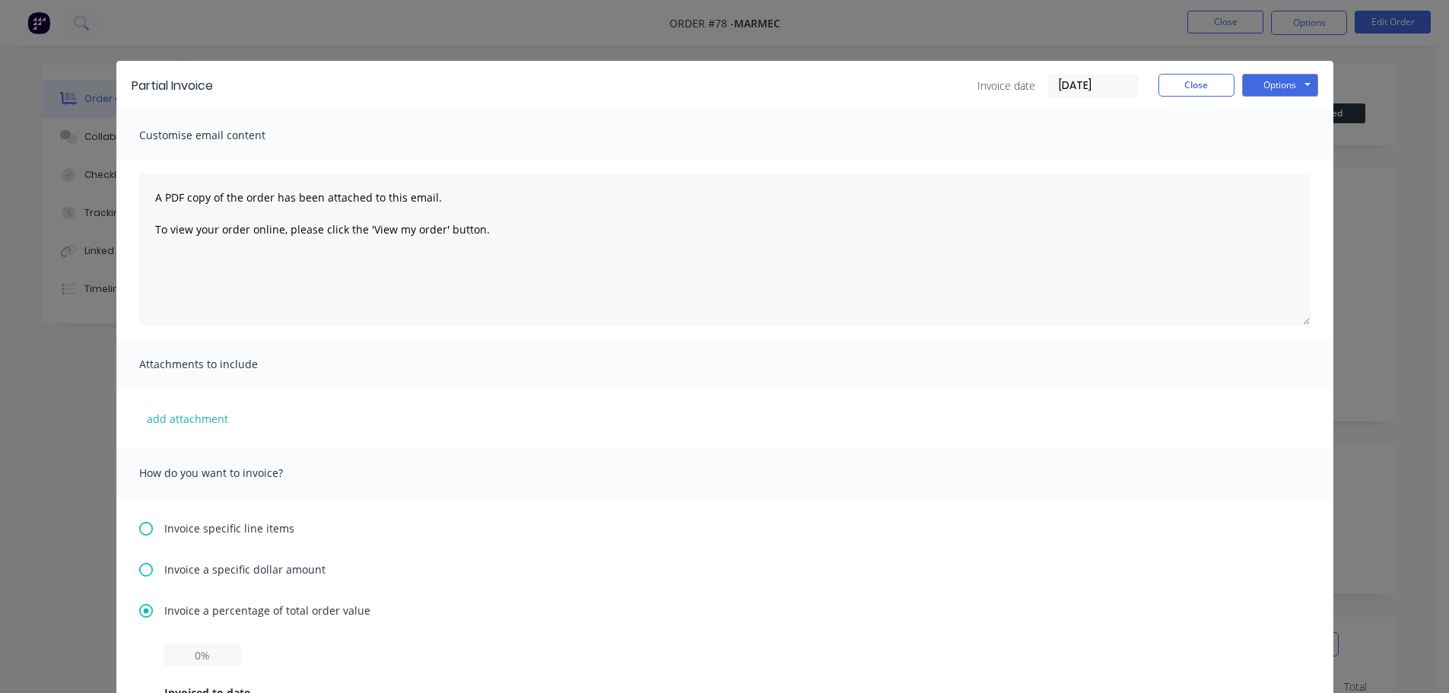
scroll to position [228, 0]
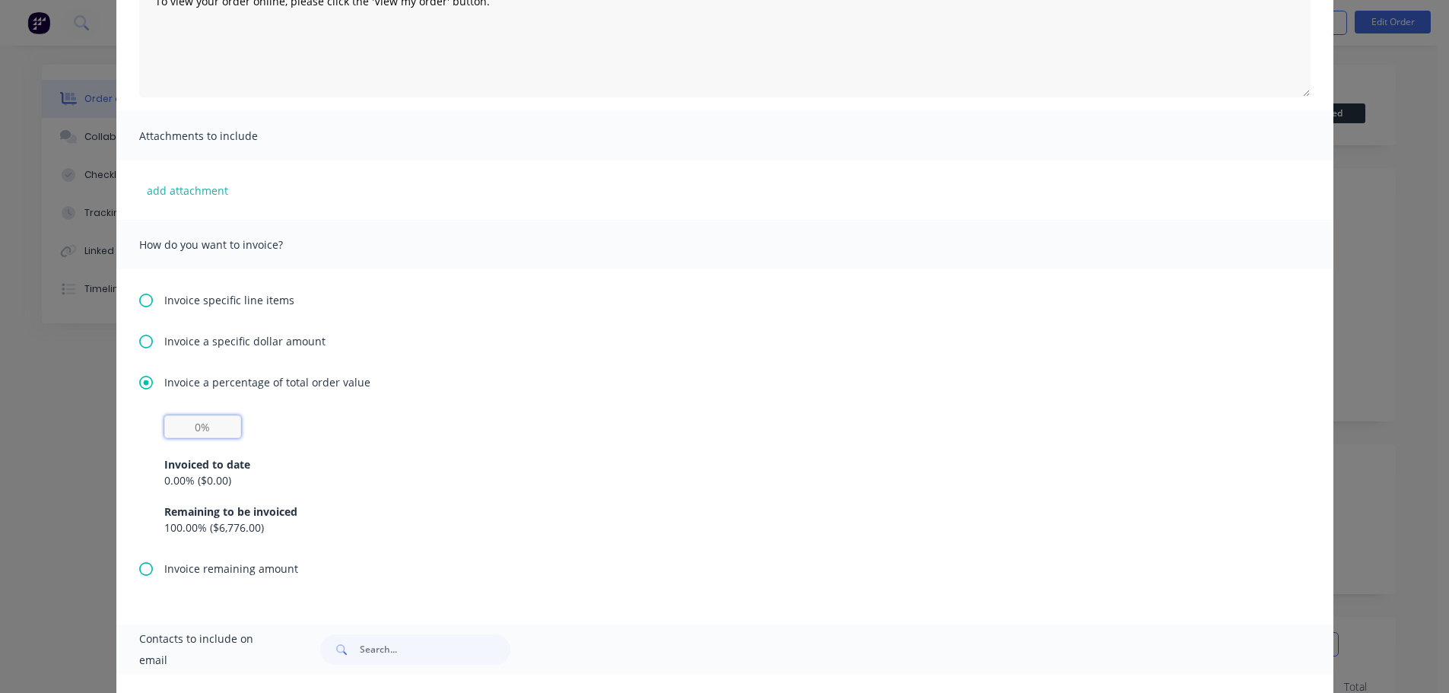
click at [182, 433] on input "text" at bounding box center [202, 426] width 77 height 23
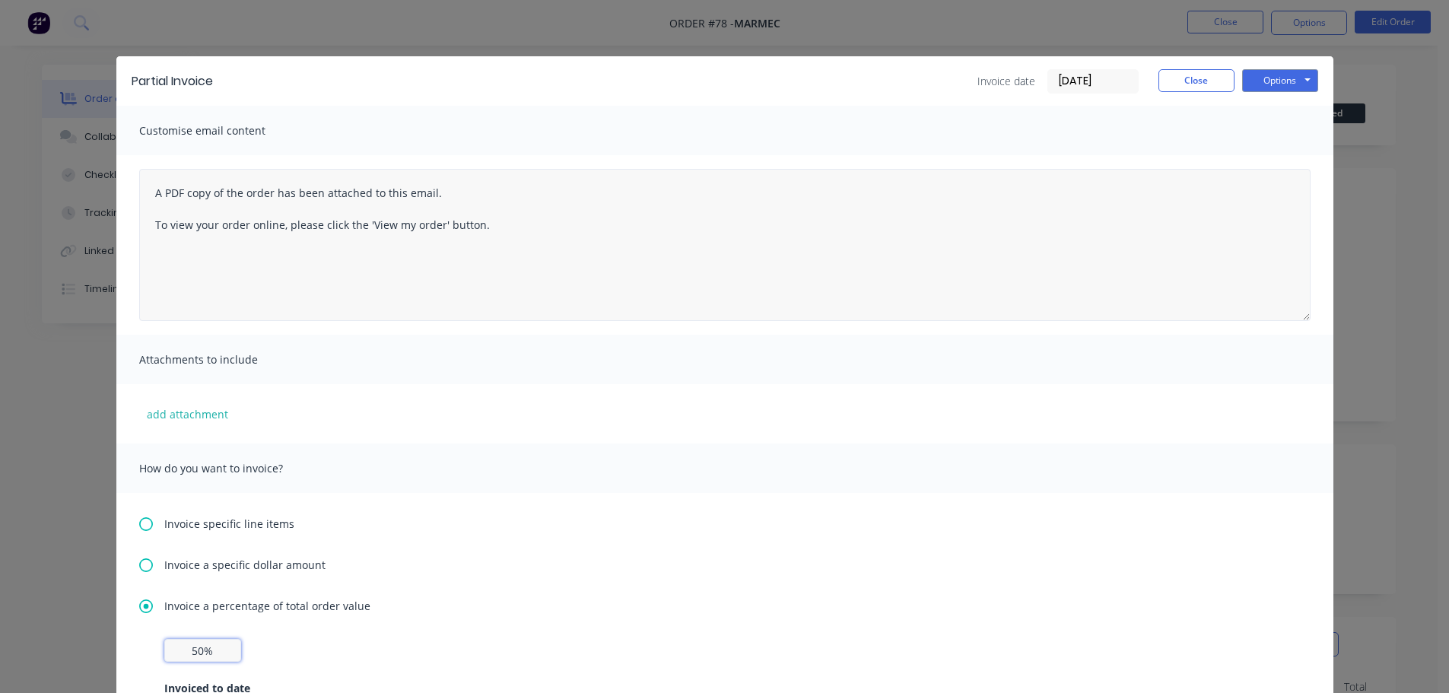
scroll to position [0, 0]
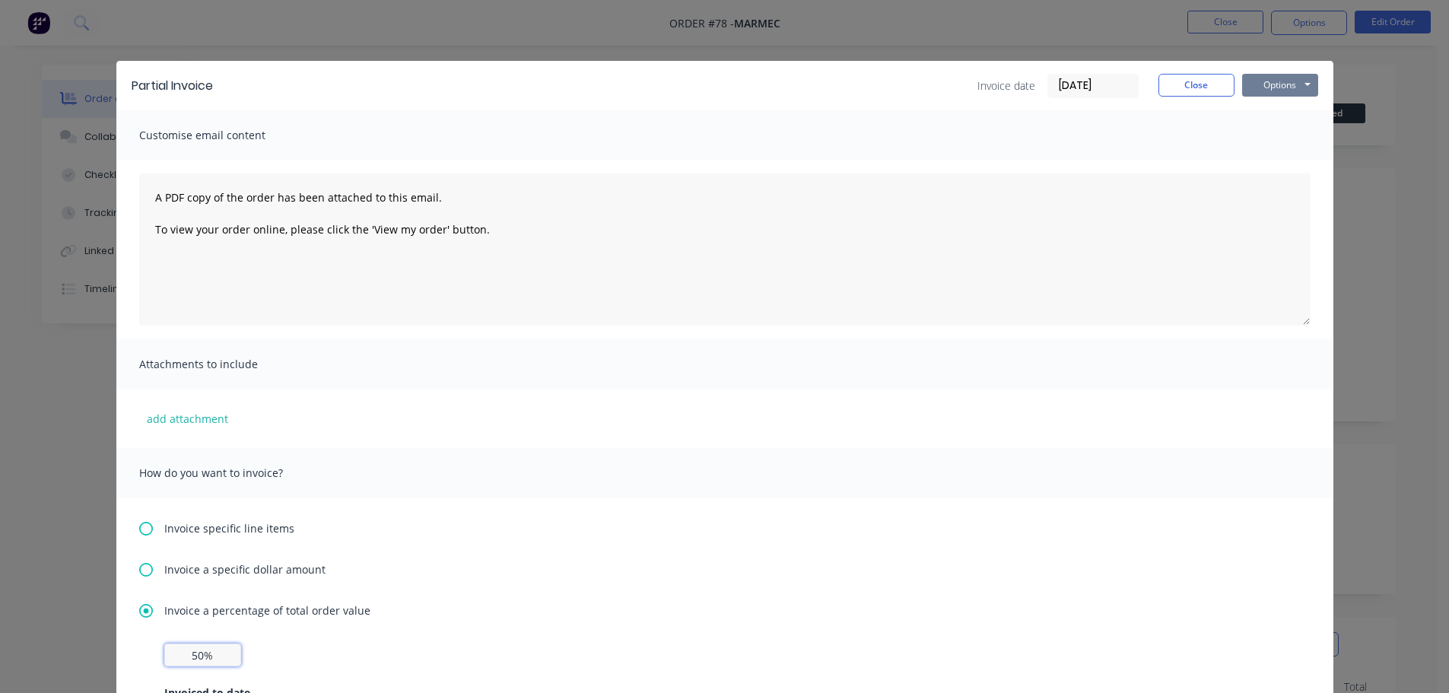
type input "50%"
click at [1254, 90] on button "Options" at bounding box center [1280, 85] width 76 height 23
click at [1263, 141] on button "Print" at bounding box center [1290, 137] width 97 height 25
click at [1212, 84] on button "Close" at bounding box center [1196, 85] width 76 height 23
